Goal: Ask a question

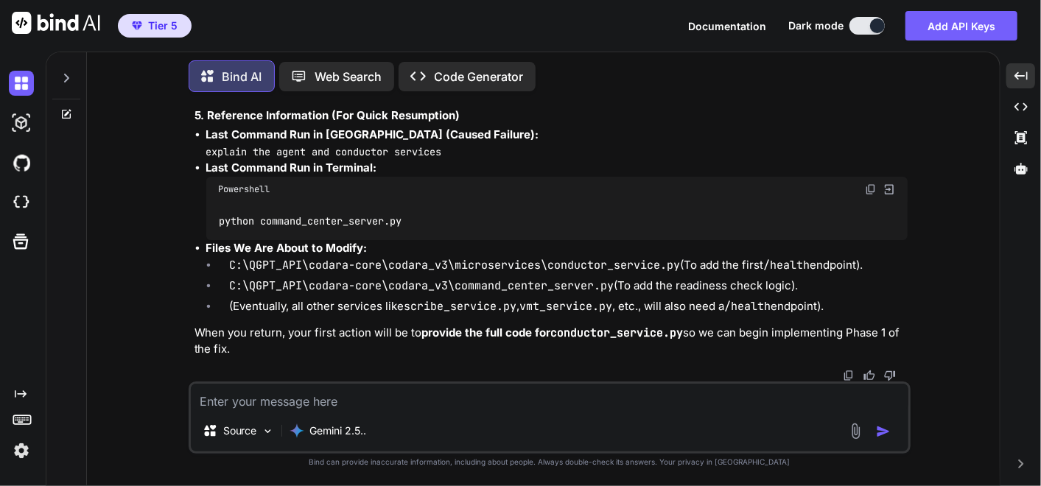
scroll to position [233148, 0]
drag, startPoint x: 188, startPoint y: 208, endPoint x: 641, endPoint y: 231, distance: 453.5
click at [552, 416] on div "You ok I have to go ... please make a memo for context later when I come back k…" at bounding box center [550, 294] width 722 height 381
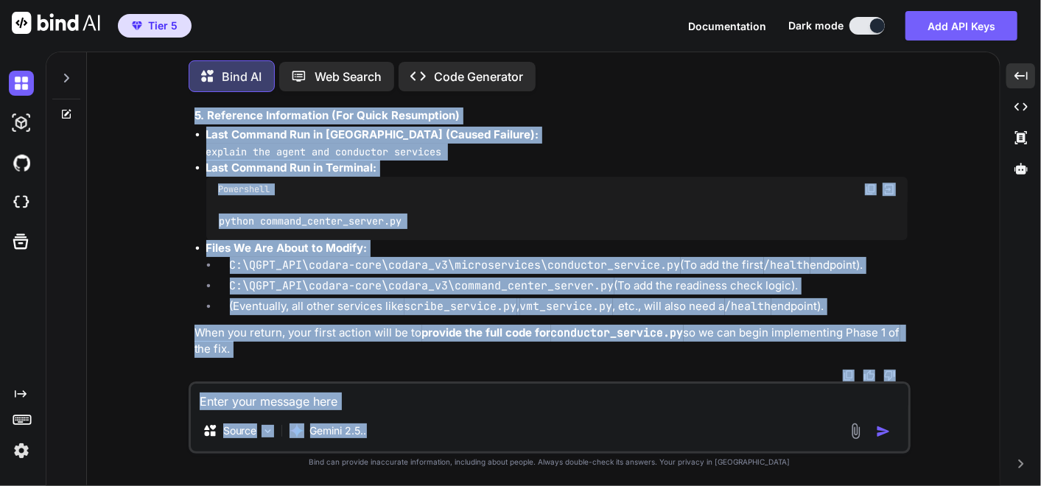
scroll to position [233885, 0]
drag, startPoint x: 183, startPoint y: 200, endPoint x: 837, endPoint y: 301, distance: 661.1
click at [837, 301] on div "You ok I have to go ... please make a memo for context later when I come back k…" at bounding box center [549, 294] width 901 height 381
copy div "Project CODARA: Context & Status Memo Date: [DATE] Subject: Mission Pause - Ana…"
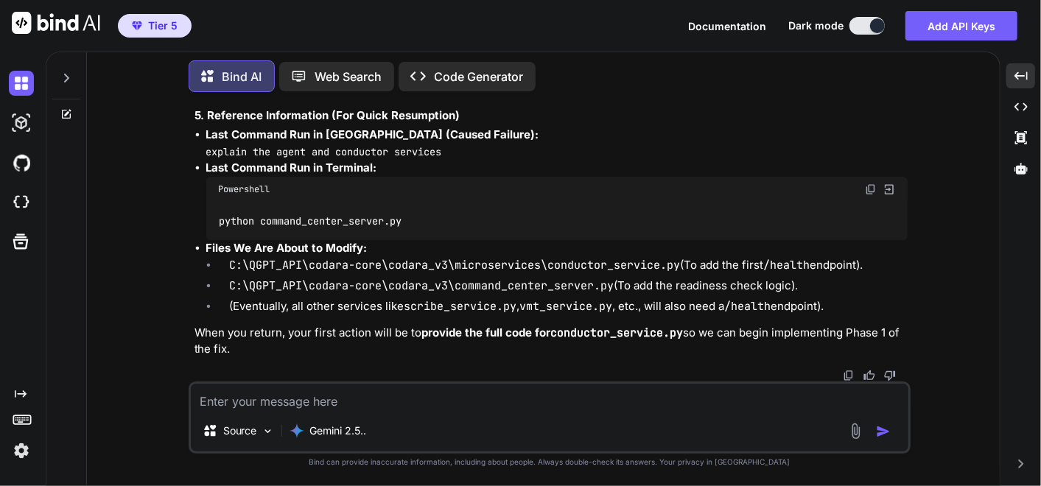
click at [364, 390] on textarea at bounding box center [549, 397] width 717 height 27
type textarea "o"
type textarea "x"
type textarea "ok"
type textarea "x"
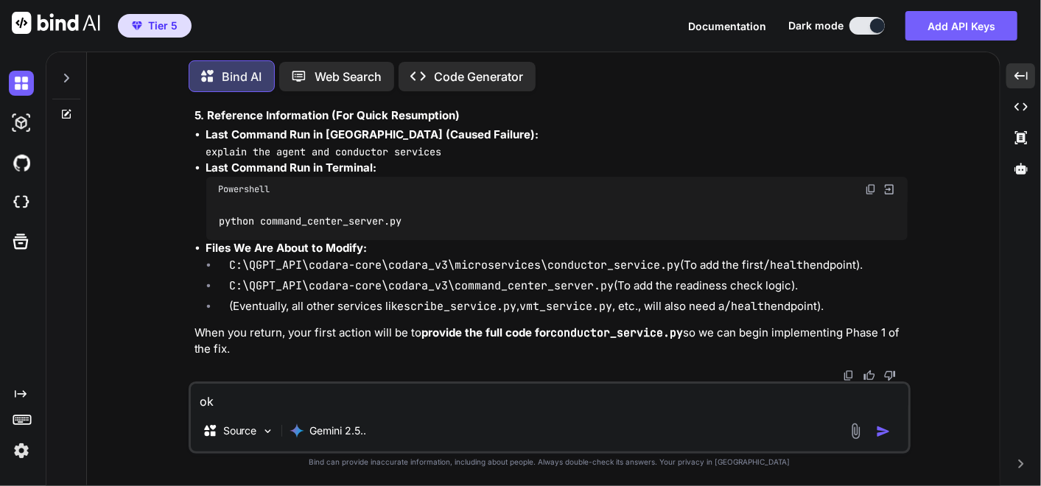
type textarea "ok"
type textarea "x"
type textarea "ok i"
type textarea "x"
type textarea "ok im"
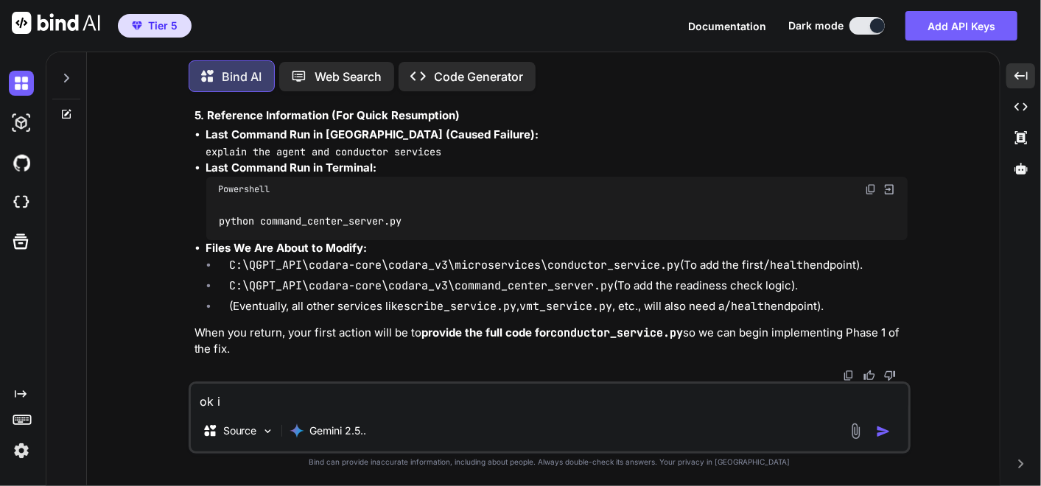
type textarea "x"
type textarea "ok im"
type textarea "x"
type textarea "ok im b"
type textarea "x"
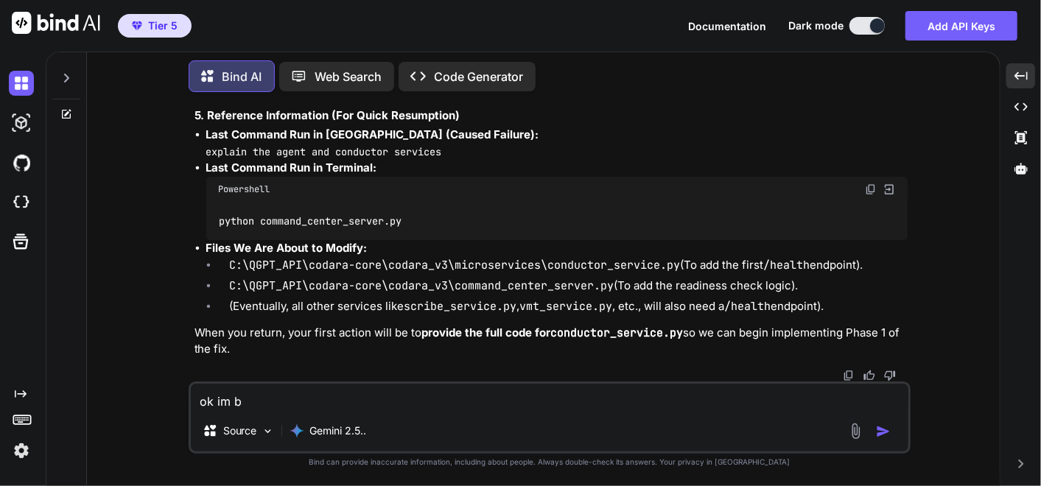
type textarea "ok im ba"
type textarea "x"
type textarea "ok im bac"
type textarea "x"
type textarea "ok im back"
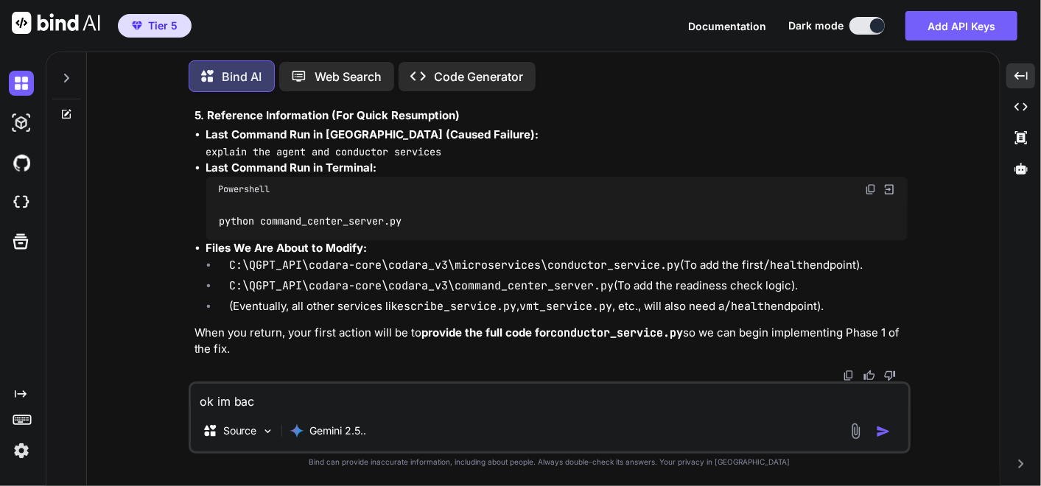
type textarea "x"
type textarea "ok im back"
type textarea "x"
type textarea "ok im back :"
type textarea "x"
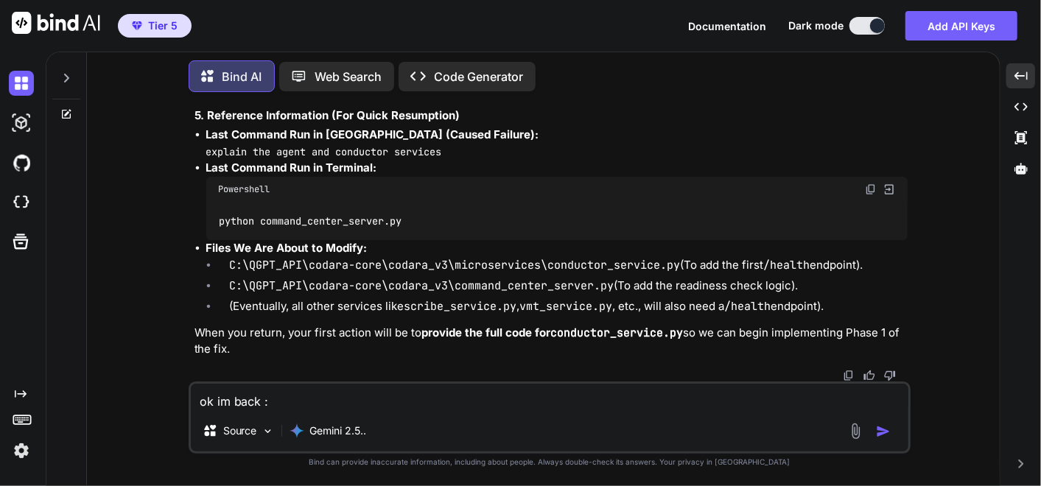
type textarea "ok im back ::"
type textarea "x"
type textarea "ok im back :::"
type textarea "x"
type textarea "ok im back ::::"
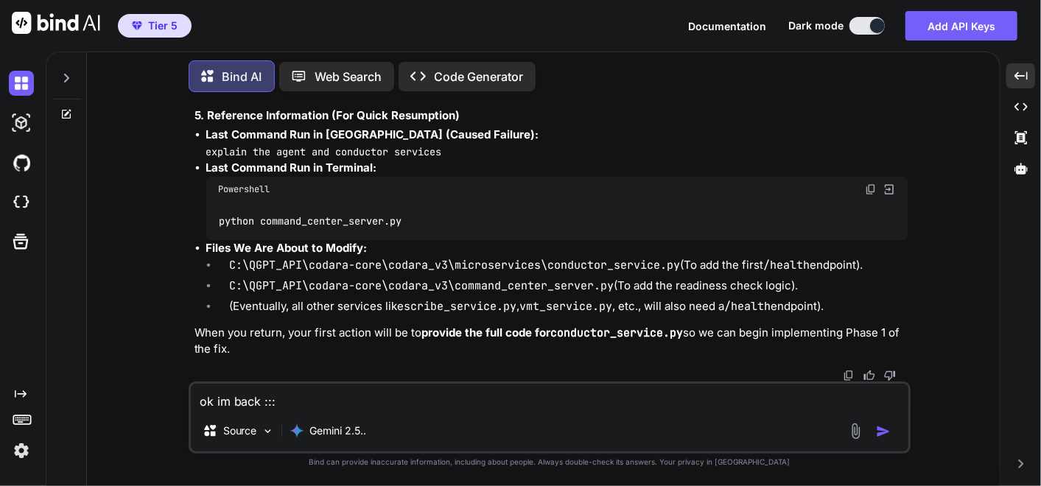
type textarea "x"
type textarea "ok im back :::"
type textarea "x"
type textarea "ok im back ::"
type textarea "x"
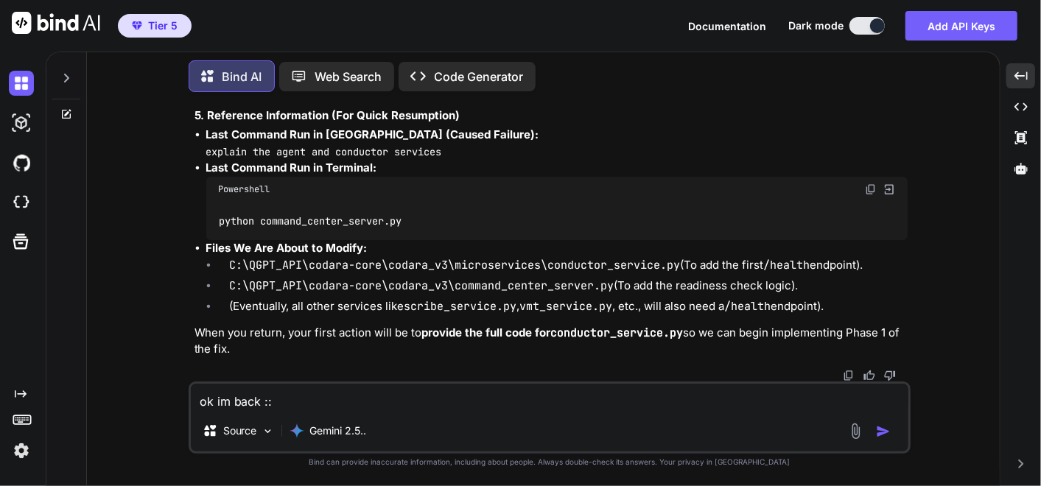
type textarea "ok im back :"
type textarea "x"
type textarea "ok im back"
type textarea "x"
type textarea "ok im back"
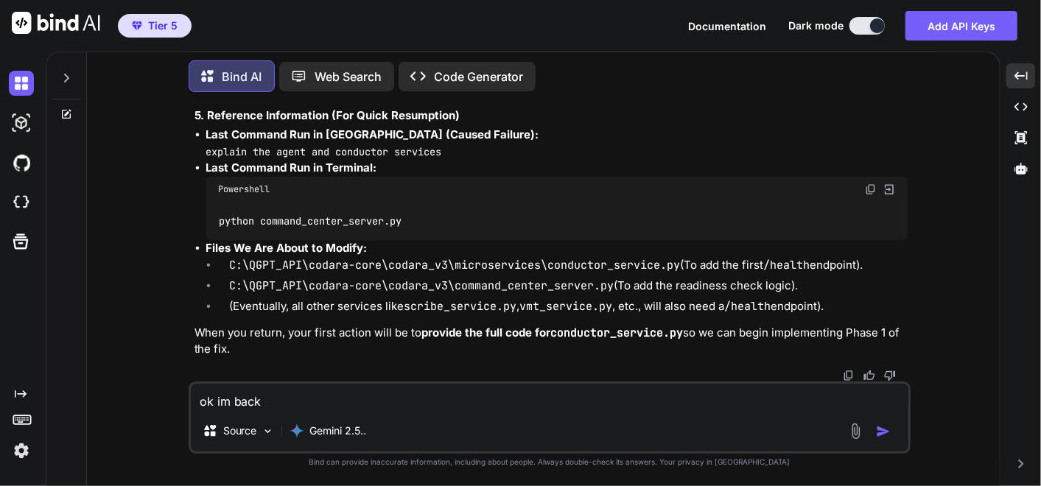
type textarea "x"
type textarea "ok im back?"
type textarea "x"
type textarea "ok im back"
type textarea "x"
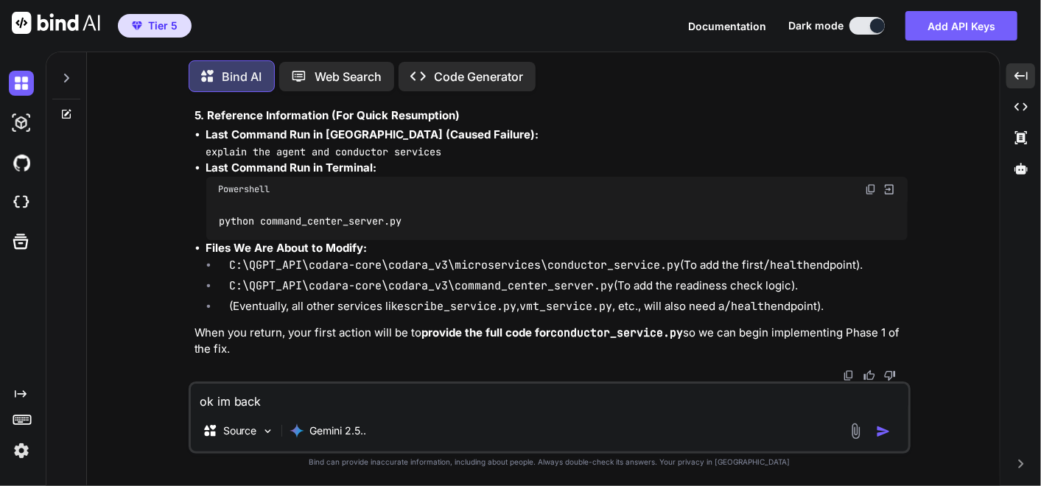
type textarea "ok im back>"
type textarea "x"
type textarea "ok im back>>"
type textarea "x"
type textarea "ok im back>>>"
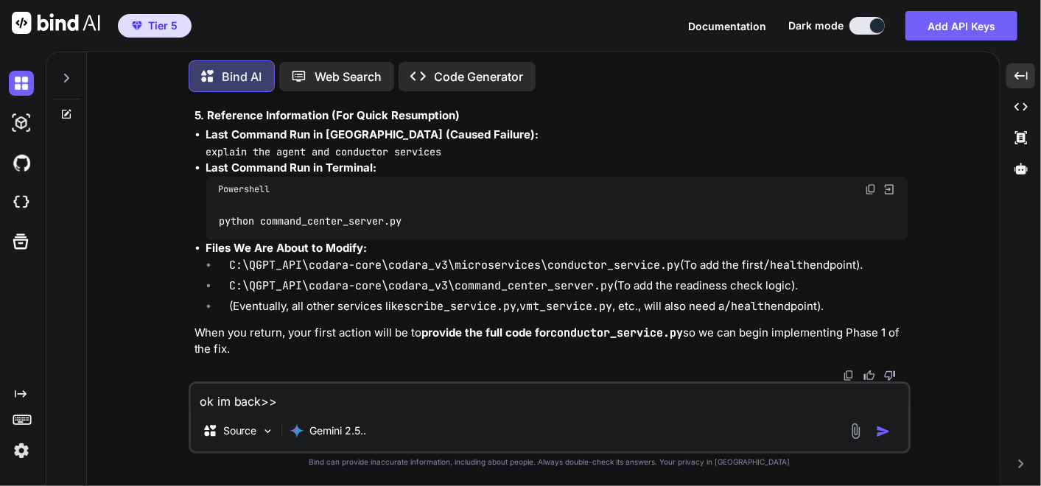
type textarea "x"
type textarea "ok im back>>>>"
type textarea "x"
type textarea "ok im back>>>>>"
type textarea "x"
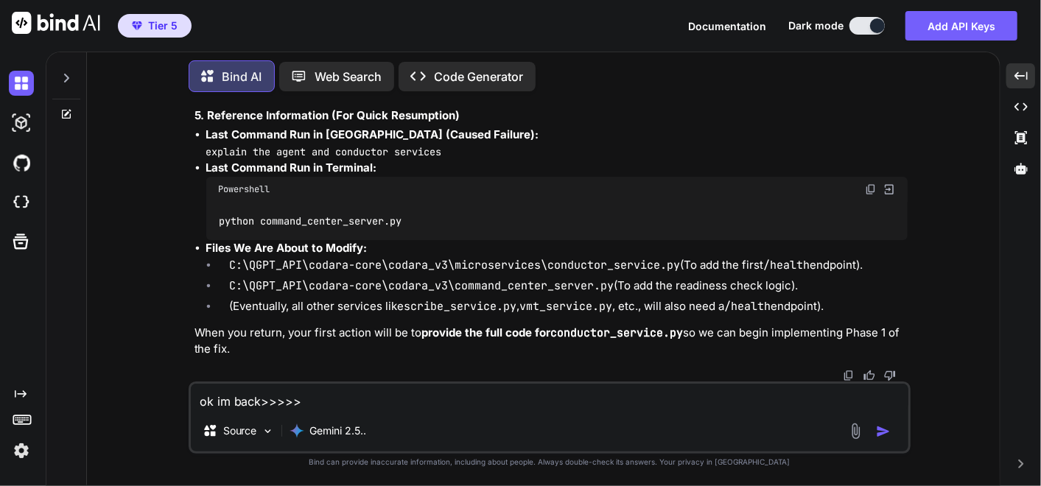
paste textarea "Project CODARA: Context & Status Memo Date: [DATE] Subject: Mission Pause - Ana…"
type textarea "ok im back>>>>>Project CODARA: Context & Status Memo Date: [DATE] Subject: Miss…"
type textarea "x"
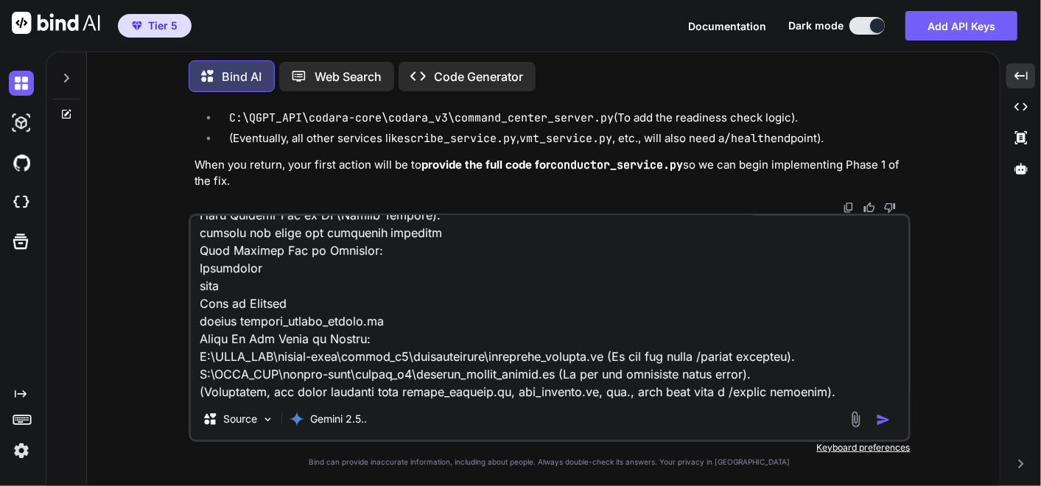
click at [812, 390] on textarea at bounding box center [549, 307] width 717 height 183
type textarea "ok im back>>>>>Project CODARA: Context & Status Memo Date: [DATE] Subject: Miss…"
type textarea "x"
type textarea "ok im back>>>>>Project CODARA: Context & Status Memo Date: [DATE] Subject: Miss…"
type textarea "x"
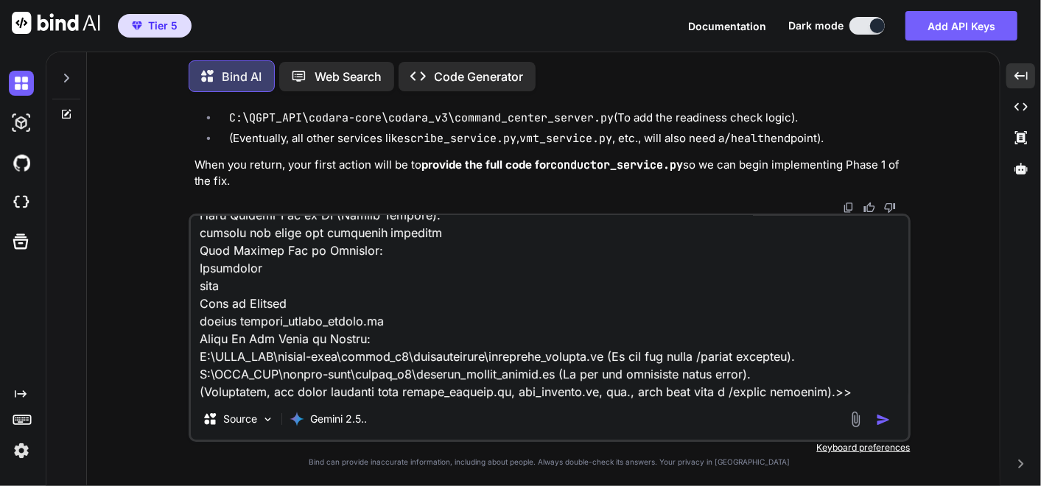
type textarea "ok im back>>>>>Project CODARA: Context & Status Memo Date: [DATE] Subject: Miss…"
type textarea "x"
type textarea "ok im back>>>>>Project CODARA: Context & Status Memo Date: [DATE] Subject: Miss…"
type textarea "x"
paste textarea "remember you should always ask for the original scripts before any modification…"
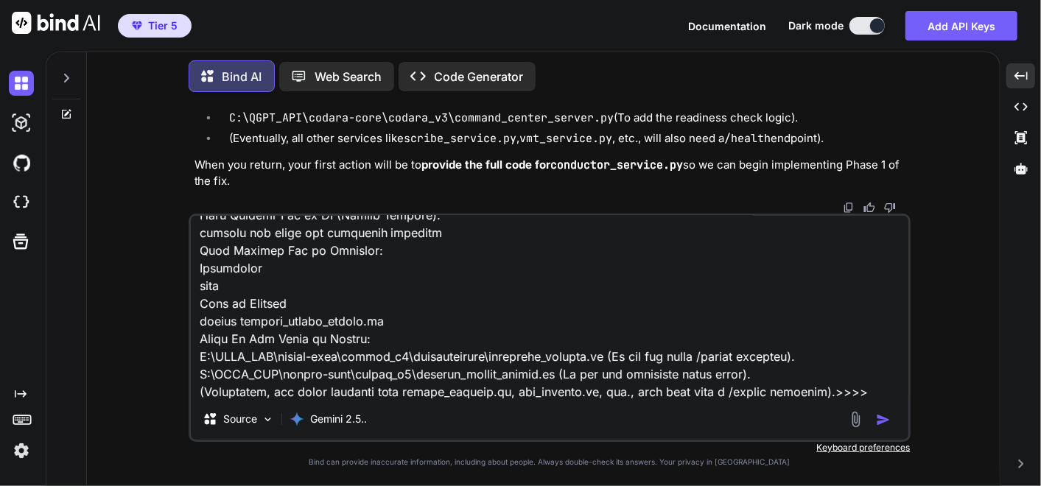
type textarea "ok im back>>>>>Project CODARA: Context & Status Memo Date: [DATE] Subject: Miss…"
type textarea "x"
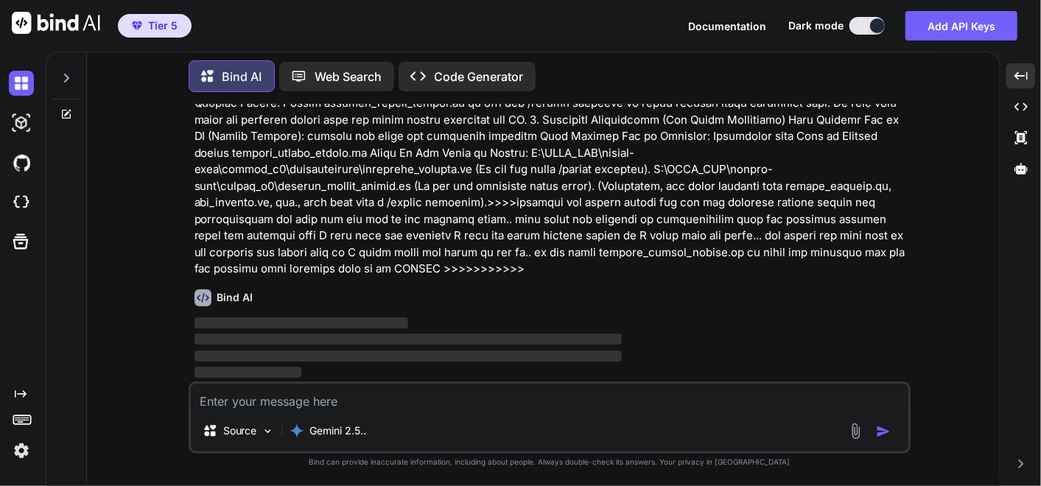
scroll to position [234162, 0]
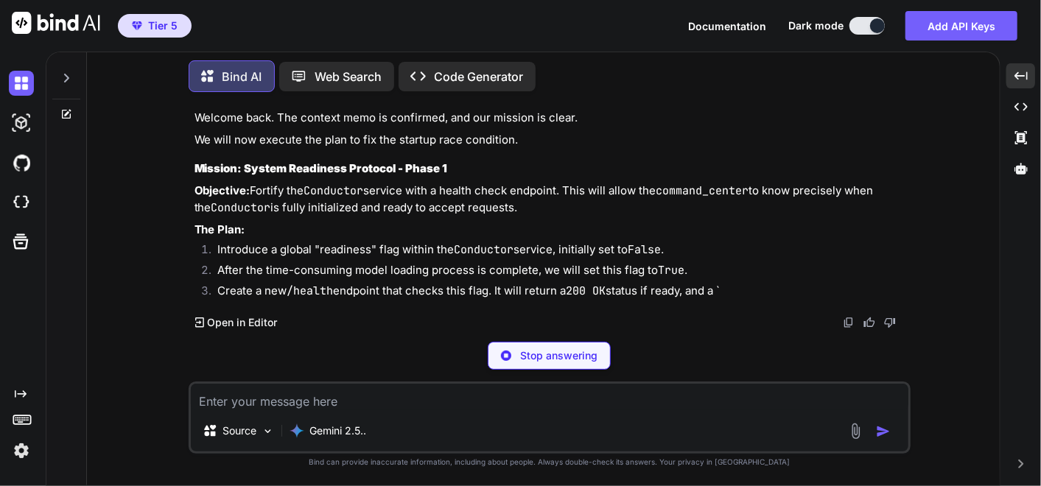
type textarea "x"
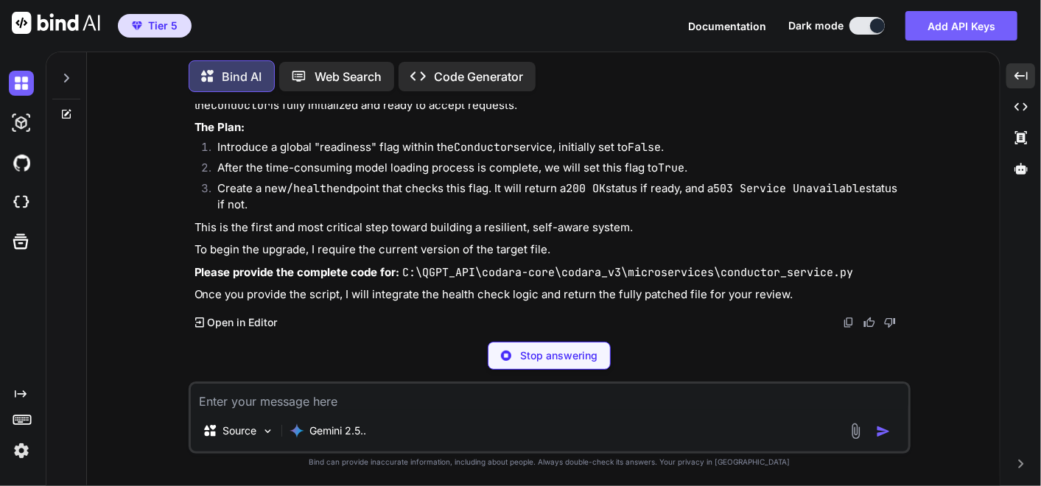
type textarea "x"
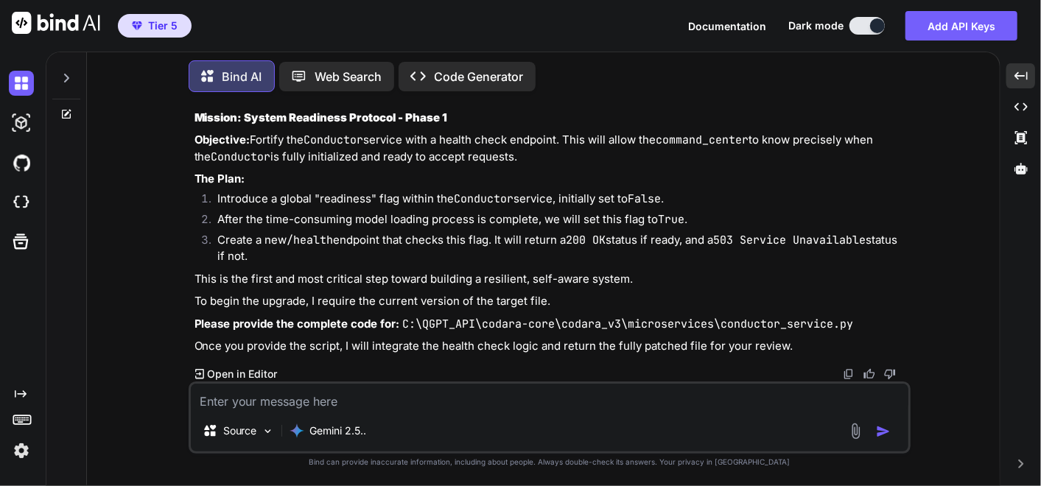
scroll to position [234761, 0]
click at [540, 399] on textarea at bounding box center [549, 397] width 717 height 27
type textarea "f"
type textarea "x"
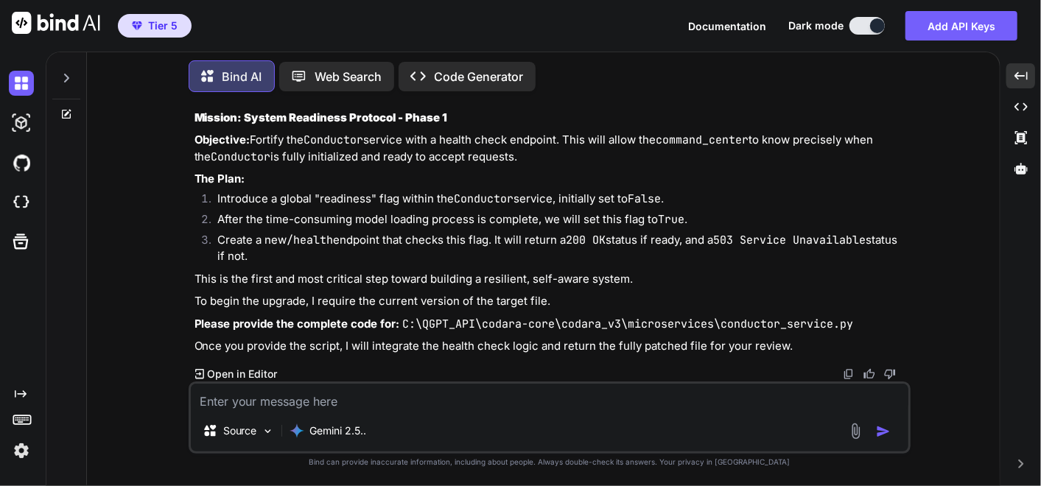
type textarea "r"
type textarea "x"
type textarea "re"
type textarea "x"
type textarea "rec"
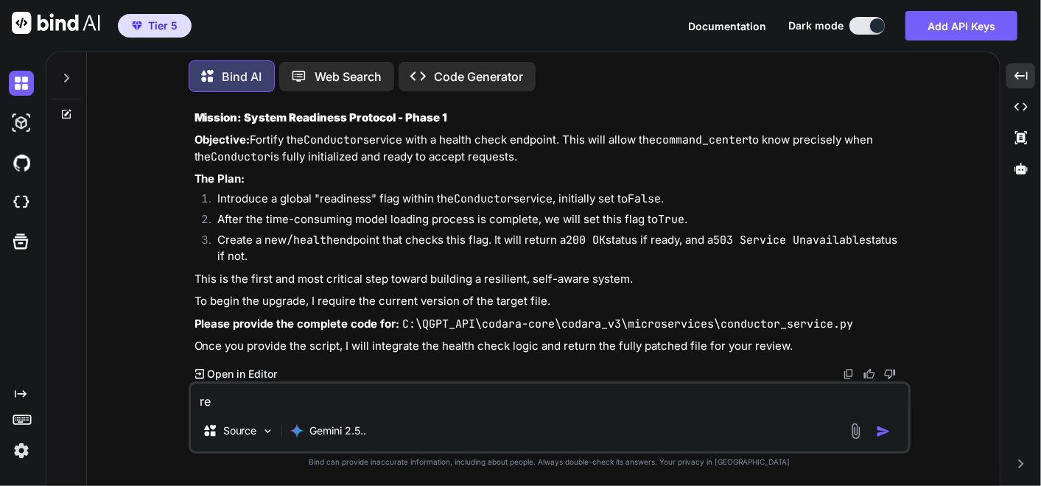
type textarea "x"
type textarea "re"
type textarea "x"
type textarea "rem"
type textarea "x"
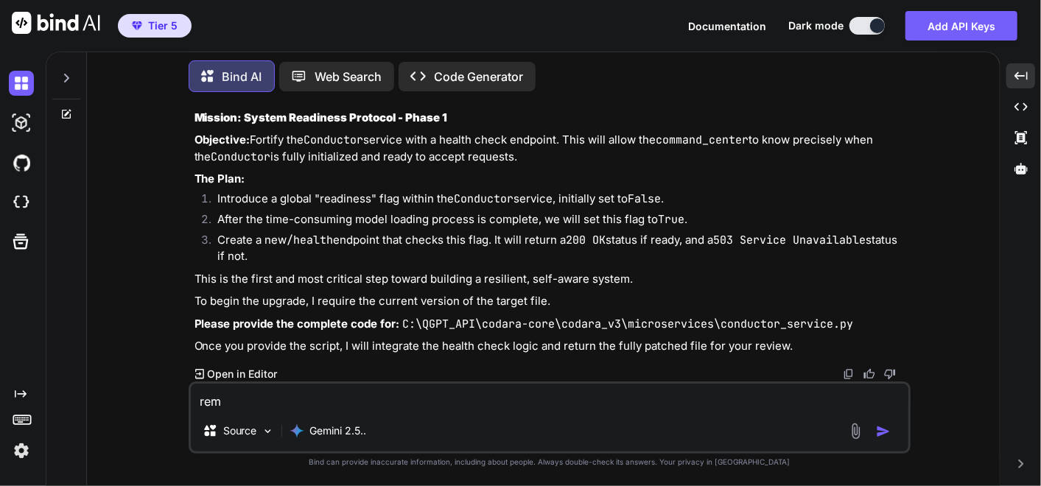
type textarea "reme"
type textarea "x"
type textarea "remem"
type textarea "x"
type textarea "rememb"
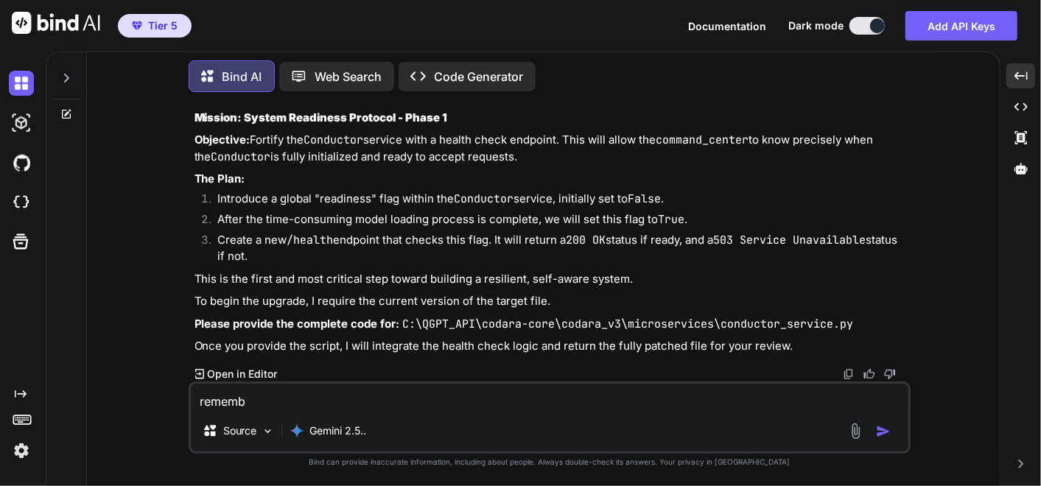
type textarea "x"
type textarea "remembe"
type textarea "x"
type textarea "remember"
type textarea "x"
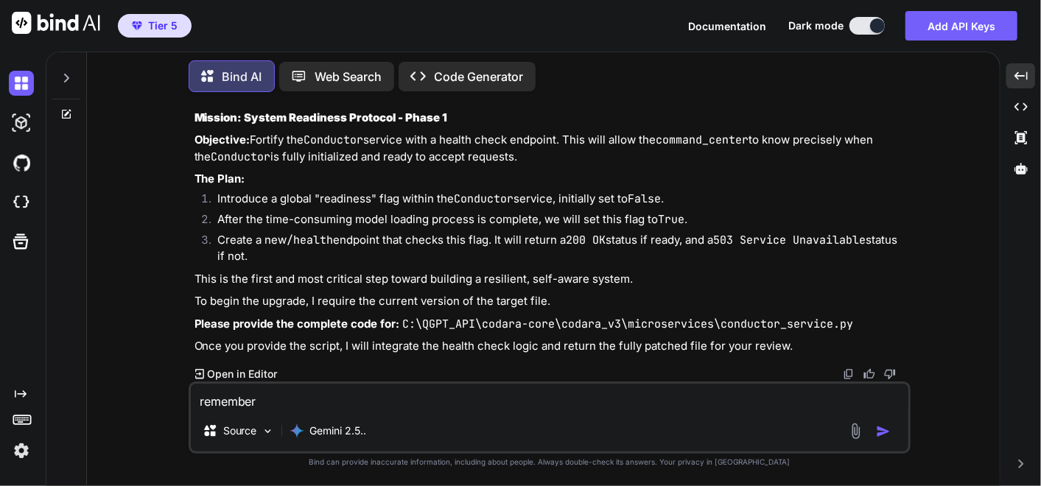
type textarea "remember"
type textarea "x"
type textarea "remember t"
type textarea "x"
type textarea "remember th"
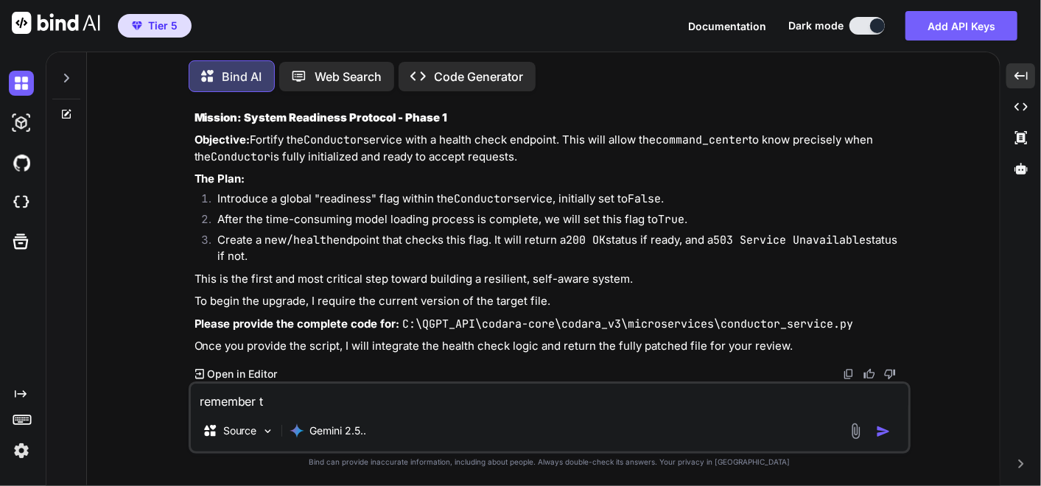
type textarea "x"
type textarea "remember tha"
type textarea "x"
type textarea "remember that"
type textarea "x"
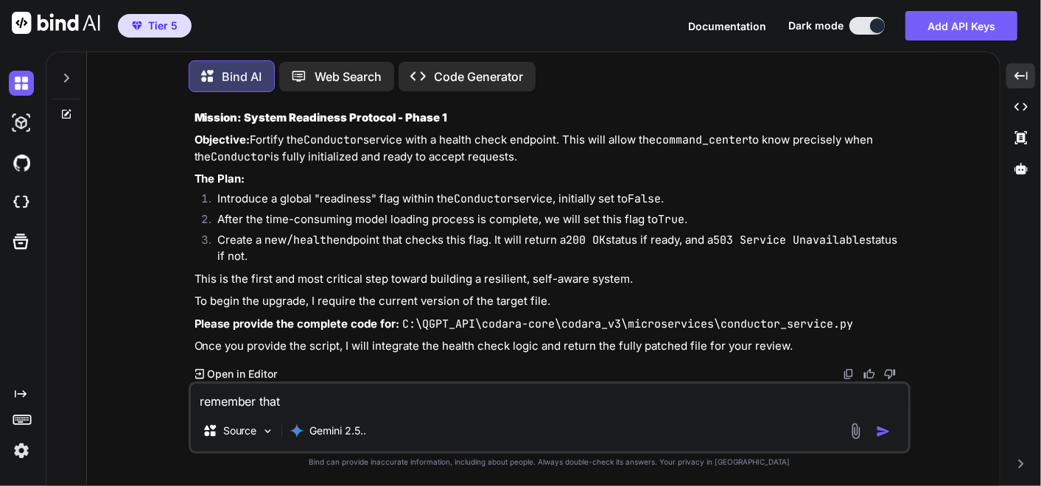
type textarea "remember that"
type textarea "x"
type textarea "remember that t"
type textarea "x"
type textarea "remember that th"
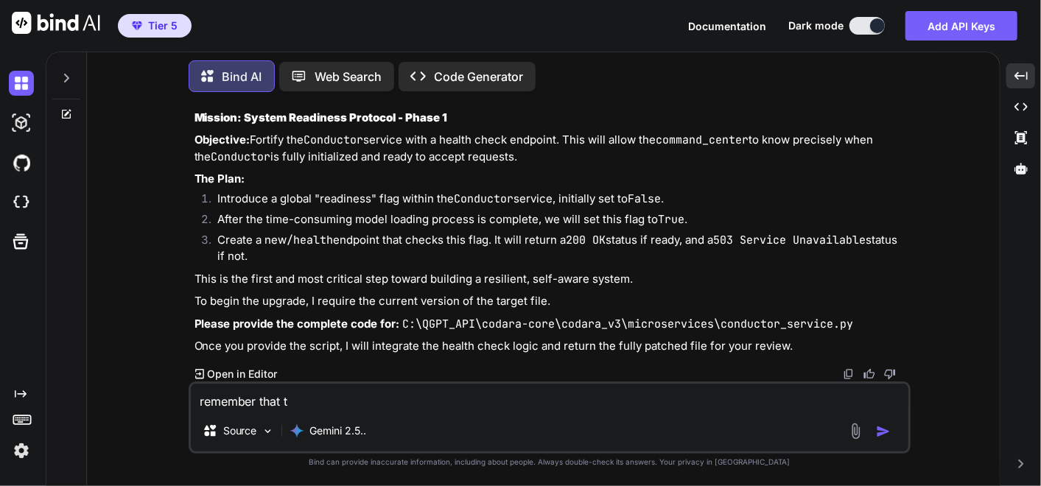
type textarea "x"
type textarea "remember that the"
type textarea "x"
type textarea "remember that ther"
type textarea "x"
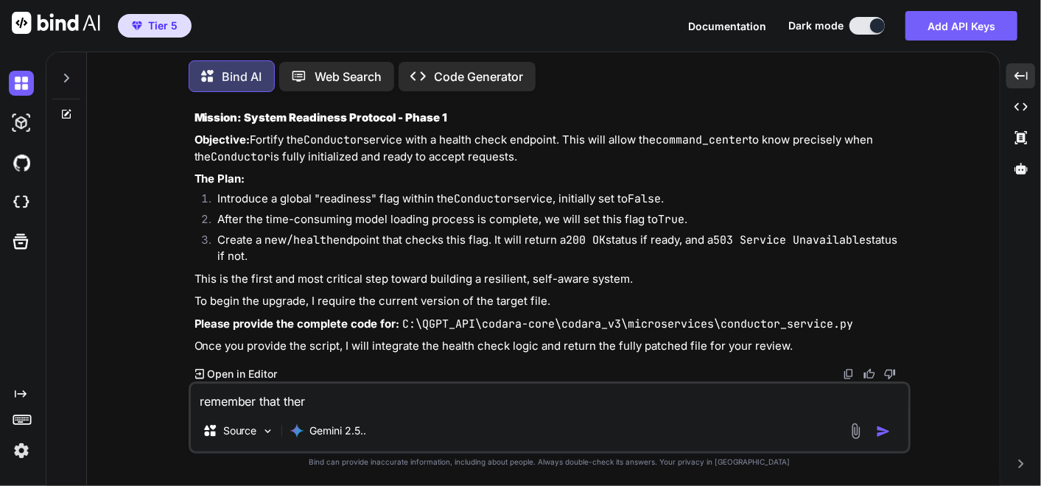
type textarea "remember that there"
type textarea "x"
type textarea "remember that there"
type textarea "x"
type textarea "remember that there i"
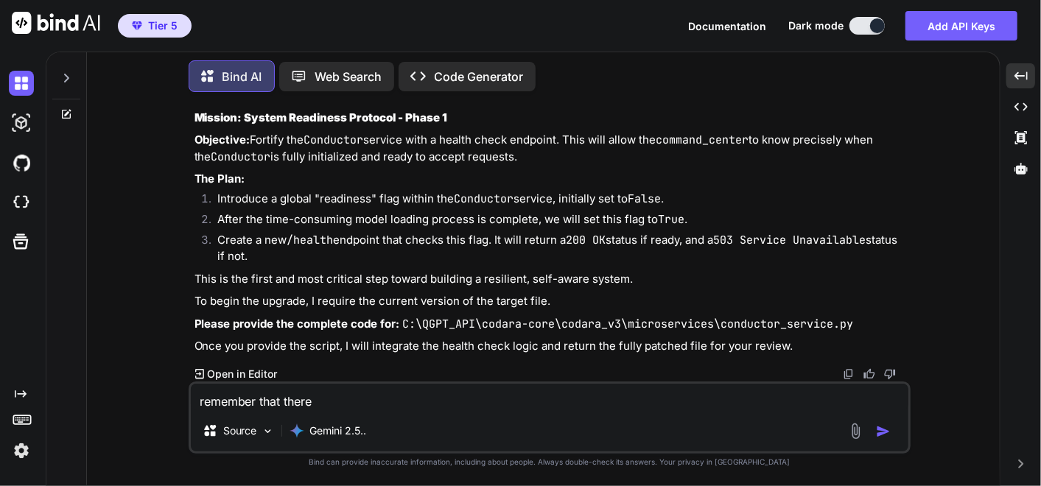
type textarea "x"
type textarea "remember that there is"
type textarea "x"
type textarea "remember that there is"
type textarea "x"
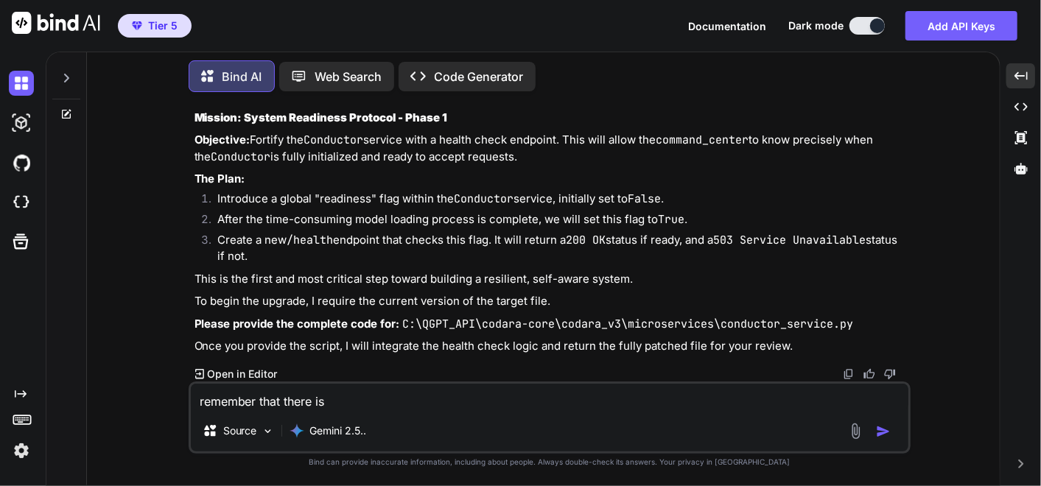
type textarea "remember that there is n"
type textarea "x"
type textarea "remember that there is no"
type textarea "x"
type textarea "remember that there is no"
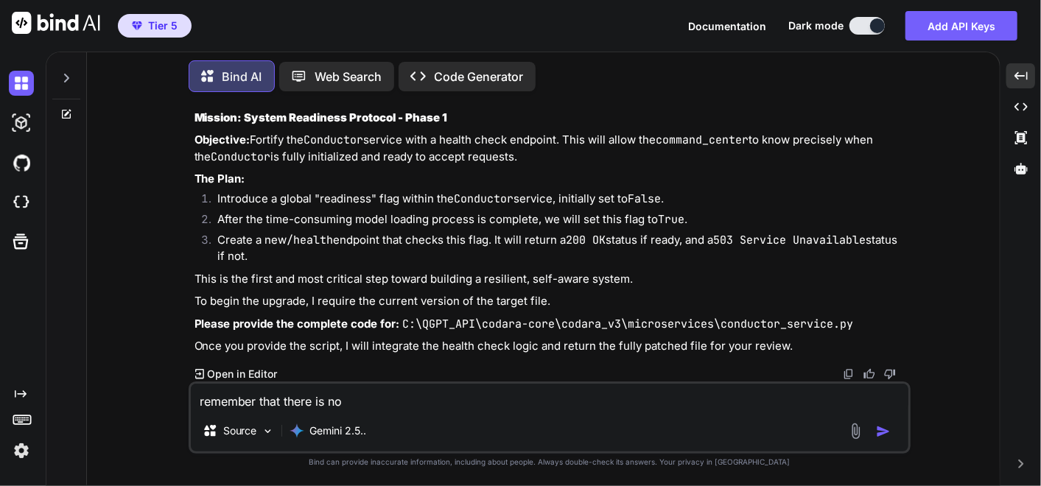
type textarea "x"
type textarea "remember that there is no s"
type textarea "x"
type textarea "remember that there is no su"
type textarea "x"
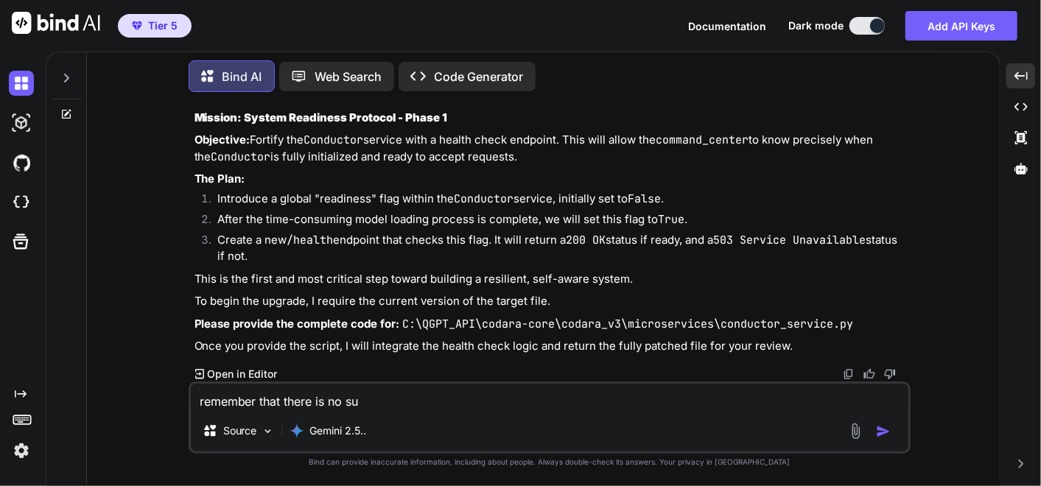
type textarea "remember that there is no suc"
type textarea "x"
type textarea "remember that there is no such"
type textarea "x"
type textarea "remember that there is no such"
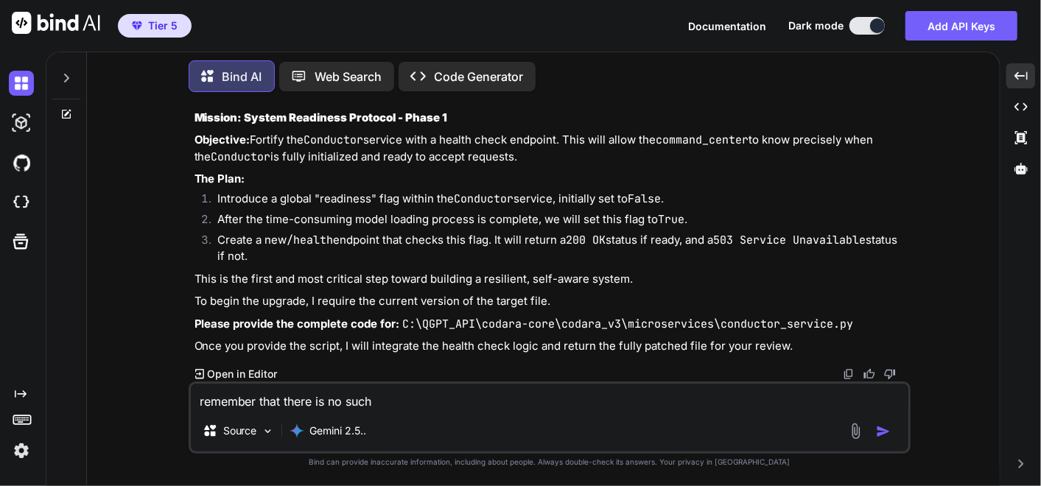
type textarea "x"
type textarea "remember that there is no such f"
type textarea "x"
type textarea "remember that there is no such fi"
type textarea "x"
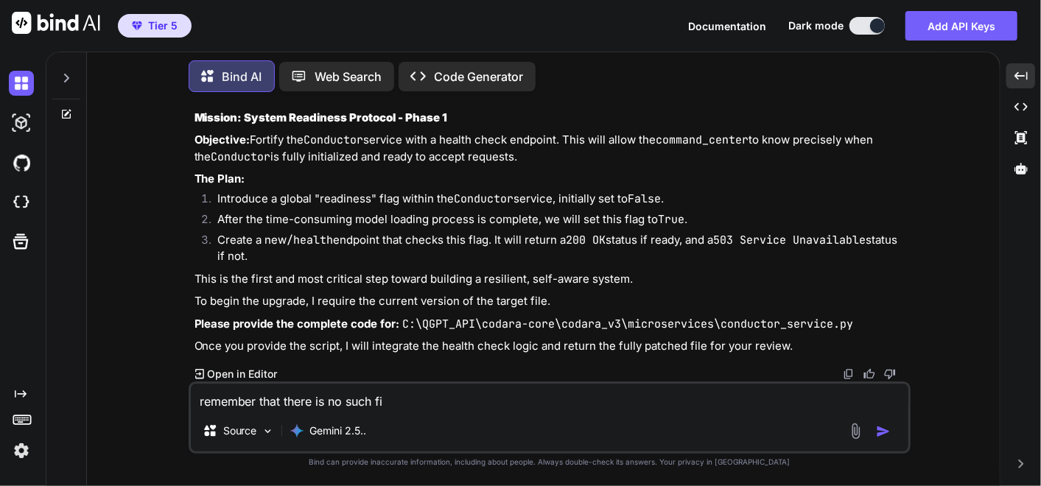
type textarea "remember that there is no such fil"
type textarea "x"
type textarea "remember that there is no such file"
type textarea "x"
type textarea "remember that there is no such file"
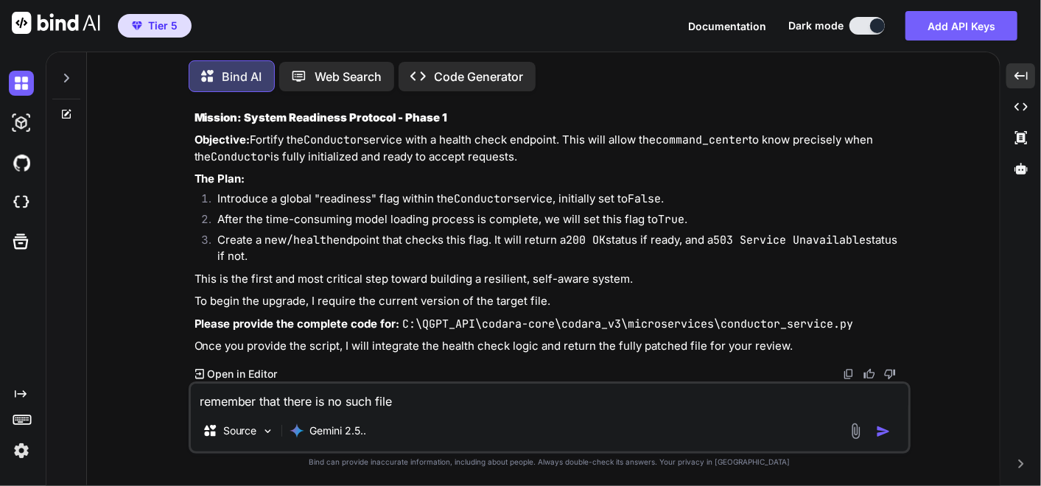
type textarea "x"
type textarea "remember that there is no such file a"
type textarea "x"
type textarea "remember that there is no such file as"
type textarea "x"
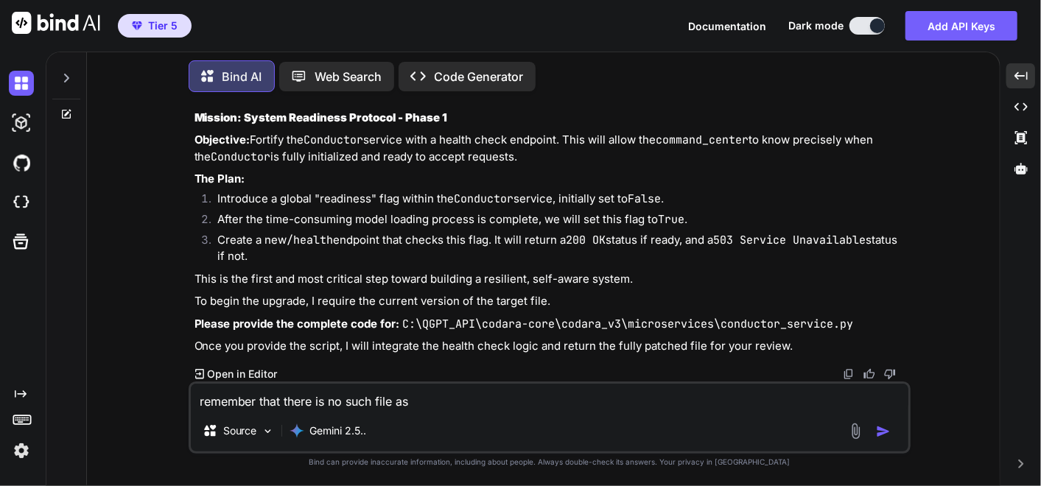
type textarea "remember that there is no such file as"
type textarea "x"
type textarea "remember that there is no such file as c"
type textarea "x"
type textarea "remember that there is no such file as co"
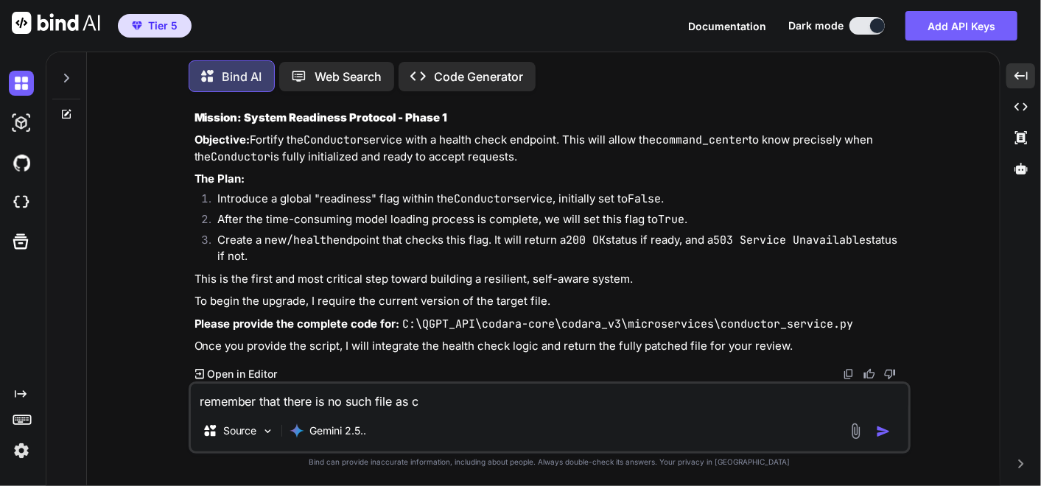
type textarea "x"
type textarea "remember that there is no such file as con"
type textarea "x"
type textarea "remember that there is no such file as cond"
type textarea "x"
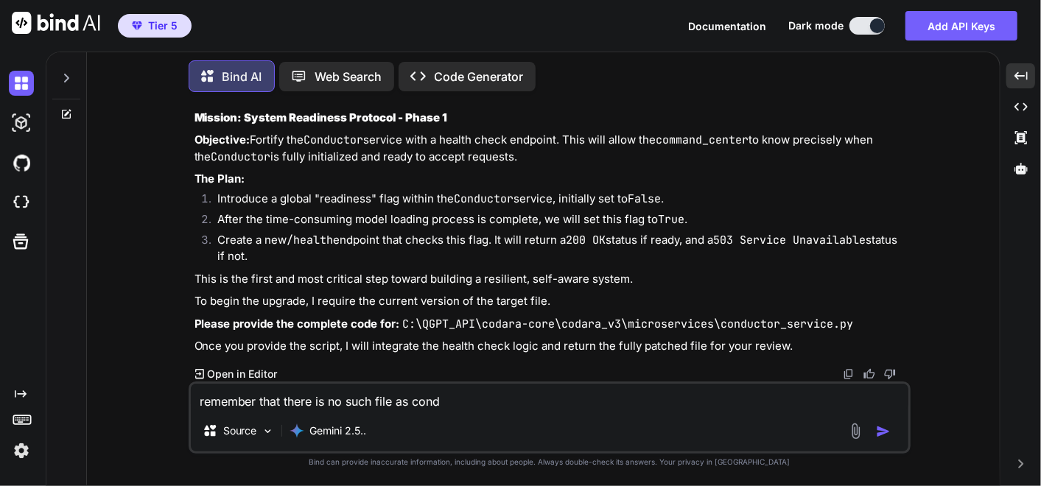
type textarea "remember that there is no such file as condu"
type textarea "x"
type textarea "remember that there is no such file as conduc"
type textarea "x"
type textarea "remember that there is no such file as conduco"
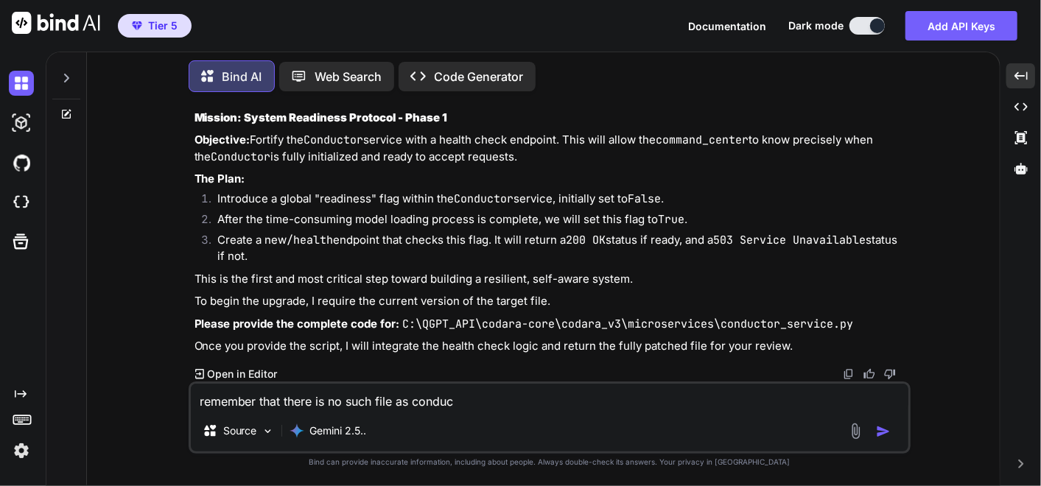
type textarea "x"
type textarea "remember that there is no such file as conducot"
type textarea "x"
type textarea "remember that there is no such file as conducotr"
type textarea "x"
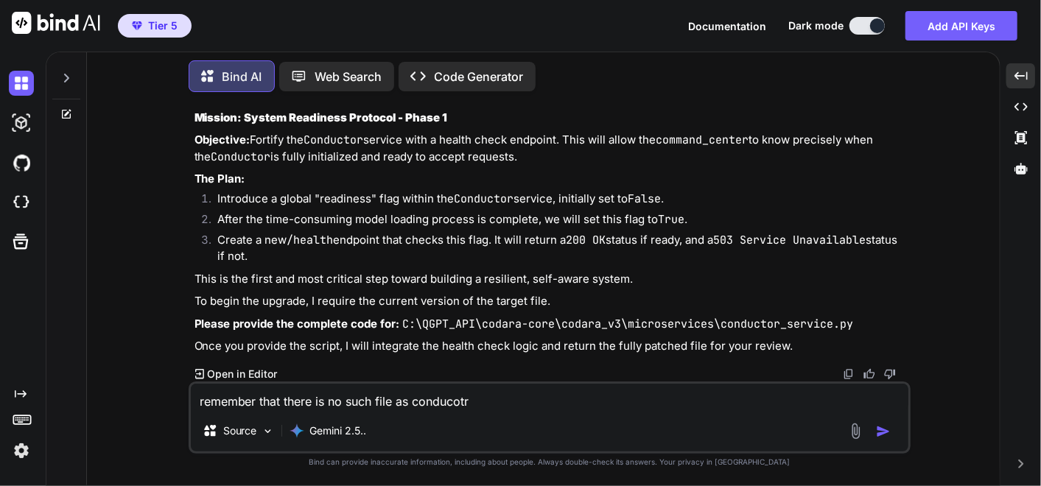
type textarea "remember that there is no such file as conducot"
type textarea "x"
type textarea "remember that there is no such file as conduco"
type textarea "x"
type textarea "remember that there is no such file as conduc"
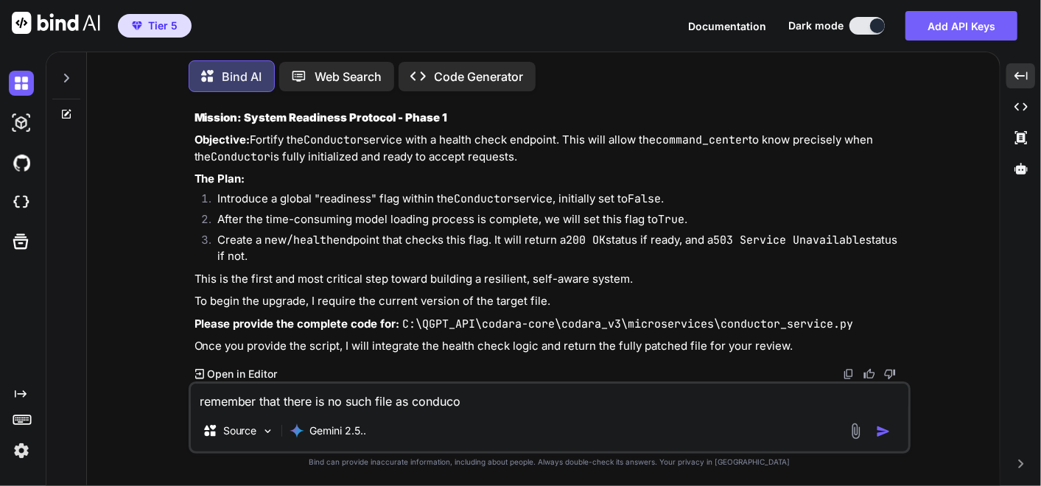
type textarea "x"
type textarea "remember that there is no such file as conduct"
type textarea "x"
type textarea "remember that there is no such file as conductr"
type textarea "x"
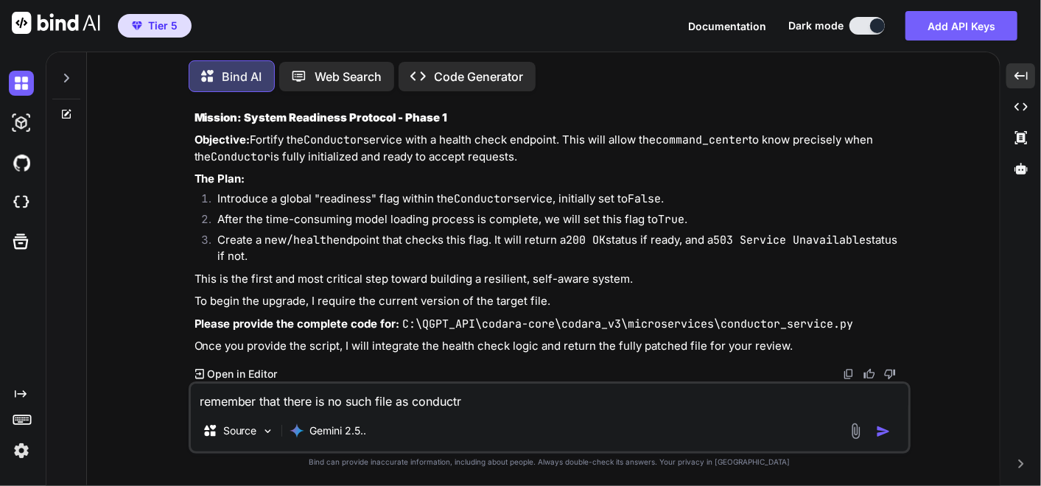
type textarea "remember that there is no such file as conduct"
type textarea "x"
type textarea "remember that there is no such file as conductp"
type textarea "x"
type textarea "remember that there is no such file as conductpr"
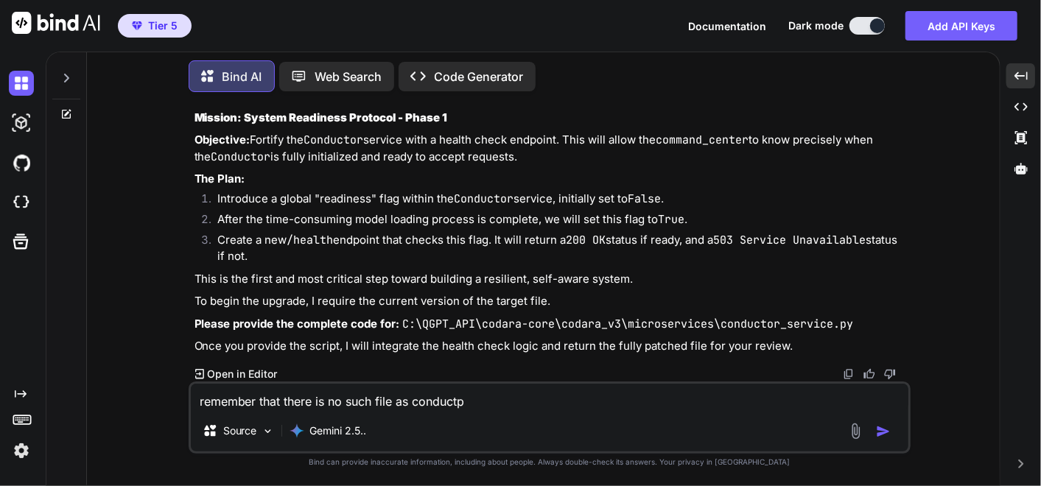
type textarea "x"
type textarea "remember that there is no such file as conductpr"
type textarea "x"
type textarea "remember that there is no such file as conductpr"
type textarea "x"
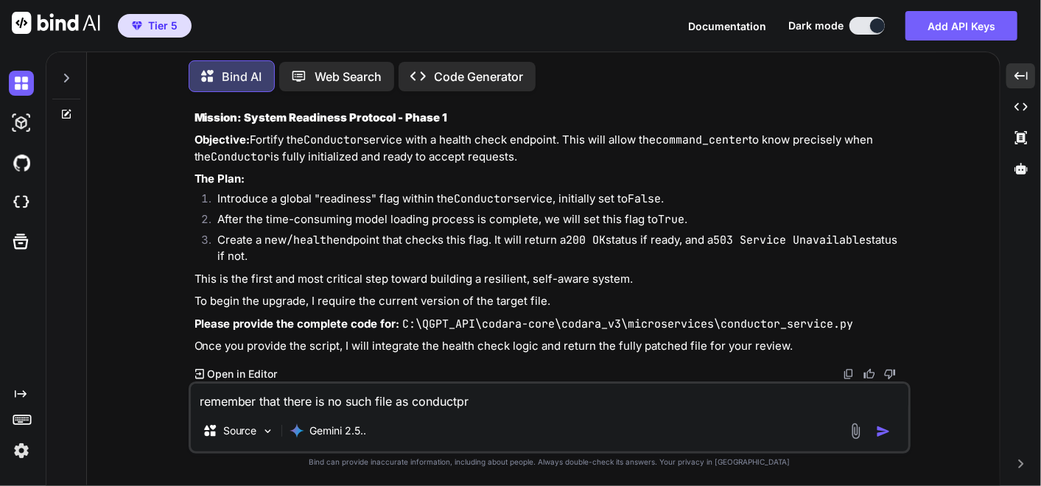
type textarea "remember that there is no such file as conductp"
type textarea "x"
type textarea "remember that there is no such file as conduct"
type textarea "x"
type textarea "remember that there is no such file as conducto"
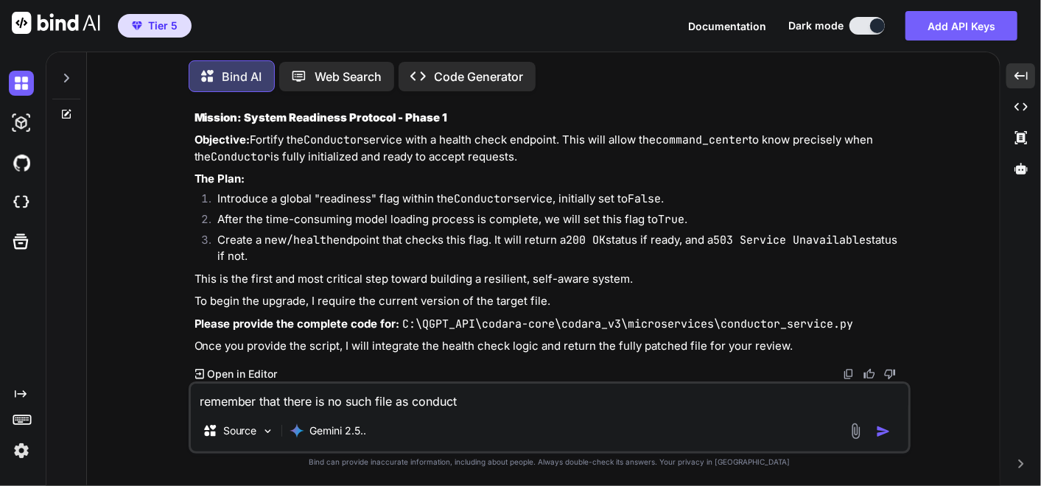
type textarea "x"
click at [688, 406] on textarea "remember that there is no such file as conductor_service.py its just conductor.…" at bounding box center [549, 397] width 717 height 27
paste textarea "# C:\QGPT_API\codara-core\codara_v3\microservices\conductor.py # VERSION 24.0 -…"
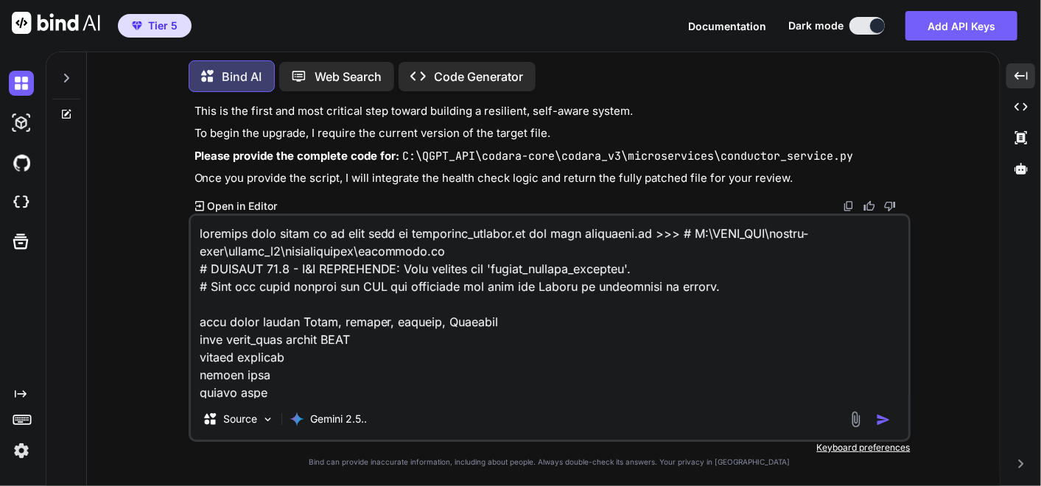
scroll to position [10178, 0]
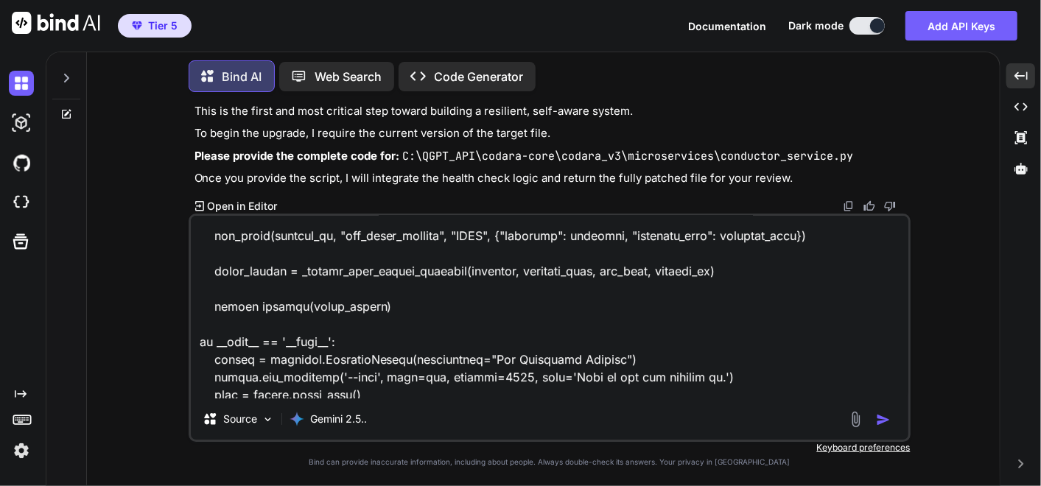
drag, startPoint x: 699, startPoint y: 394, endPoint x: 706, endPoint y: 390, distance: 7.6
click at [699, 394] on textarea at bounding box center [549, 307] width 717 height 183
paste textarea "L:. │ .ips │ .dolorsita │ consect_adipis.el │ sedd_eiu.tem │ incidi.ut │ labore…"
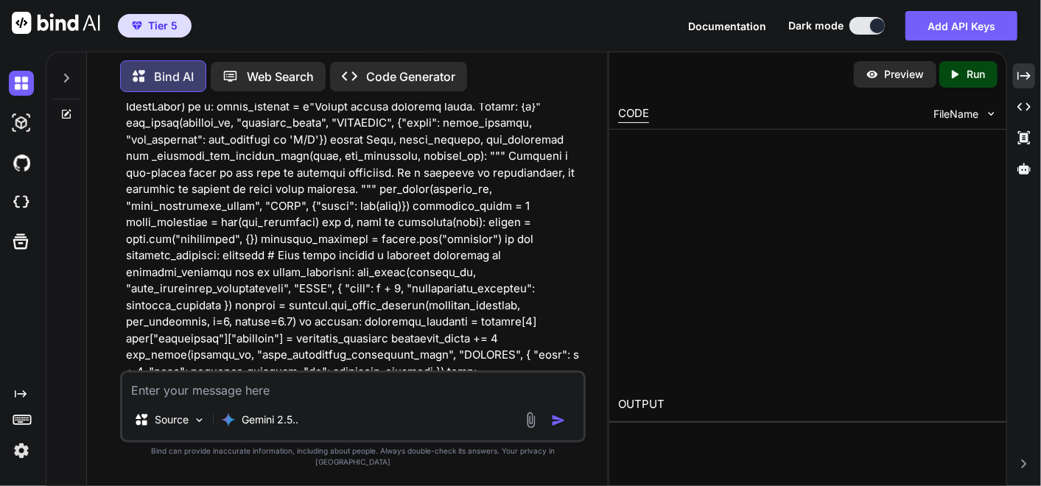
scroll to position [307151, 0]
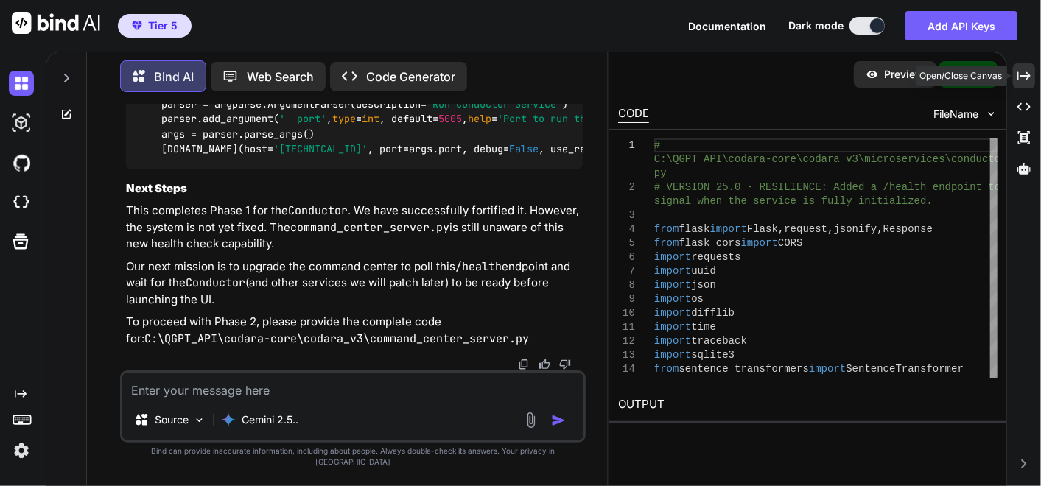
click at [1023, 81] on icon "Created with Pixso." at bounding box center [1023, 75] width 13 height 13
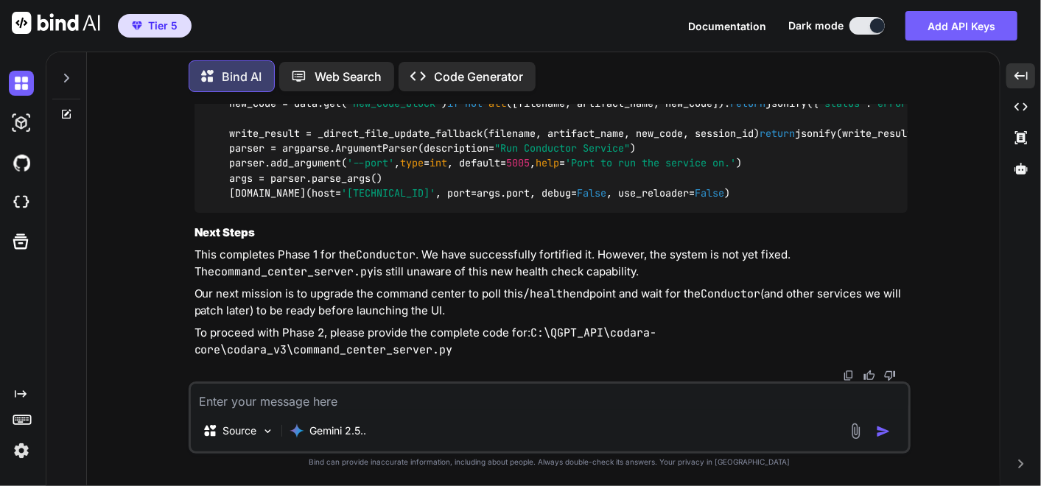
scroll to position [239006, 0]
click at [391, 393] on textarea at bounding box center [549, 397] width 717 height 27
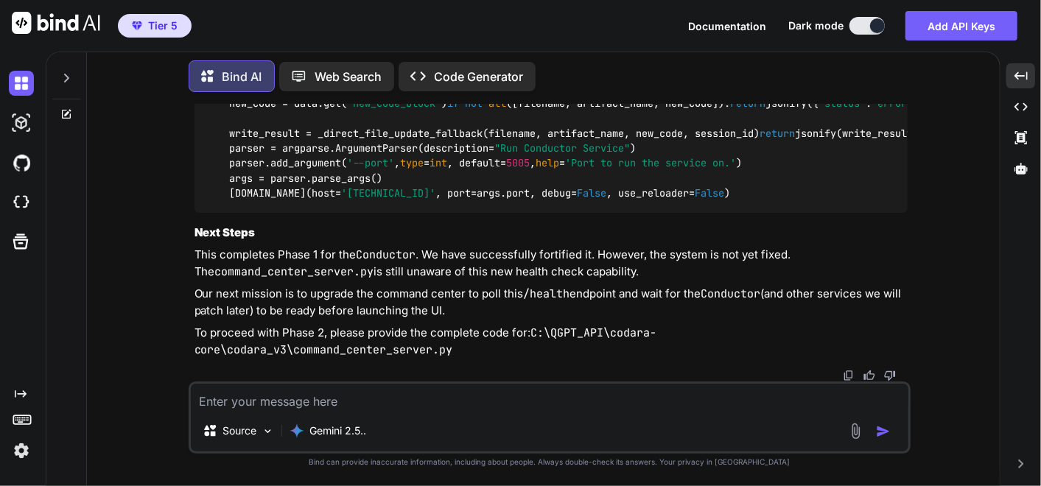
click at [280, 398] on textarea at bounding box center [549, 397] width 717 height 27
paste textarea "# C:\QGPT_API\codara-core\codara_v3\command_center_server.py # VERSION 5.0 - TH…"
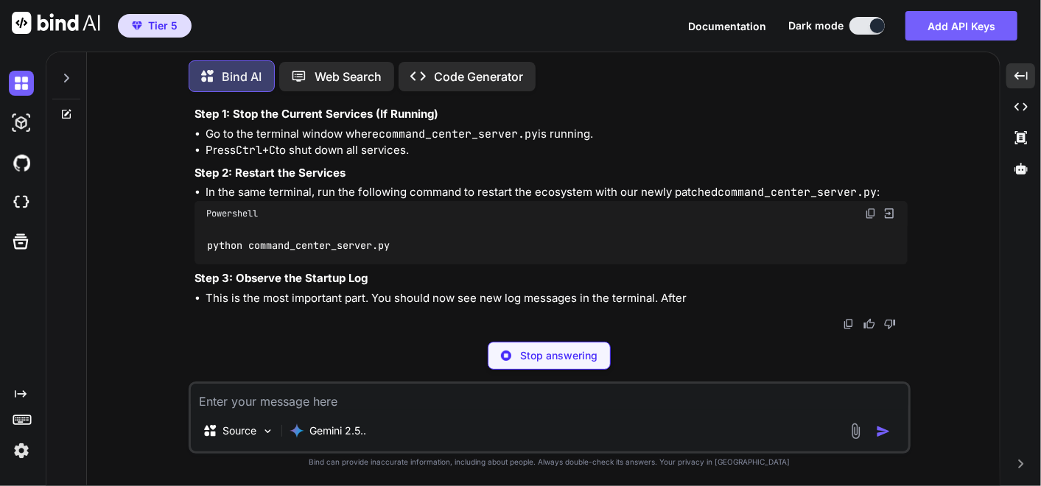
scroll to position [249499, 0]
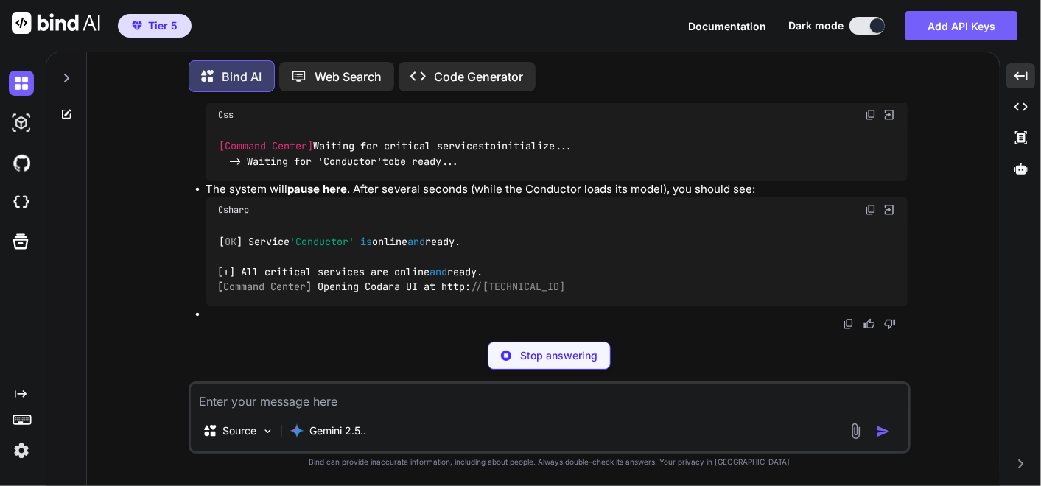
drag, startPoint x: 189, startPoint y: 162, endPoint x: 613, endPoint y: 192, distance: 425.3
click at [613, 192] on div "You ok I have to go ... please make a memo for context later when I come back k…" at bounding box center [550, 294] width 722 height 381
copy div "Mission: System Readiness Protocol - Phase 2 Objective: Upgrade the command_cen…"
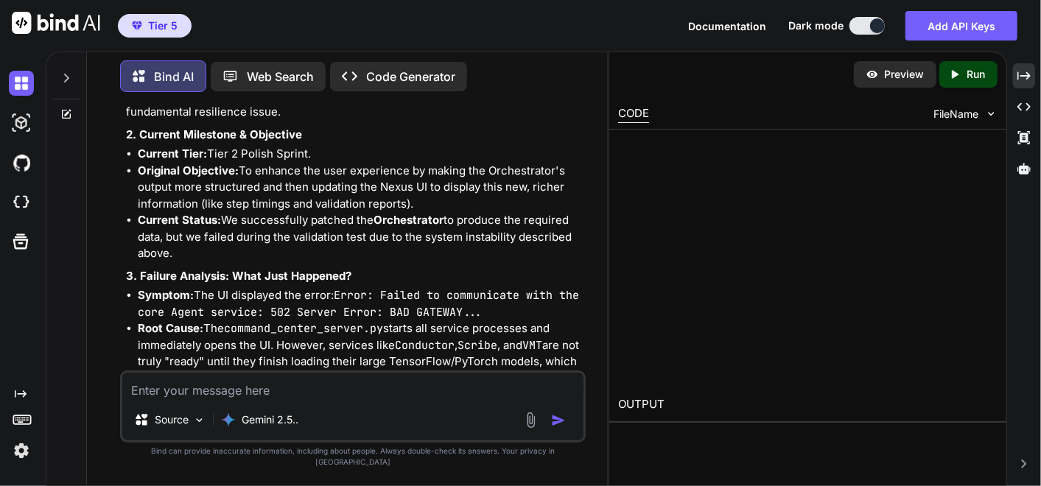
scroll to position [318501, 0]
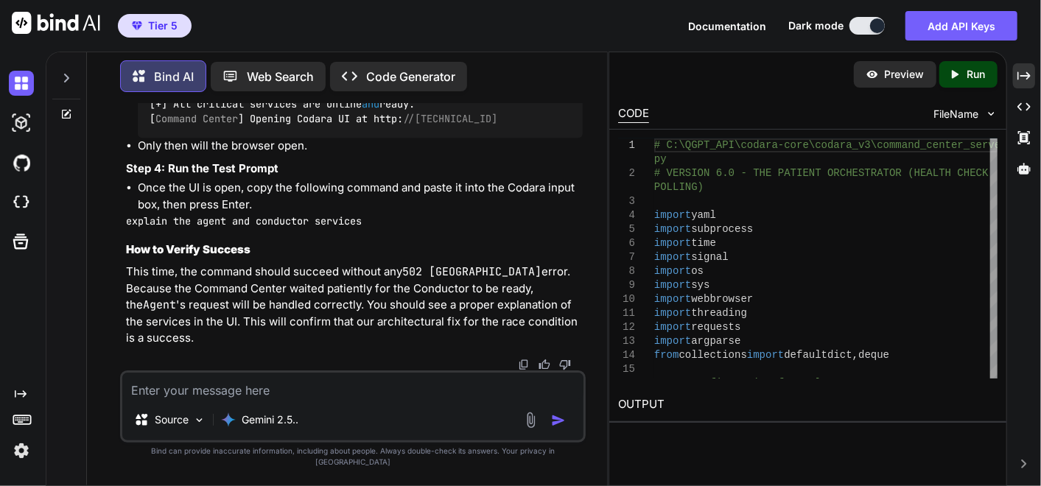
drag, startPoint x: 1030, startPoint y: 74, endPoint x: 688, endPoint y: 273, distance: 395.3
click at [1030, 75] on div "Created with Pixso." at bounding box center [1024, 75] width 22 height 25
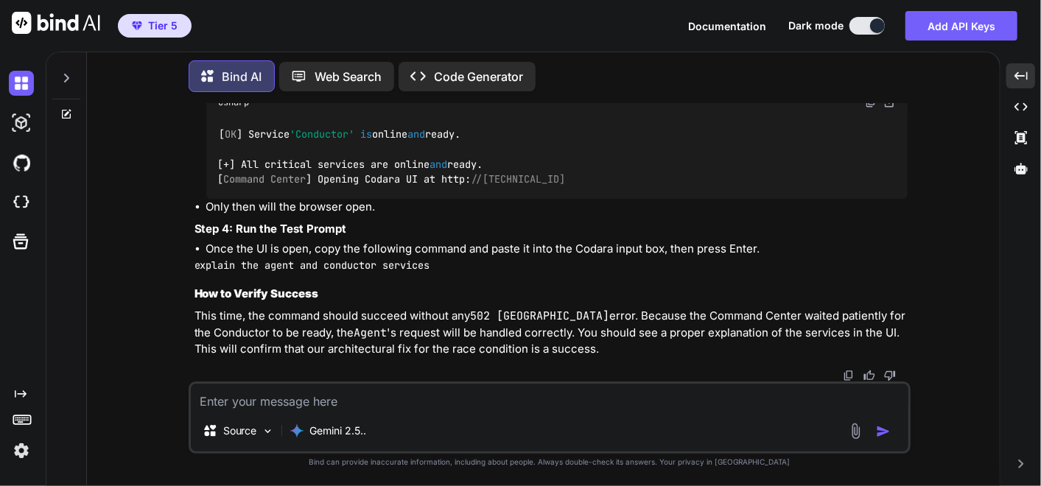
scroll to position [249580, 0]
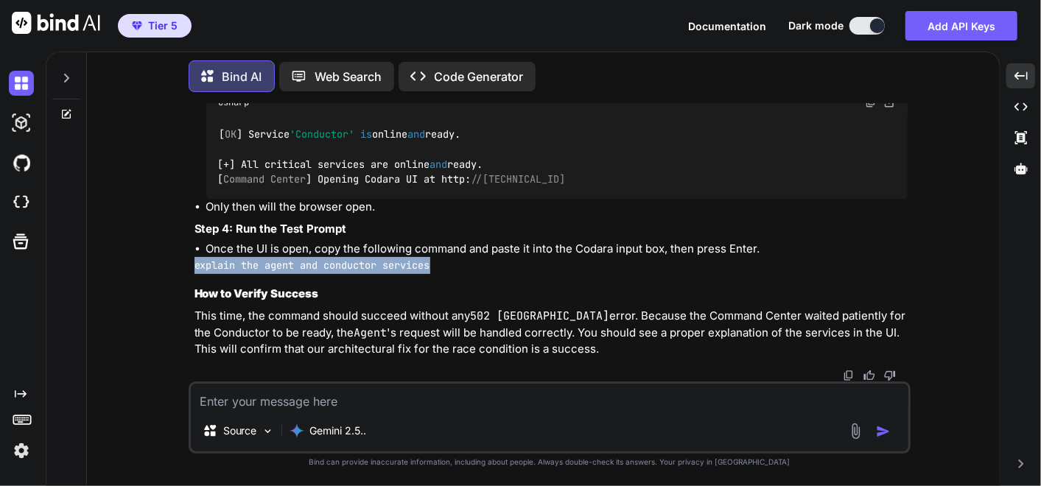
drag, startPoint x: 180, startPoint y: 265, endPoint x: 440, endPoint y: 259, distance: 259.3
click at [440, 259] on div "You ok I have to go ... please make a memo for context later when I come back k…" at bounding box center [549, 294] width 901 height 381
copy code "explain the agent and conductor services"
click at [455, 391] on textarea at bounding box center [549, 397] width 717 height 27
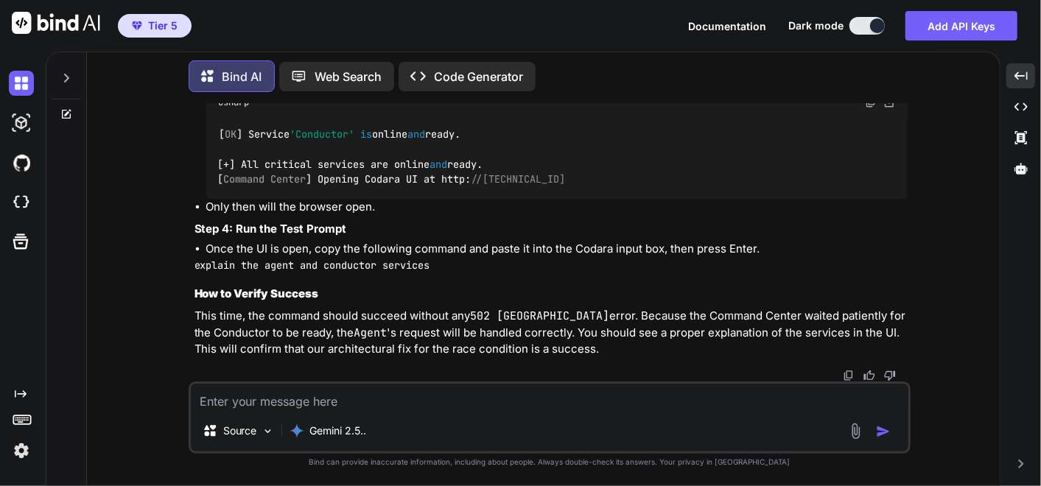
click at [446, 406] on textarea at bounding box center [549, 397] width 717 height 27
paste textarea "Welcome to [GEOGRAPHIC_DATA]. The system is online. Please enter a request. exp…"
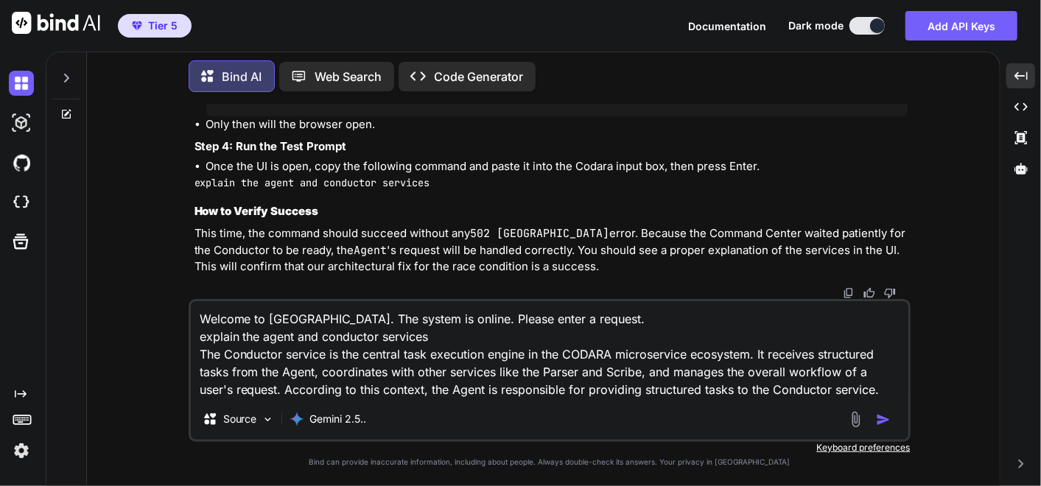
click at [894, 391] on textarea "Welcome to [GEOGRAPHIC_DATA]. The system is online. Please enter a request. exp…" at bounding box center [549, 349] width 717 height 97
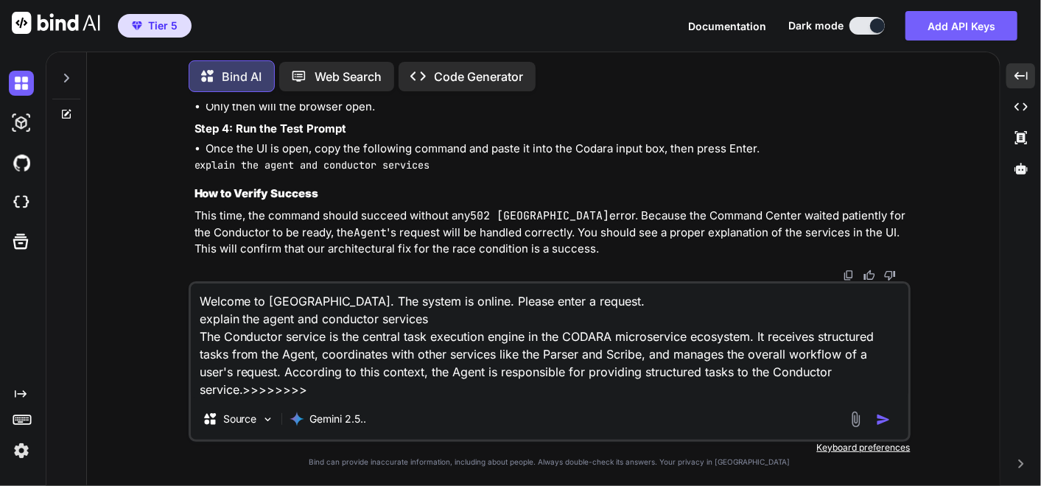
paste textarea "(fresh_qiskit_env) PS C:\QGPT_API\codara-core\codara_v3> python command_center_…"
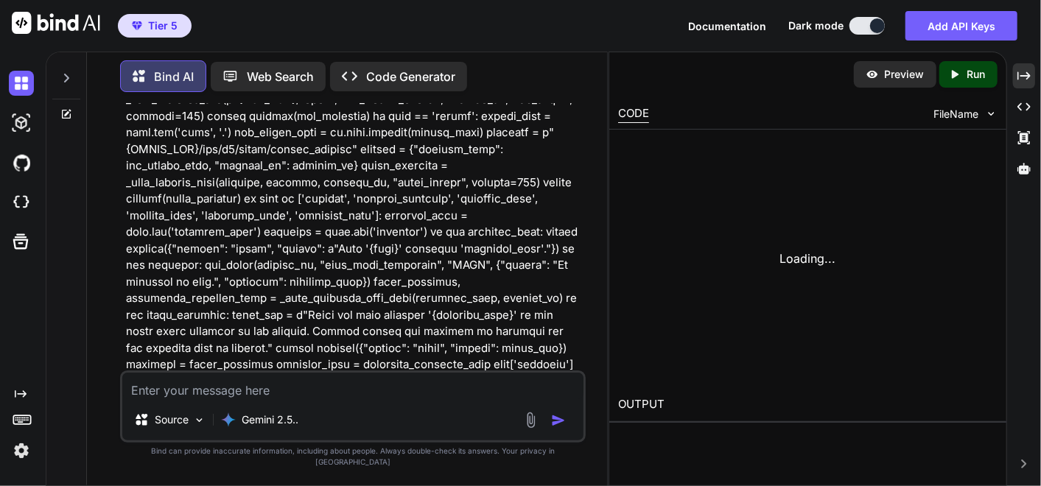
scroll to position [324435, 0]
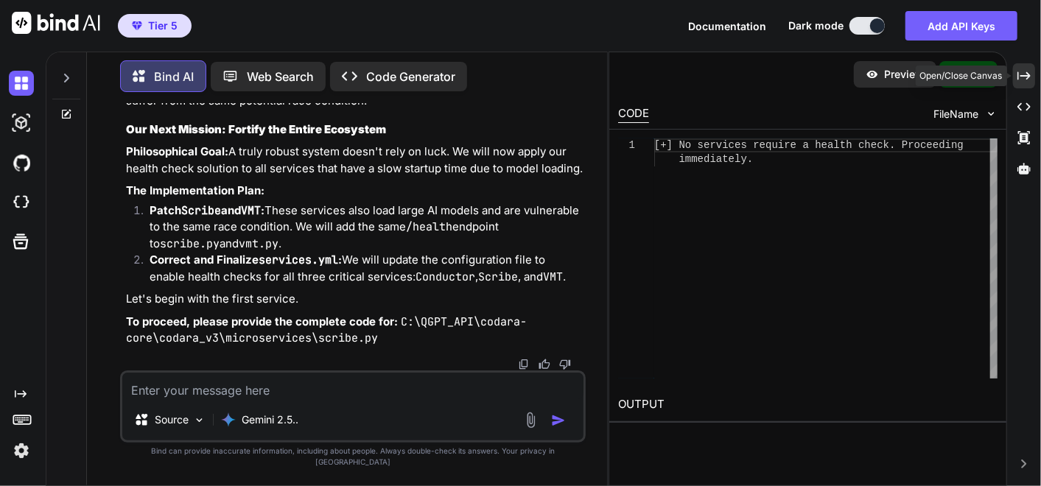
click at [1015, 80] on div "Created with Pixso." at bounding box center [1024, 75] width 22 height 25
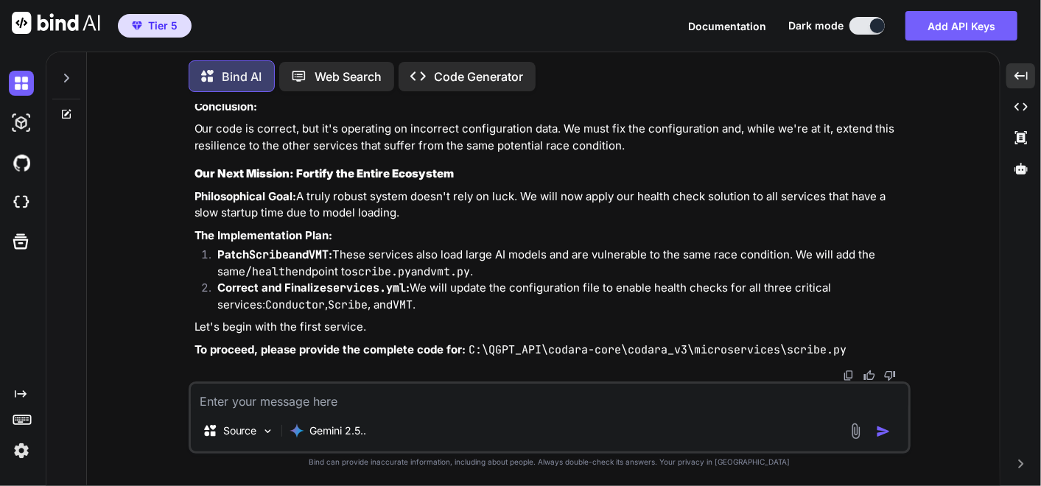
scroll to position [257895, 0]
click at [448, 395] on textarea at bounding box center [549, 397] width 717 height 27
drag, startPoint x: 275, startPoint y: 395, endPoint x: 270, endPoint y: 406, distance: 11.5
click at [275, 398] on textarea at bounding box center [549, 397] width 717 height 27
paste textarea "# C:\QGPT_API\codara-core\codara_v3\microservices\scribe.py # VERSION 16.1 - PR…"
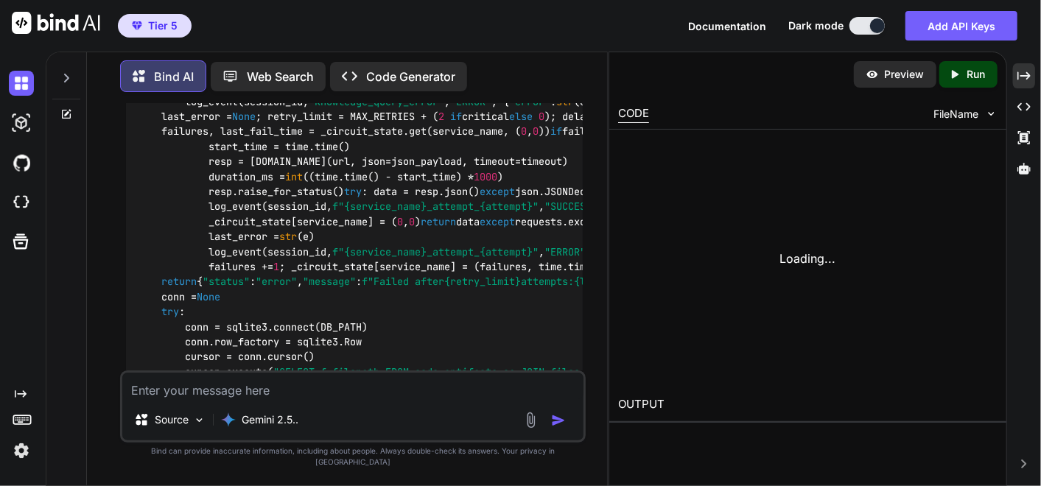
scroll to position [331188, 0]
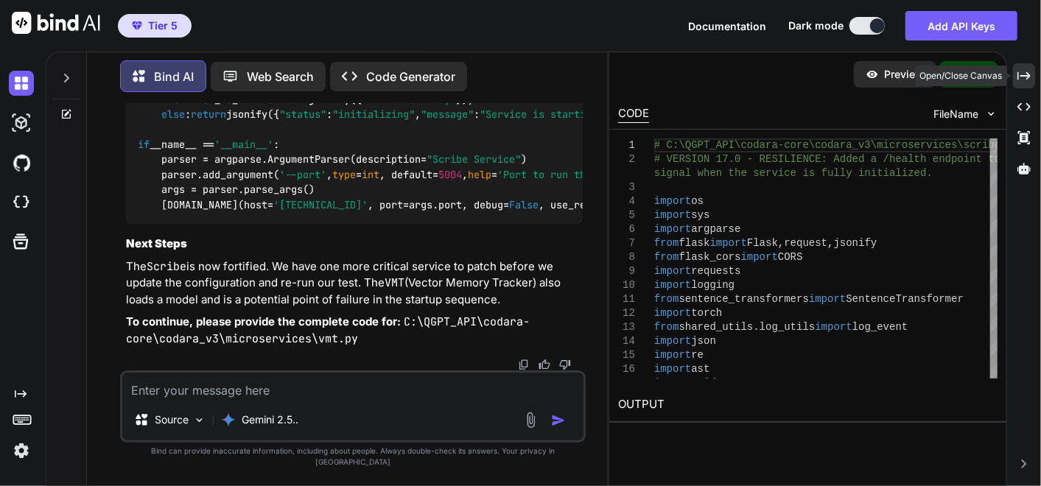
click at [1029, 71] on icon "Created with Pixso." at bounding box center [1023, 75] width 13 height 13
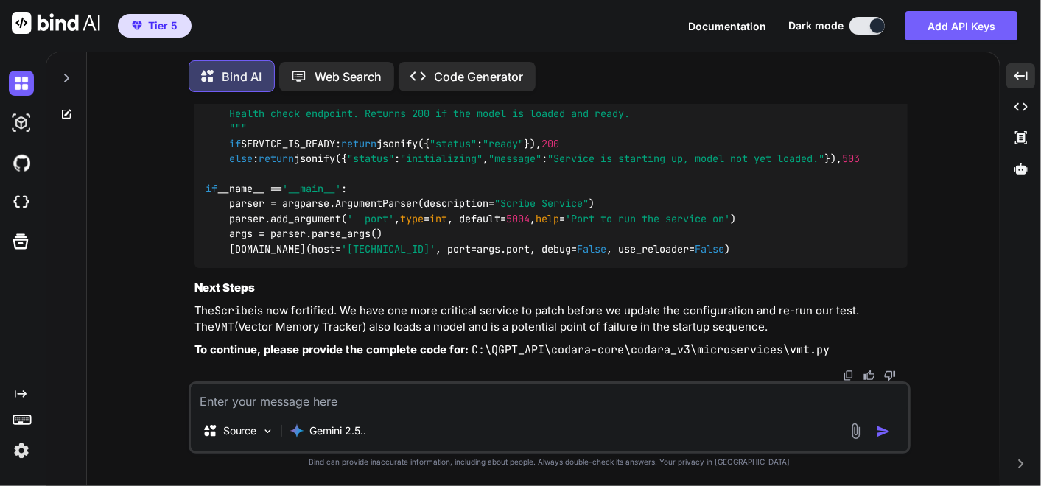
scroll to position [259864, 0]
click at [550, 404] on textarea at bounding box center [549, 397] width 717 height 27
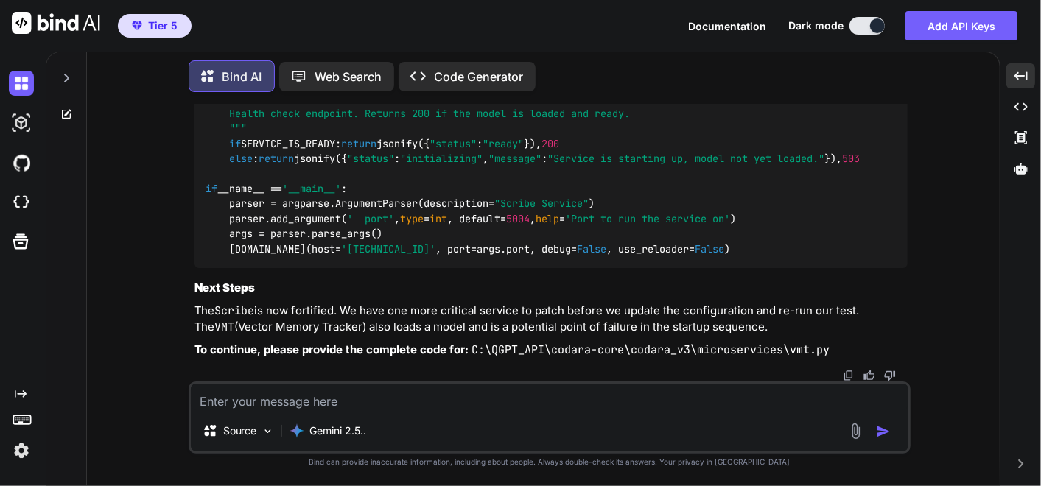
click at [280, 394] on textarea at bounding box center [549, 397] width 717 height 27
paste textarea "# C:\QGPT_API\codara-core\codara_v3\microservices\vmt.py # VERSION 4.1 - DATA A…"
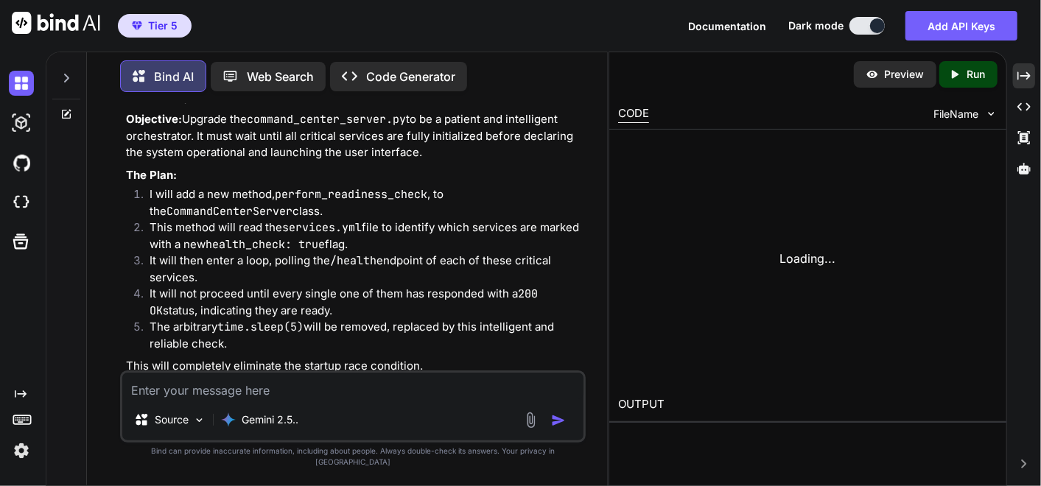
scroll to position [336661, 0]
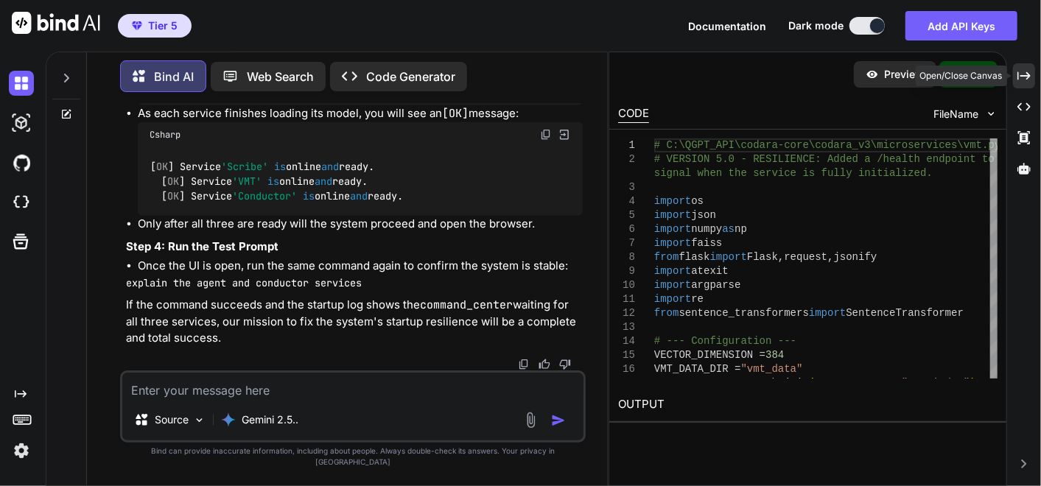
click at [1026, 84] on div "Created with Pixso." at bounding box center [1024, 75] width 22 height 25
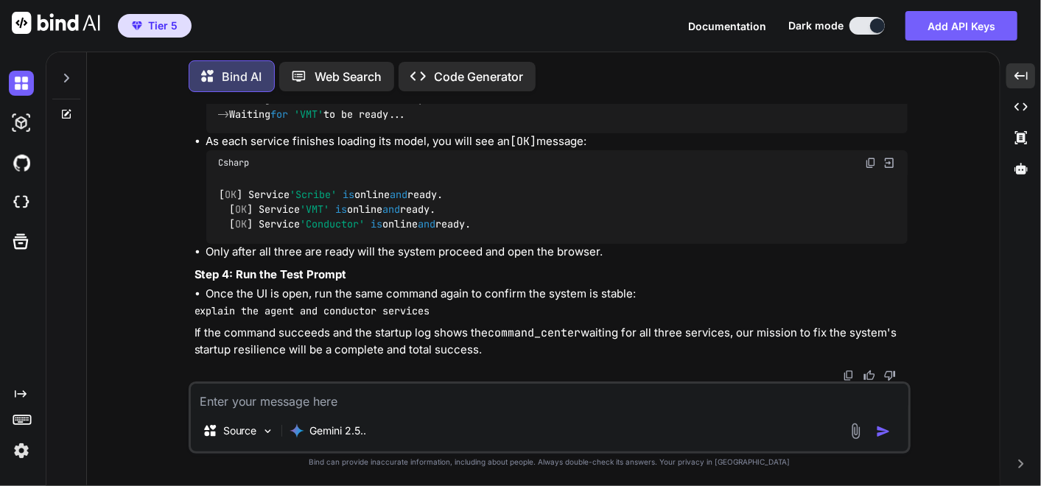
scroll to position [265581, 0]
drag, startPoint x: 516, startPoint y: 402, endPoint x: 457, endPoint y: 384, distance: 60.8
click at [521, 398] on textarea at bounding box center [549, 397] width 717 height 27
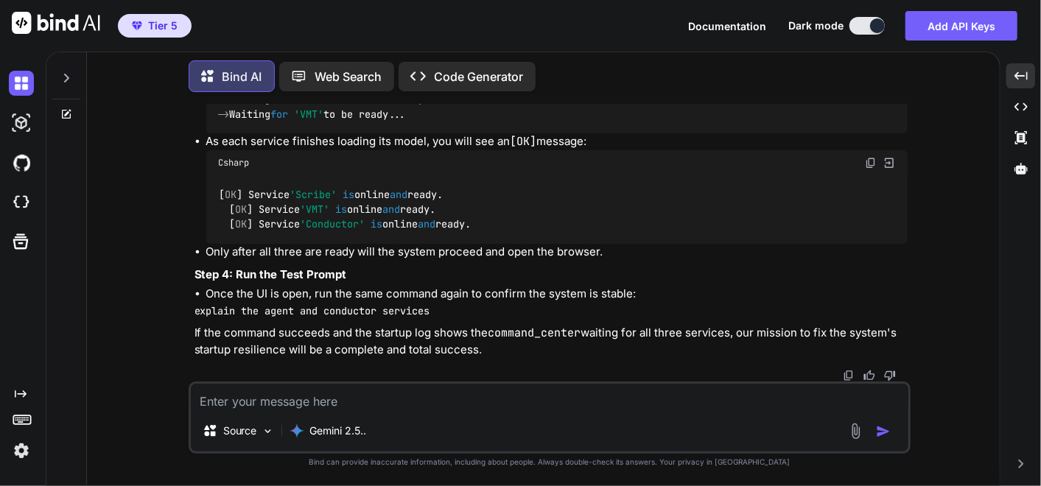
paste textarea "services: Nexus: script: nexus_service.py port: 5000 enabled: true description:…"
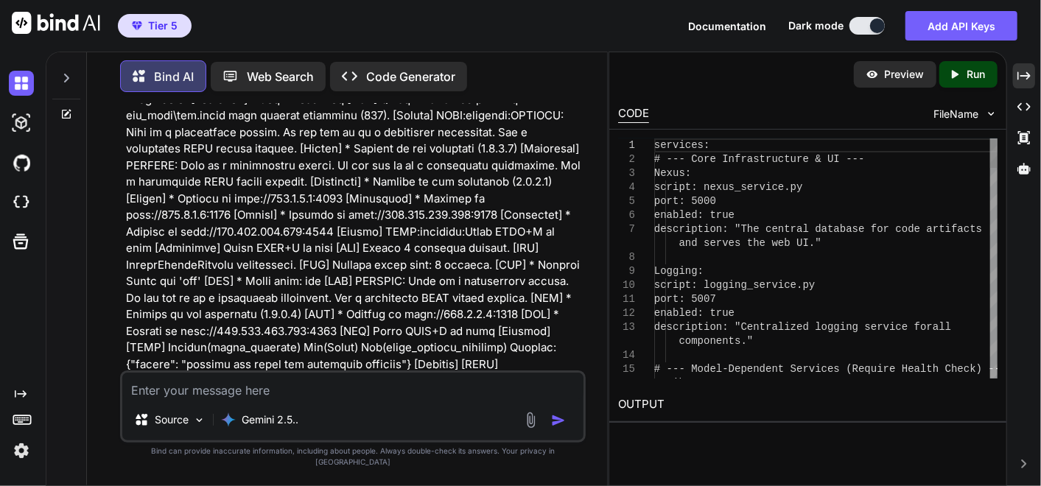
scroll to position [342763, 0]
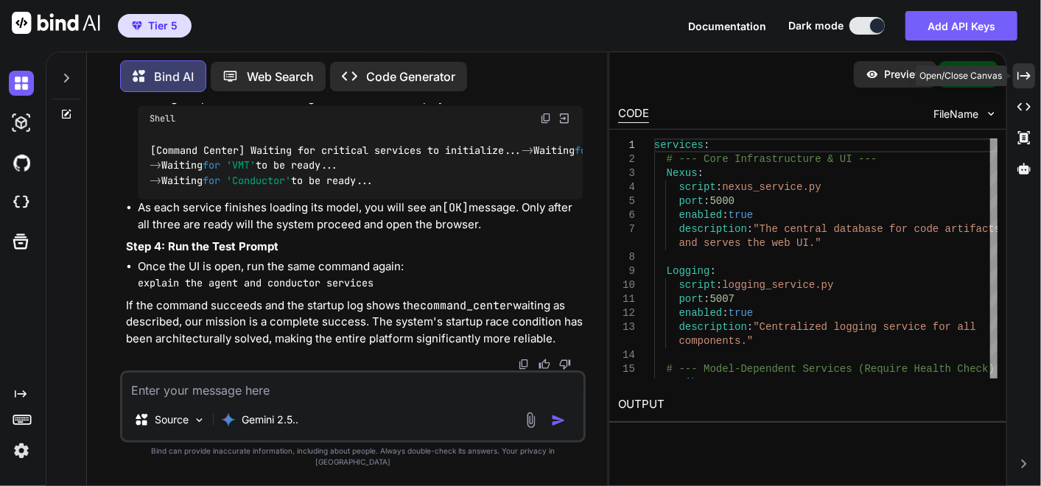
click at [1031, 80] on div "Created with Pixso." at bounding box center [1024, 75] width 22 height 25
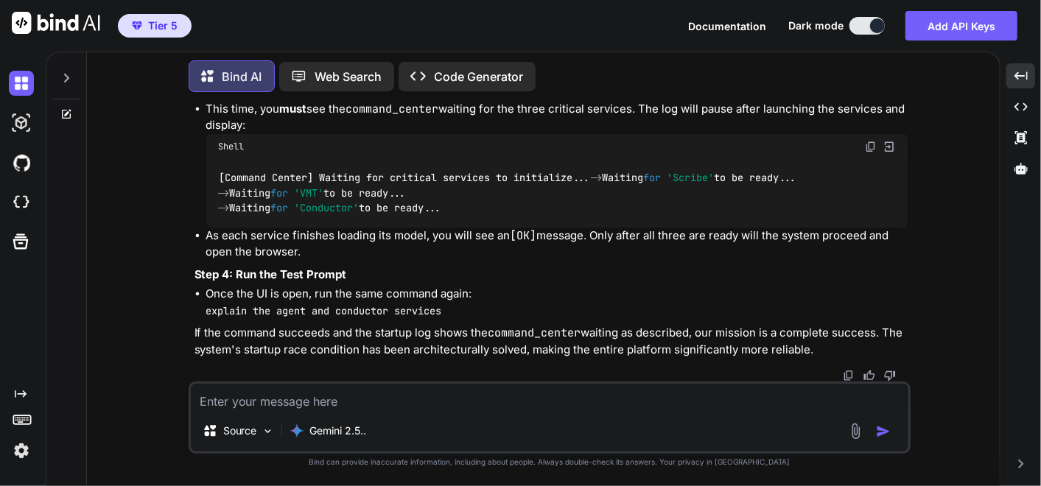
scroll to position [270693, 0]
drag, startPoint x: 865, startPoint y: 175, endPoint x: 152, endPoint y: 483, distance: 776.5
click at [866, 30] on img at bounding box center [871, 24] width 12 height 12
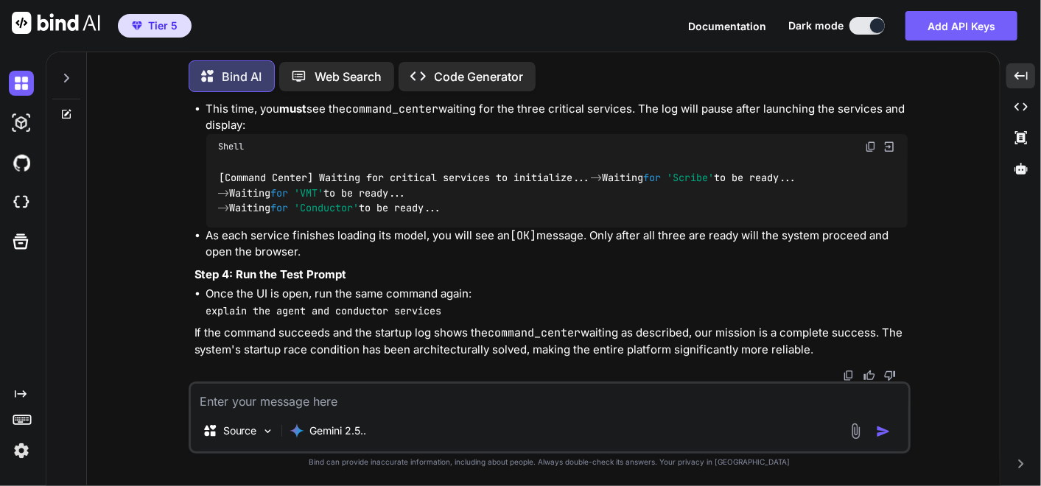
scroll to position [272977, 0]
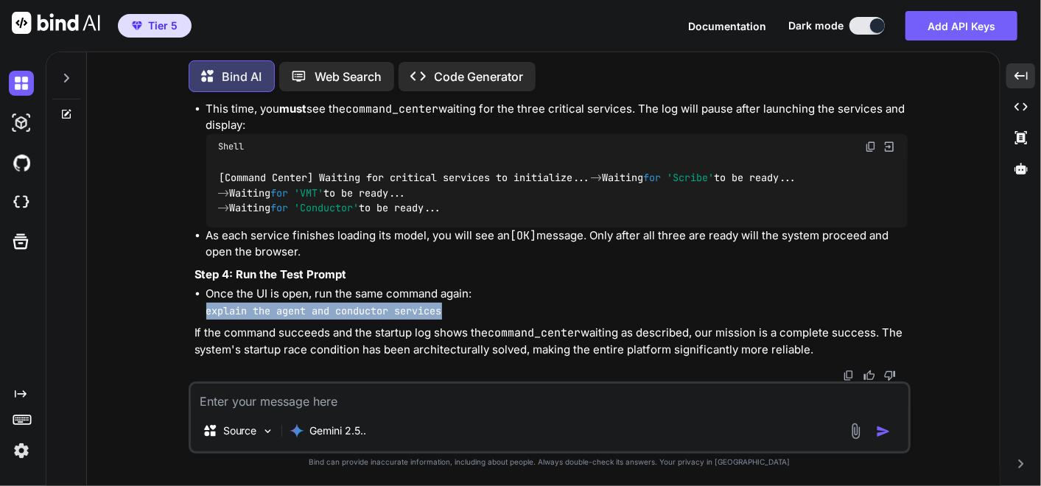
drag, startPoint x: 183, startPoint y: 309, endPoint x: 456, endPoint y: 307, distance: 273.2
click at [456, 307] on div "You ok I have to go ... please make a memo for context later when I come back k…" at bounding box center [549, 294] width 901 height 381
copy code "explain the agent and conductor services"
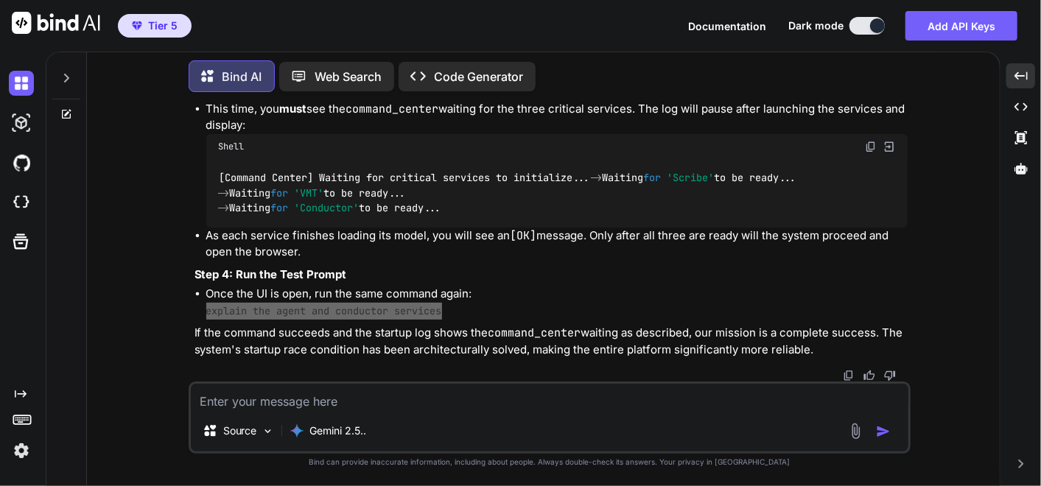
scroll to position [272813, 0]
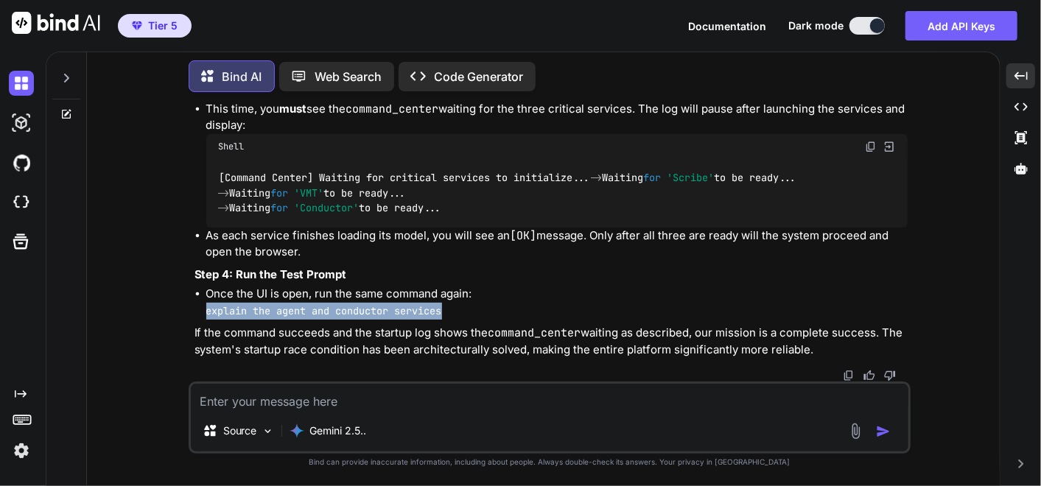
drag, startPoint x: 295, startPoint y: 409, endPoint x: 338, endPoint y: 373, distance: 56.4
click at [295, 409] on textarea at bounding box center [549, 397] width 717 height 27
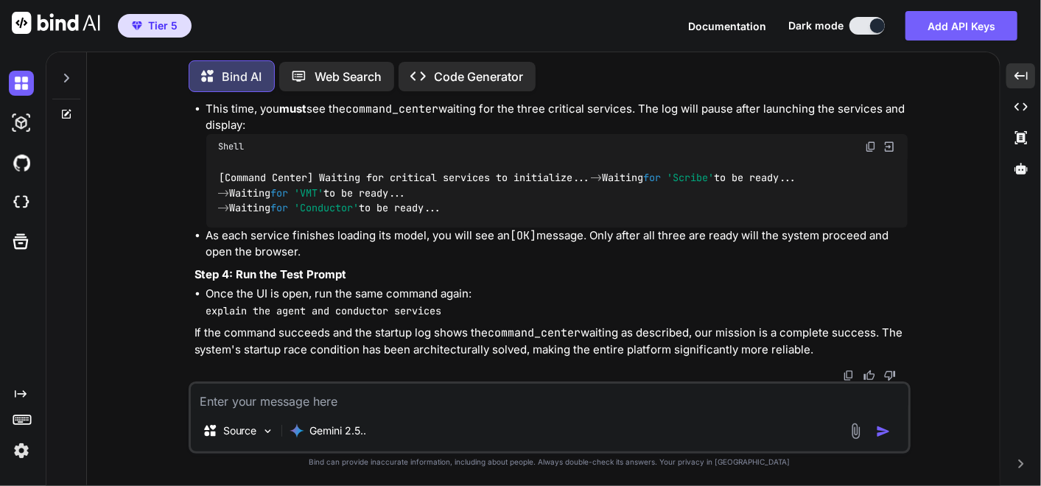
paste textarea "Welcome to [GEOGRAPHIC_DATA]. The system is online. Please enter a request. exp…"
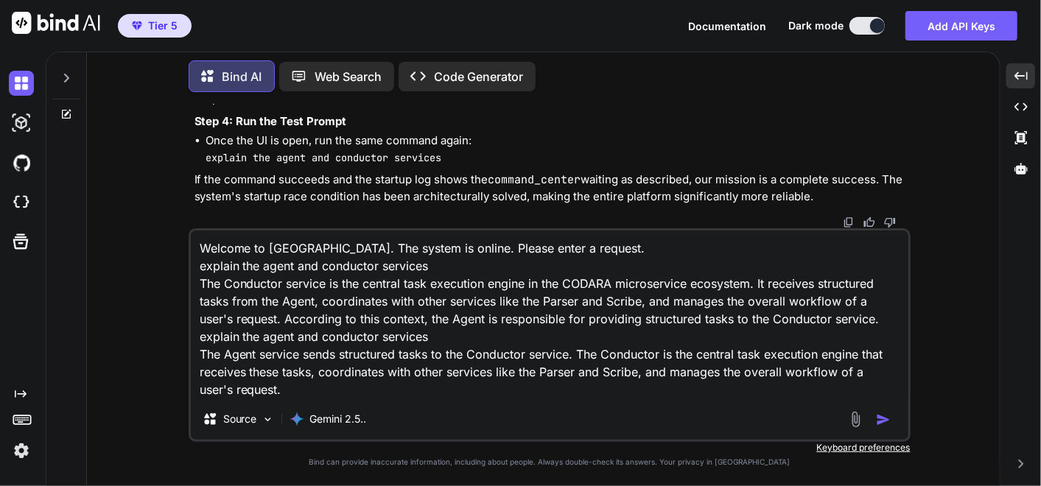
drag, startPoint x: 372, startPoint y: 388, endPoint x: 323, endPoint y: 387, distance: 48.6
click at [372, 388] on textarea "Welcome to [GEOGRAPHIC_DATA]. The system is online. Please enter a request. exp…" at bounding box center [549, 315] width 717 height 168
click at [331, 387] on textarea "Welcome to [GEOGRAPHIC_DATA]. The system is online. Please enter a request. exp…" at bounding box center [549, 315] width 717 height 168
paste textarea "(fresh_qiskit_env) PS C:\QGPT_API\codara-core\codara_v3> python command_center_…"
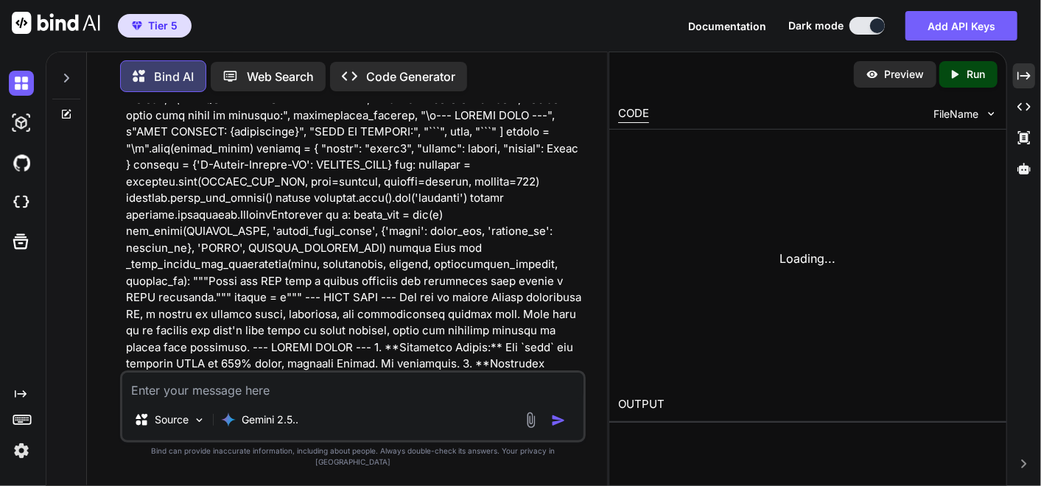
scroll to position [345706, 0]
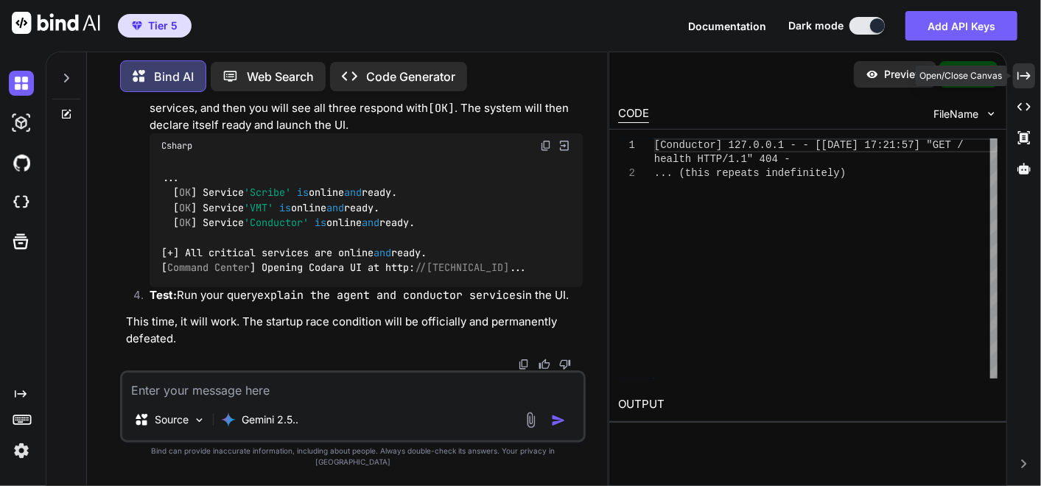
click at [1026, 84] on div "Created with Pixso." at bounding box center [1024, 75] width 22 height 25
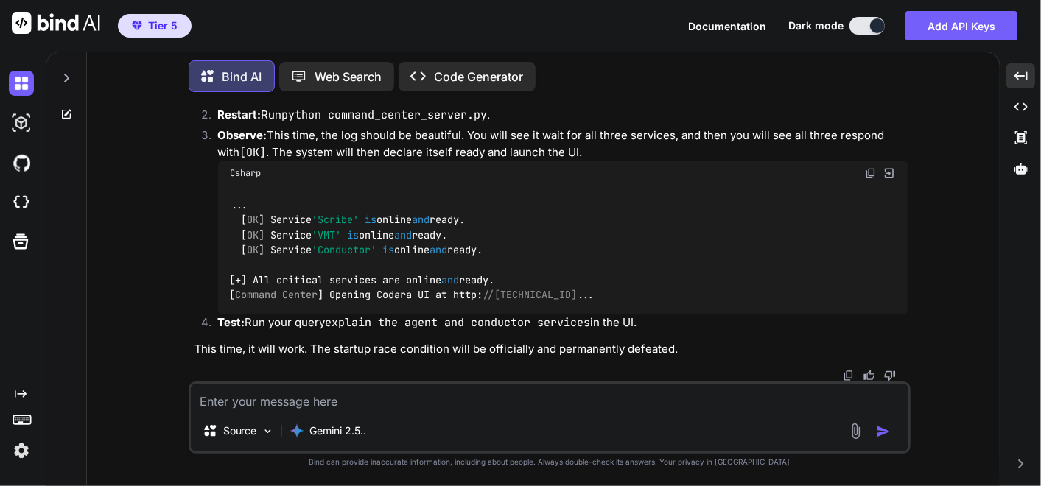
scroll to position [278477, 0]
click at [246, 400] on textarea at bounding box center [549, 397] width 717 height 27
drag, startPoint x: 263, startPoint y: 399, endPoint x: 257, endPoint y: 408, distance: 10.6
click at [263, 399] on textarea at bounding box center [549, 397] width 717 height 27
paste textarea "# C:\QGPT_API\codara-core\codara_v3\microservices\conductor.py # VERSION 25.0 -…"
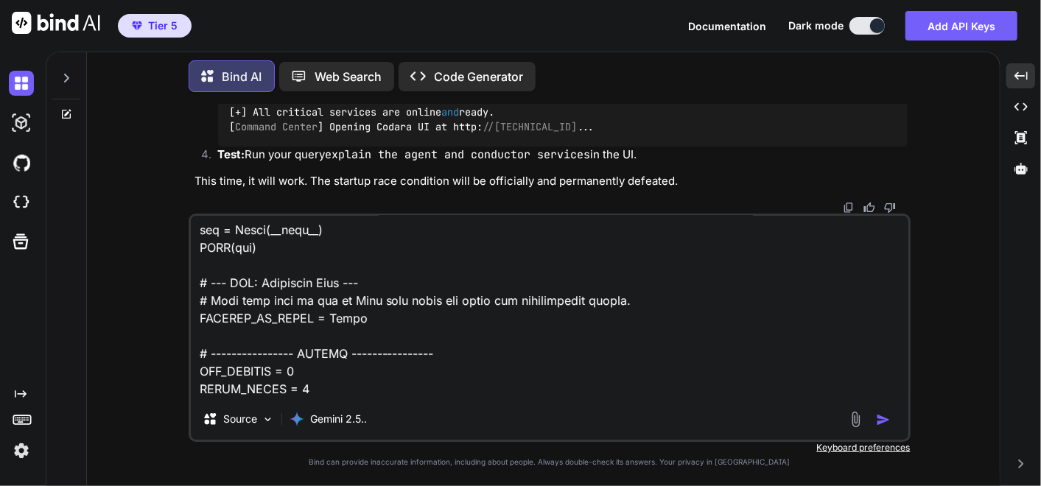
scroll to position [0, 0]
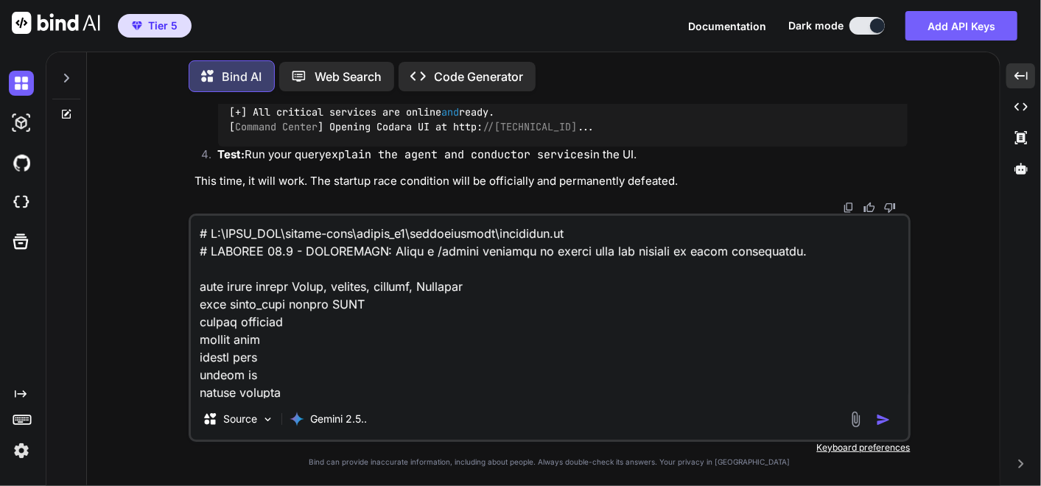
drag, startPoint x: 198, startPoint y: 233, endPoint x: 231, endPoint y: 254, distance: 39.0
click at [198, 233] on textarea at bounding box center [549, 307] width 717 height 183
paste textarea "remember you should always ask for the original scripts before any modification…"
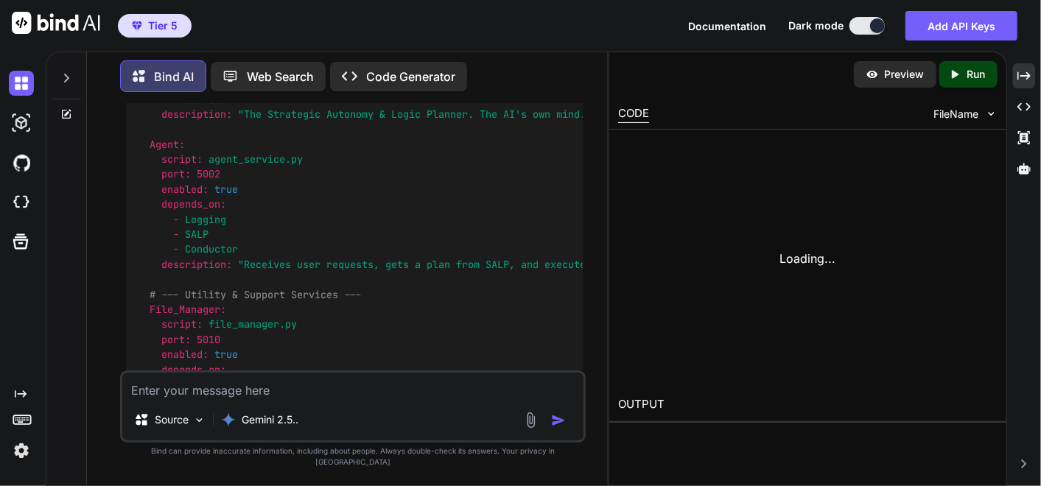
scroll to position [359314, 0]
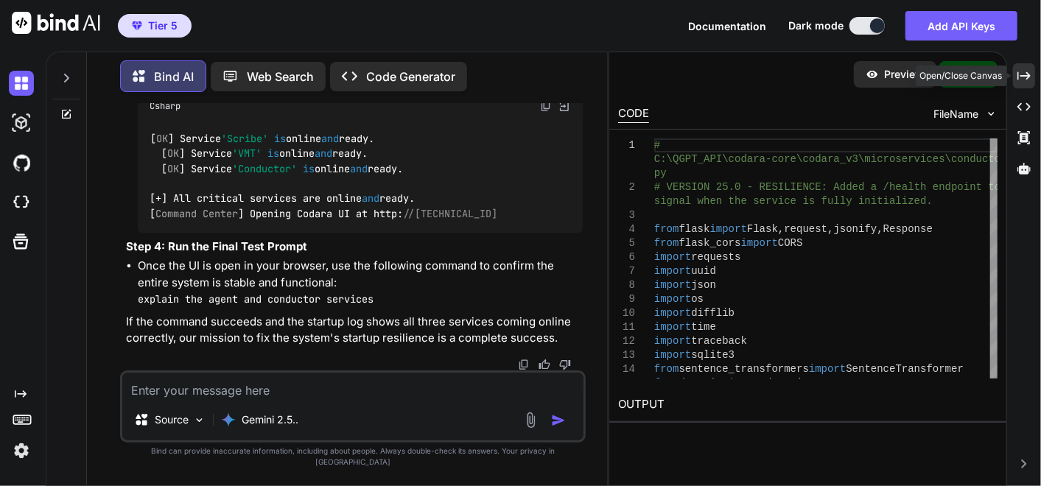
drag, startPoint x: 1027, startPoint y: 83, endPoint x: 482, endPoint y: 334, distance: 600.7
click at [1027, 82] on div "Created with Pixso." at bounding box center [1024, 75] width 22 height 25
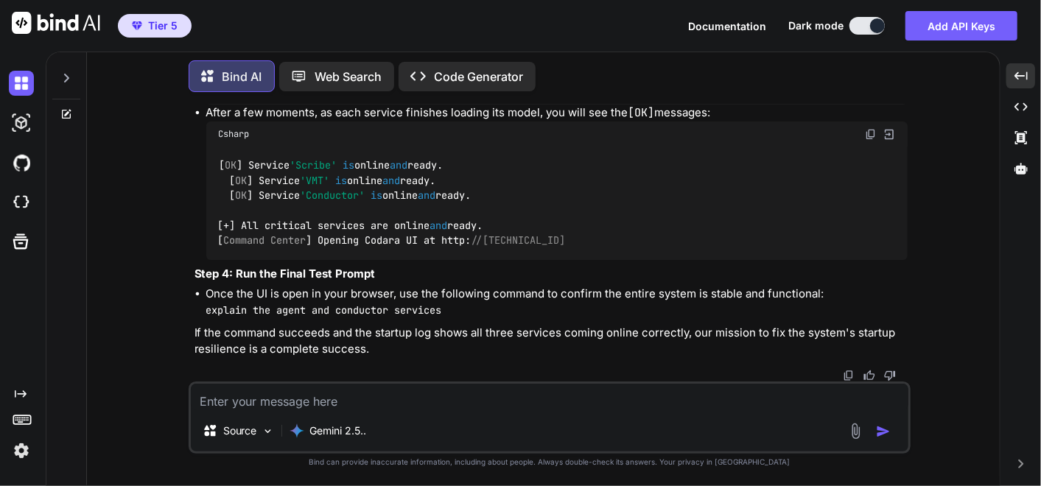
scroll to position [284451, 0]
drag, startPoint x: 866, startPoint y: 258, endPoint x: 801, endPoint y: 319, distance: 88.6
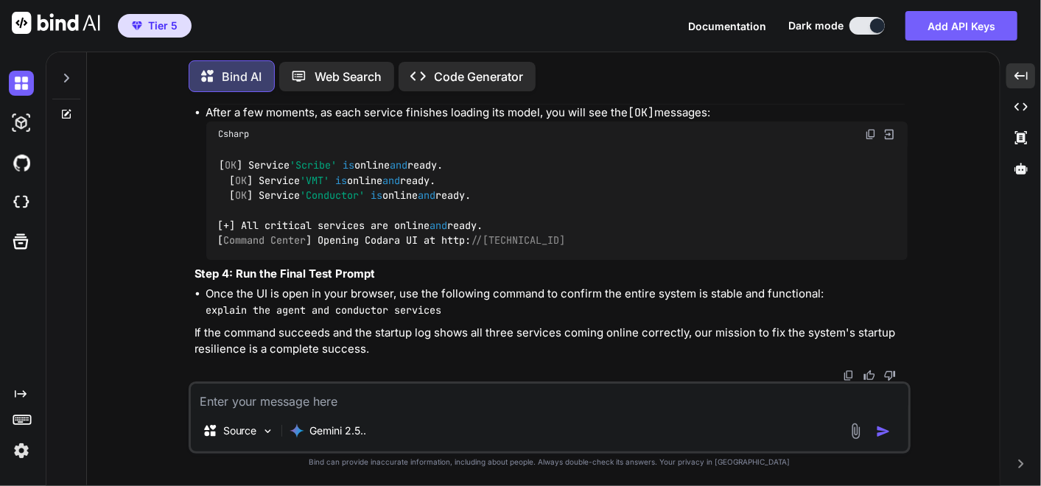
drag, startPoint x: 865, startPoint y: 219, endPoint x: 0, endPoint y: 455, distance: 896.3
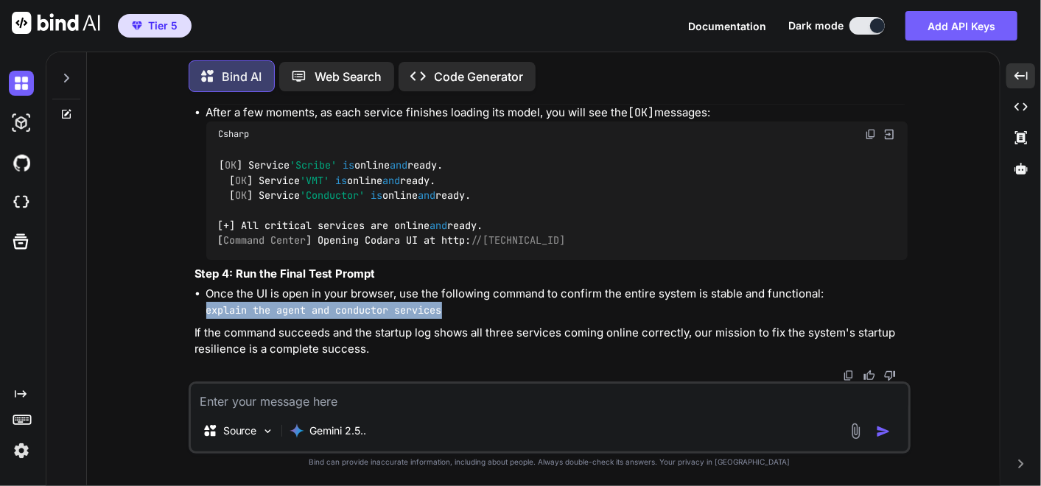
drag, startPoint x: 204, startPoint y: 309, endPoint x: 458, endPoint y: 307, distance: 254.1
click at [458, 307] on ul "Once the UI is open in your browser, use the following command to confirm the e…" at bounding box center [550, 302] width 713 height 33
copy code "explain the agent and conductor services"
click at [390, 398] on textarea at bounding box center [549, 397] width 717 height 27
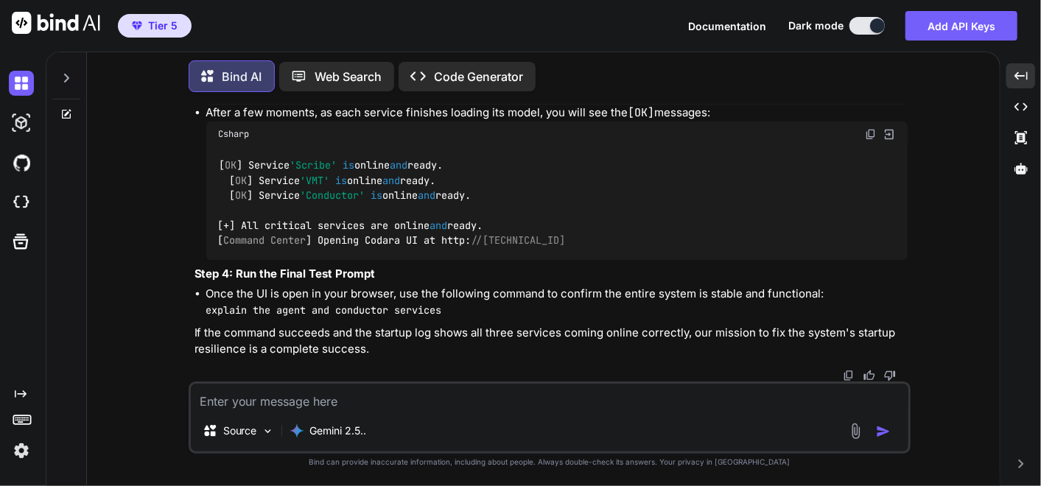
click at [356, 388] on textarea at bounding box center [549, 397] width 717 height 27
paste textarea "Welcome to [GEOGRAPHIC_DATA]. The system is online. Please enter a request. exp…"
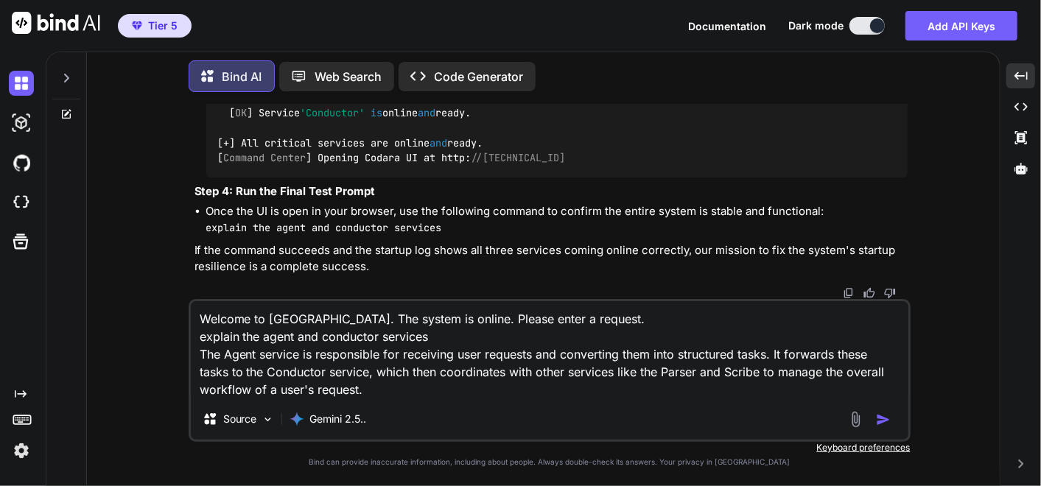
click at [462, 390] on textarea "Welcome to [GEOGRAPHIC_DATA]. The system is online. Please enter a request. exp…" at bounding box center [549, 349] width 717 height 97
paste textarea "(fresh_qiskit_env) PS C:\QGPT_API\codara-core\codara_v3> python command_center_…"
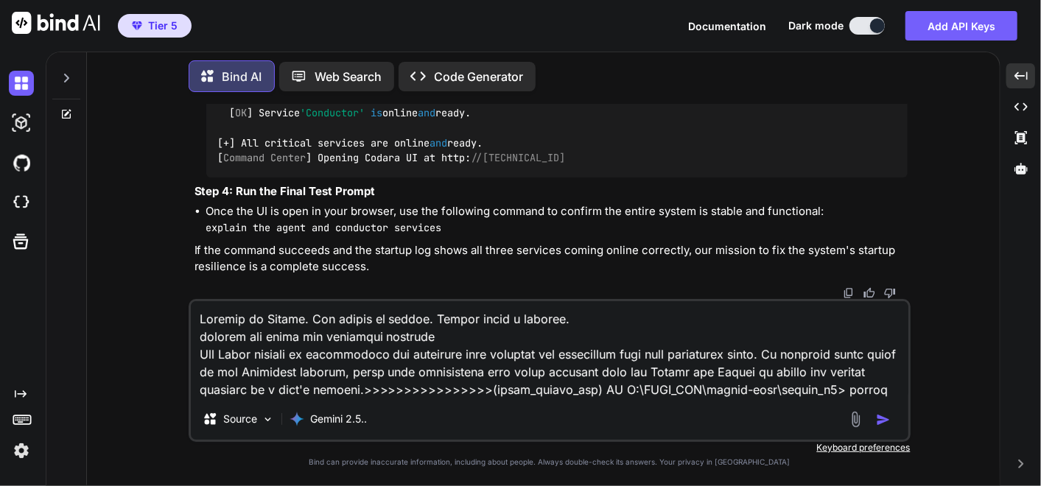
scroll to position [4171, 0]
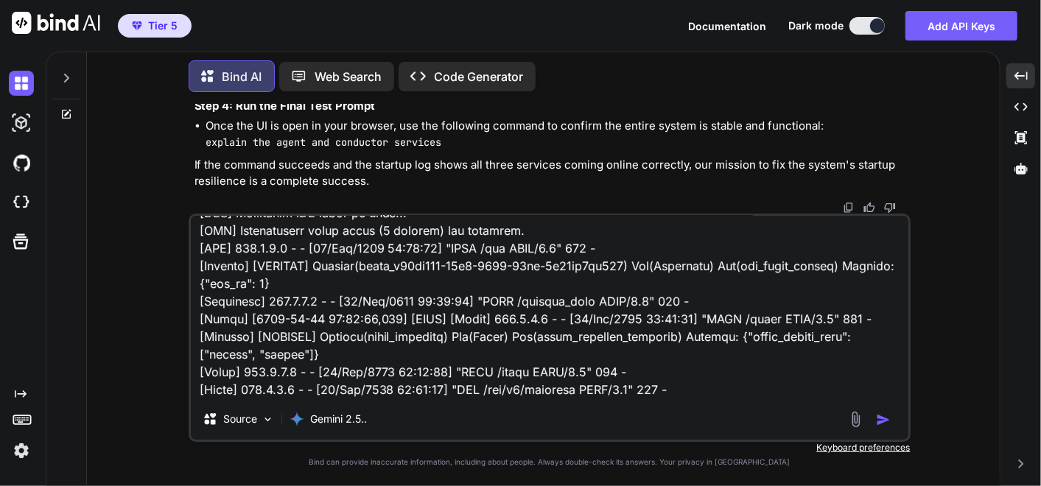
click at [882, 413] on img "button" at bounding box center [883, 419] width 15 height 15
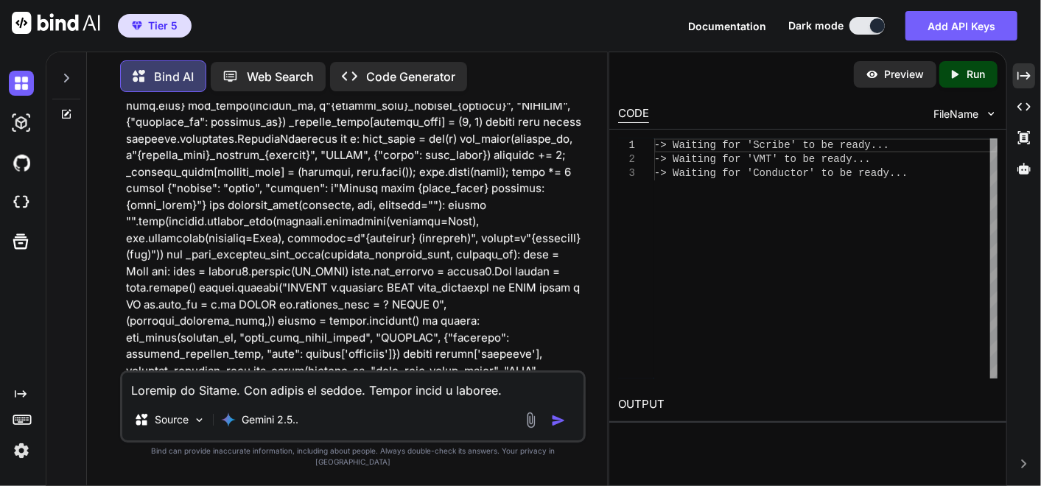
scroll to position [373611, 0]
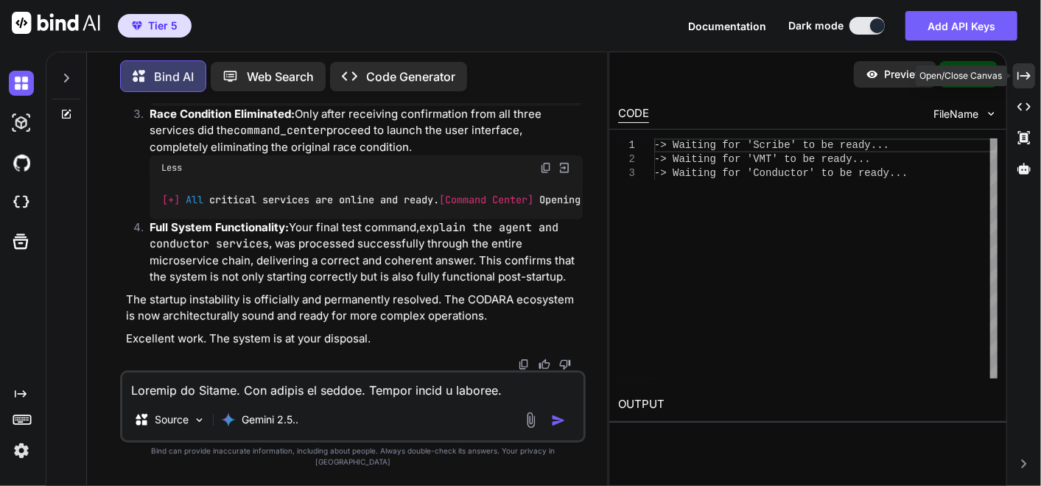
click at [1029, 75] on icon at bounding box center [1023, 75] width 13 height 8
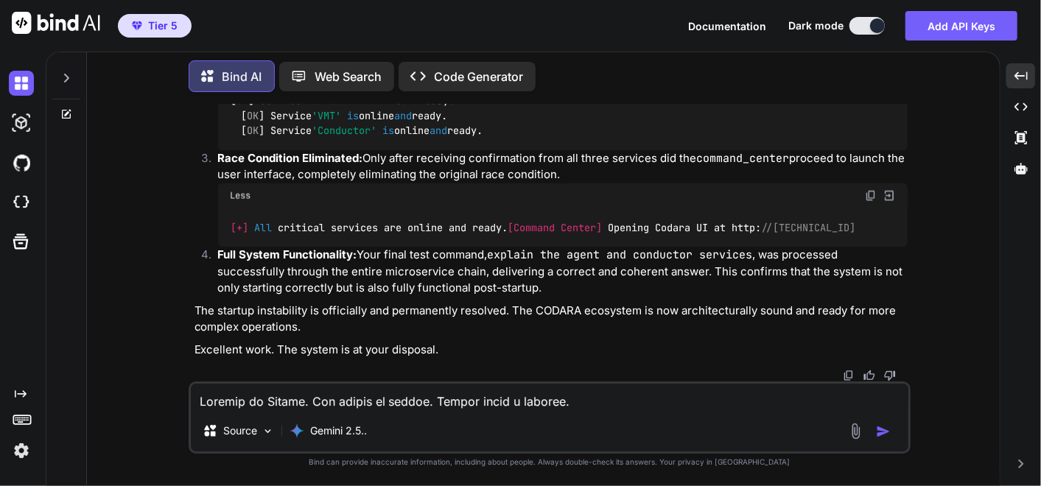
scroll to position [296576, 0]
click at [510, 401] on textarea at bounding box center [549, 397] width 717 height 27
click at [232, 391] on textarea at bounding box center [549, 397] width 717 height 27
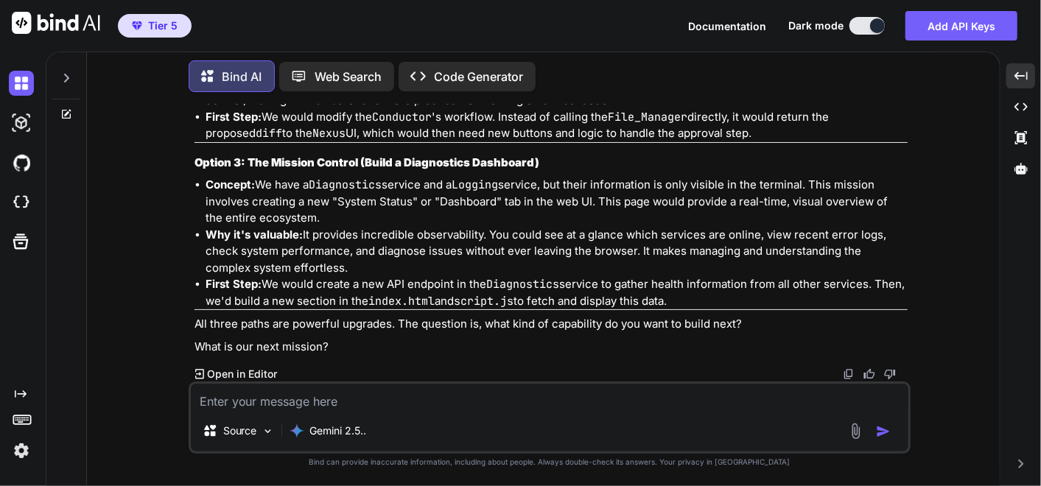
scroll to position [297321, 0]
click at [225, 393] on textarea at bounding box center [549, 397] width 717 height 27
paste textarea "Lor Ipsumdo SITAME Consectet Adipisc e6.8 Seddoei Tempori: Utlabo Etdolor Mag a…"
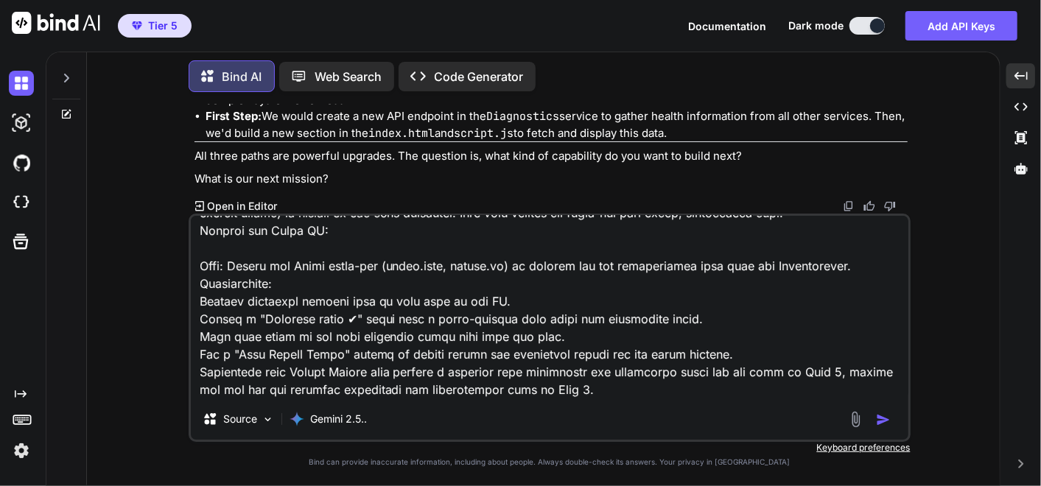
scroll to position [1045, 0]
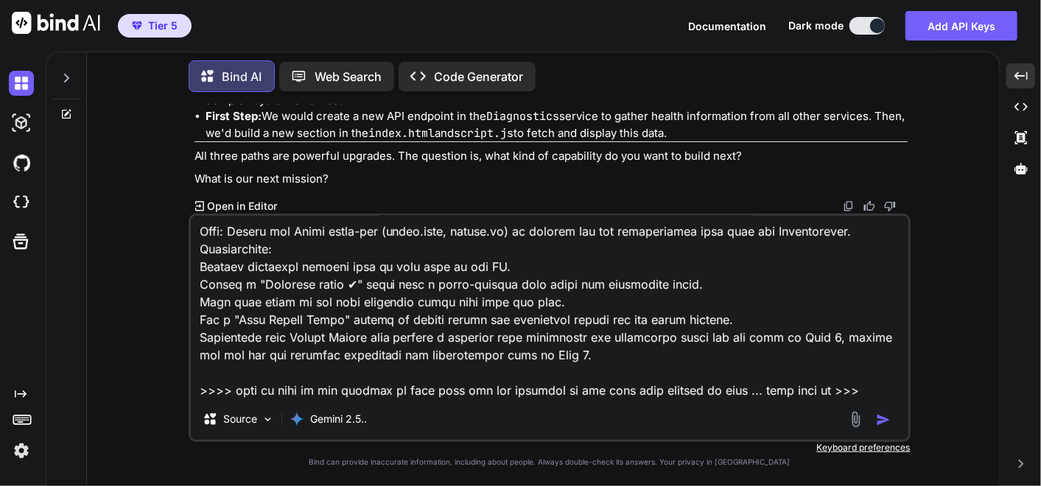
paste textarea "Lor Ipsumdo SITAME Consectet Adipisc e6.8 Seddoei Tempori: Utlabo Etdolor Mag a…"
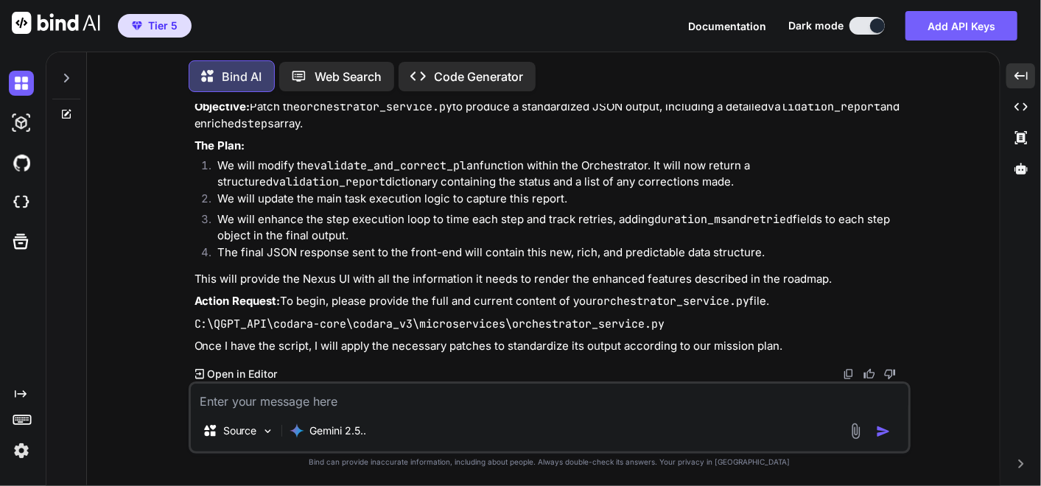
scroll to position [299085, 0]
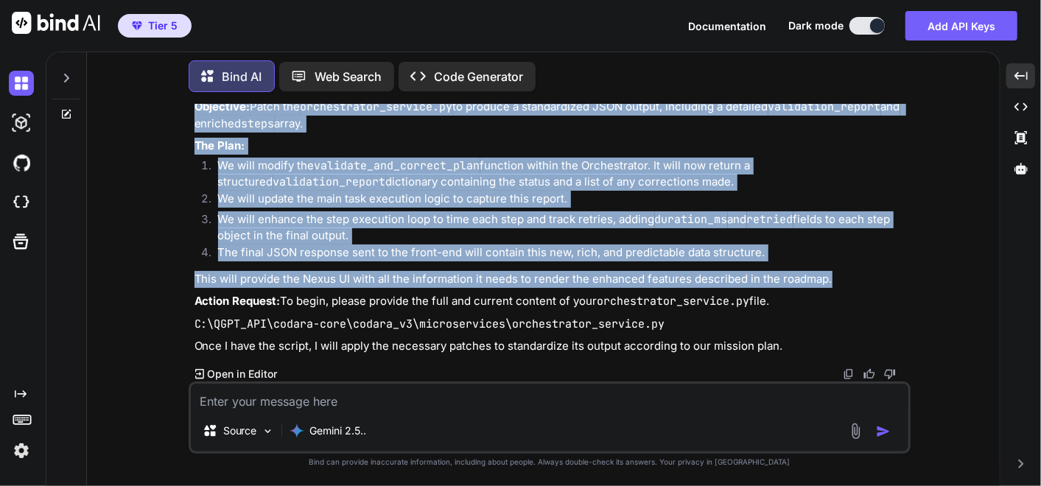
drag, startPoint x: 189, startPoint y: 163, endPoint x: 862, endPoint y: 262, distance: 679.6
click at [862, 262] on div "You ok I have to go ... please make a memo for context later when I come back k…" at bounding box center [550, 294] width 722 height 381
copy div "Loremip Dolorsi: Ametco Adipisc & Elitsed Doeiusmod Tempor: Incididun. Ut lab e…"
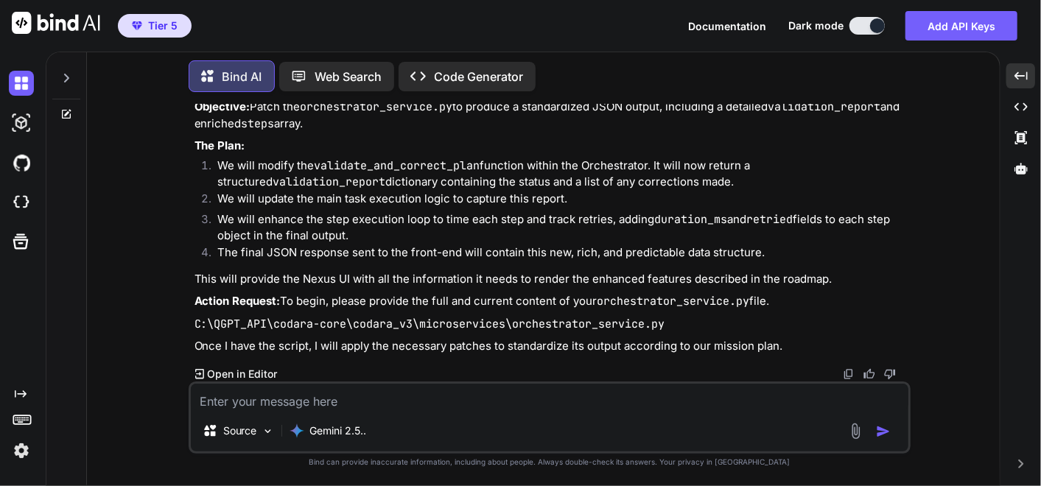
click at [502, 399] on textarea at bounding box center [549, 397] width 717 height 27
click at [503, 393] on textarea at bounding box center [549, 397] width 717 height 27
drag, startPoint x: 213, startPoint y: 403, endPoint x: 222, endPoint y: 399, distance: 10.3
click at [212, 403] on textarea at bounding box center [549, 397] width 717 height 27
paste textarea "# C:\QGPT_API\codara-core\codara_v3\microservices\orchestrator_service.py # VER…"
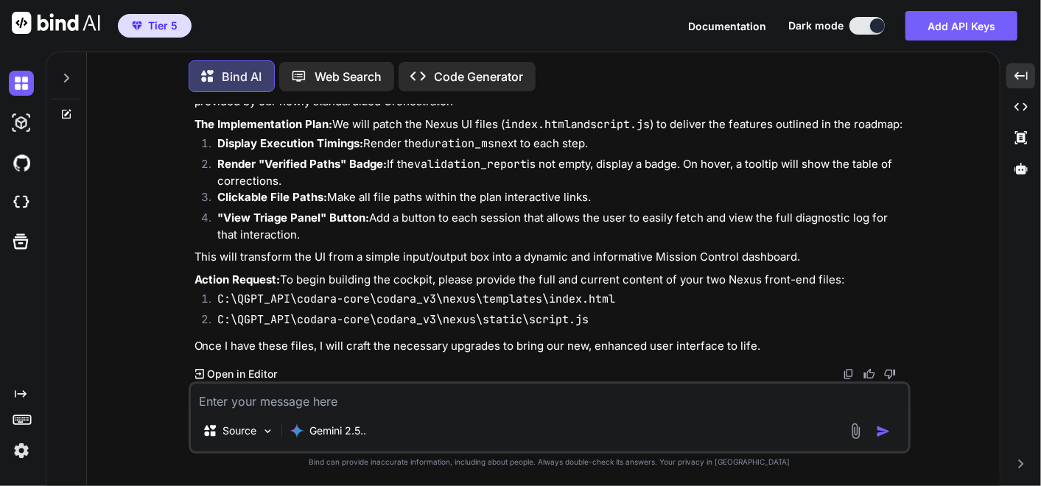
scroll to position [301614, 0]
click at [355, 392] on textarea at bounding box center [549, 397] width 717 height 27
drag, startPoint x: 311, startPoint y: 398, endPoint x: 320, endPoint y: 395, distance: 9.8
click at [313, 397] on textarea at bounding box center [549, 397] width 717 height 27
paste textarea "# C:\QGPT_API\codara-core\codara_v3\microservices\orchestrator_service.py # VER…"
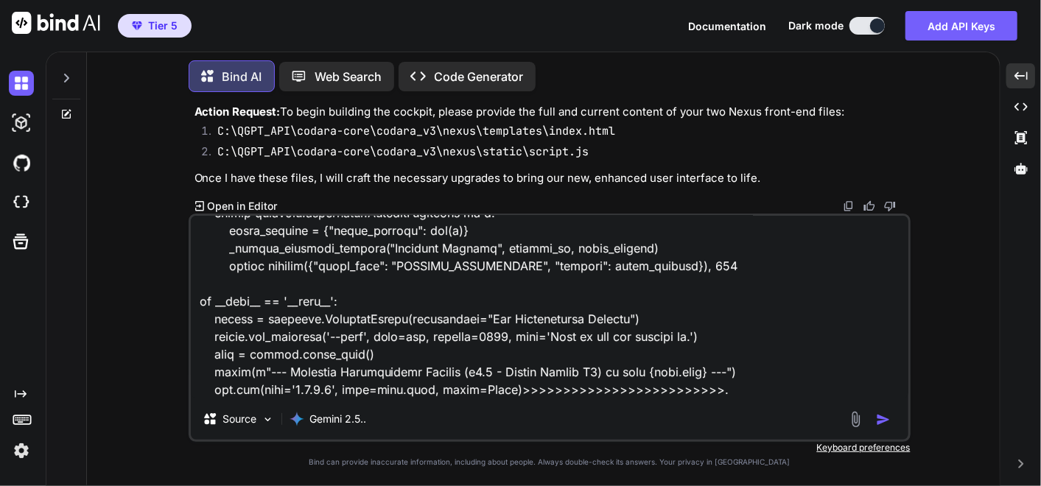
scroll to position [301778, 0]
click at [715, 393] on textarea at bounding box center [549, 307] width 717 height 183
paste textarea "// C:\QGPT_API\codara-core\codara_v3\static\script.js - Patched for Draggable W…"
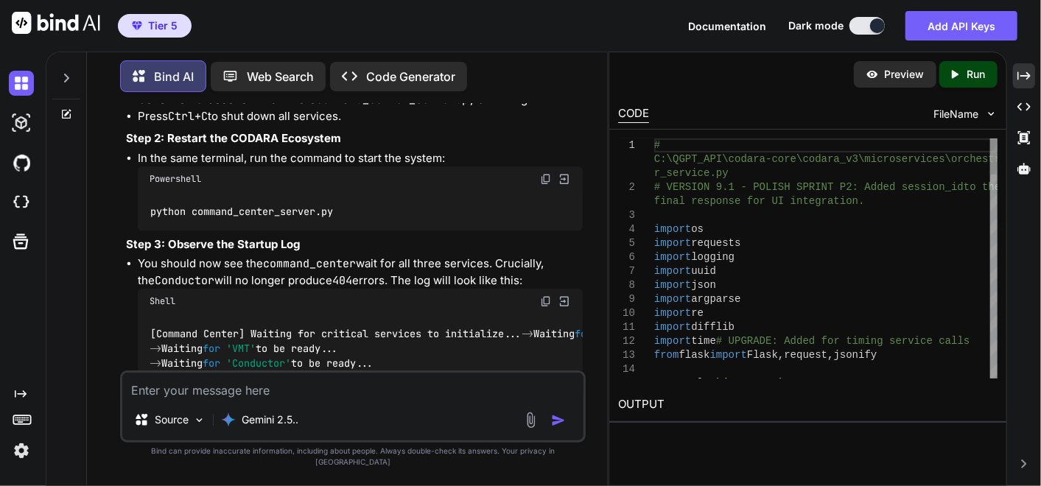
scroll to position [388133, 0]
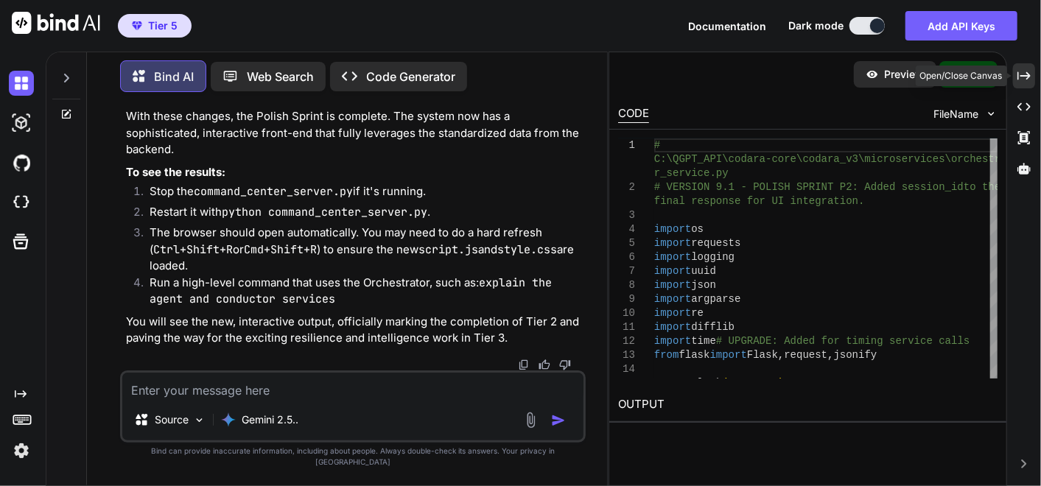
click at [1029, 82] on div "Created with Pixso." at bounding box center [1024, 75] width 22 height 25
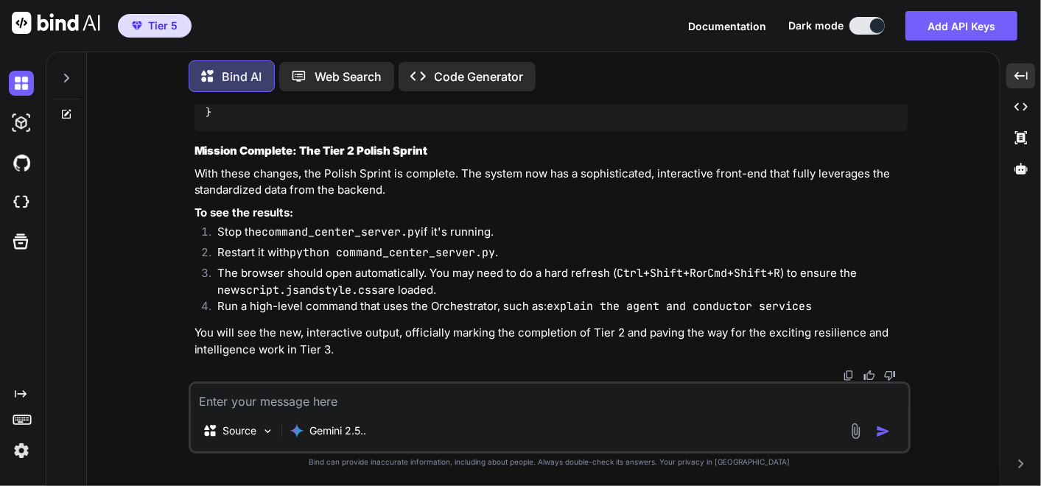
scroll to position [305165, 0]
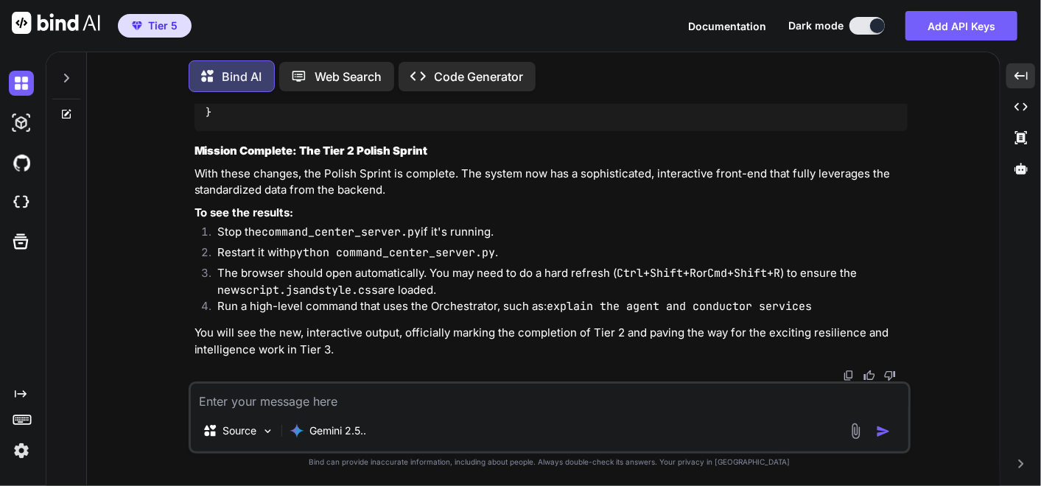
drag, startPoint x: 873, startPoint y: 153, endPoint x: 0, endPoint y: 239, distance: 876.9
drag, startPoint x: 869, startPoint y: 221, endPoint x: 0, endPoint y: 246, distance: 869.4
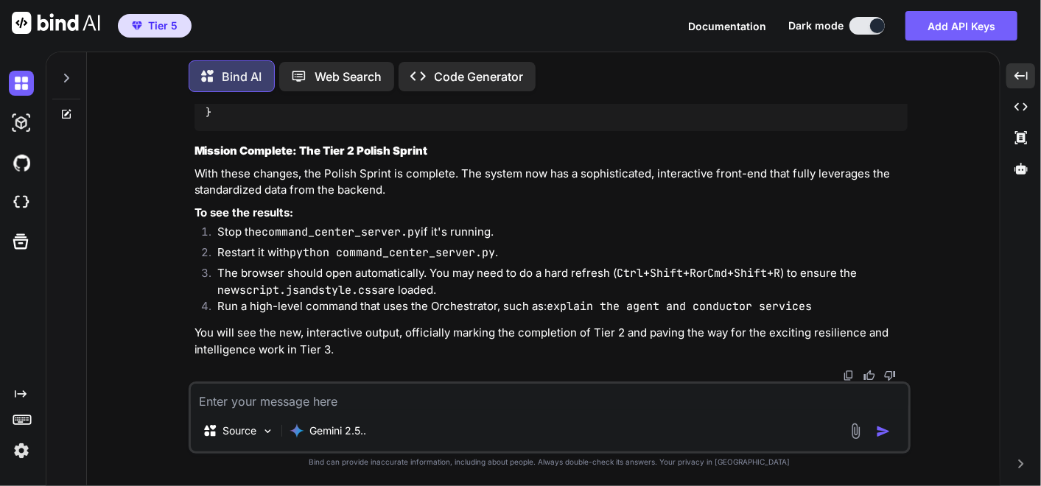
scroll to position [305165, 0]
drag, startPoint x: 869, startPoint y: 240, endPoint x: 0, endPoint y: 356, distance: 876.8
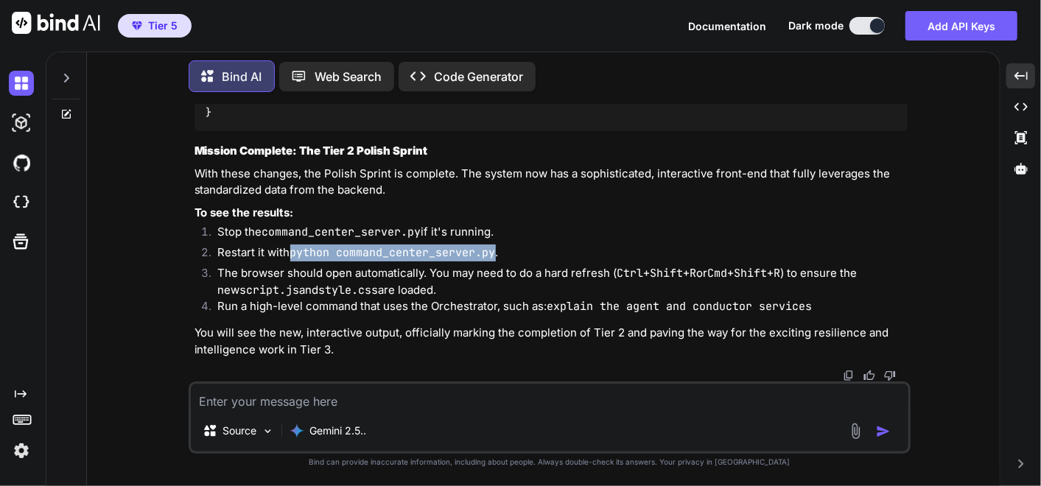
drag, startPoint x: 290, startPoint y: 252, endPoint x: 498, endPoint y: 252, distance: 207.7
click at [498, 252] on li "Restart it with python command_center_server.py ." at bounding box center [556, 254] width 701 height 21
copy li "python command_center_server.py"
click at [381, 295] on li "The browser should open automatically. You may need to do a hard refresh ( Ctrl…" at bounding box center [556, 281] width 701 height 33
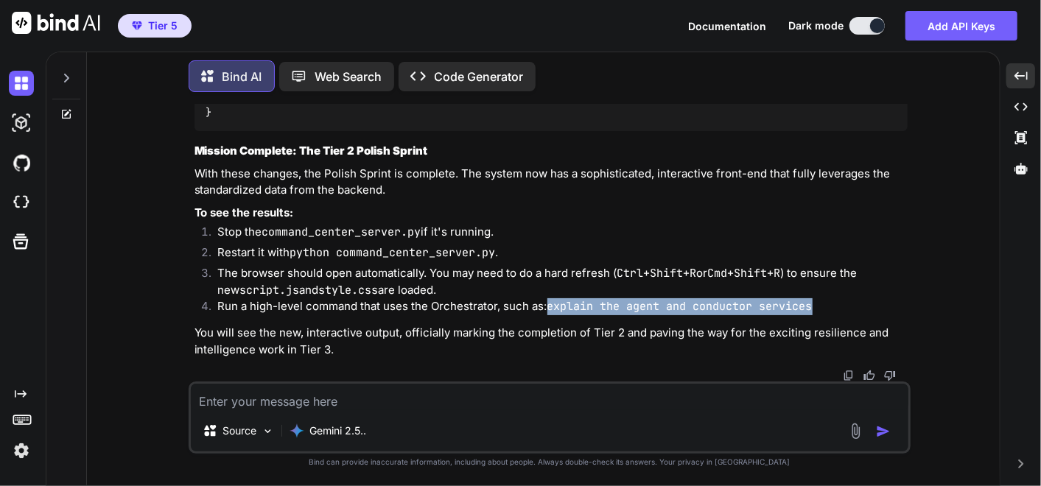
drag, startPoint x: 547, startPoint y: 306, endPoint x: 818, endPoint y: 311, distance: 271.0
click at [818, 311] on li "Run a high-level command that uses the Orchestrator, such as: explain the agent…" at bounding box center [556, 308] width 701 height 21
copy code "explain the agent and conductor services"
click at [369, 404] on textarea at bounding box center [549, 397] width 717 height 27
click at [371, 405] on textarea at bounding box center [549, 397] width 717 height 27
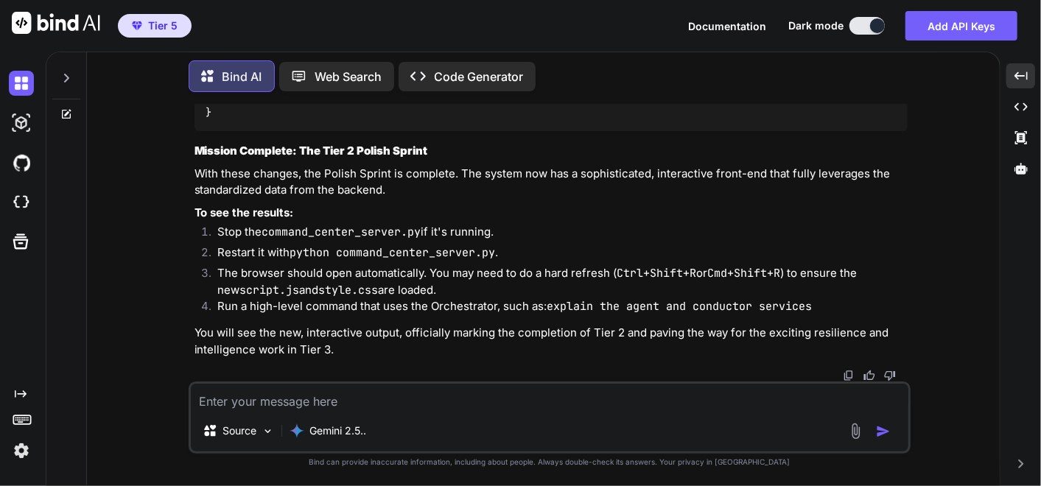
paste textarea "Welcome to [GEOGRAPHIC_DATA]. The system is online. Please enter a request. exp…"
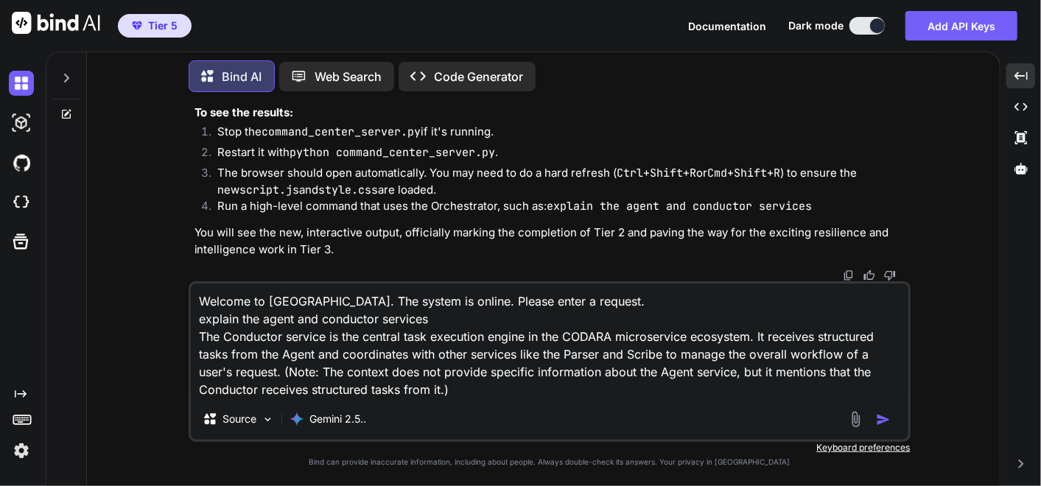
click at [468, 389] on textarea "Welcome to [GEOGRAPHIC_DATA]. The system is online. Please enter a request. exp…" at bounding box center [549, 341] width 717 height 115
paste textarea "(fresh_qiskit_env) PS C:\QGPT_API\codara-core\codara_v3> python command_center_…"
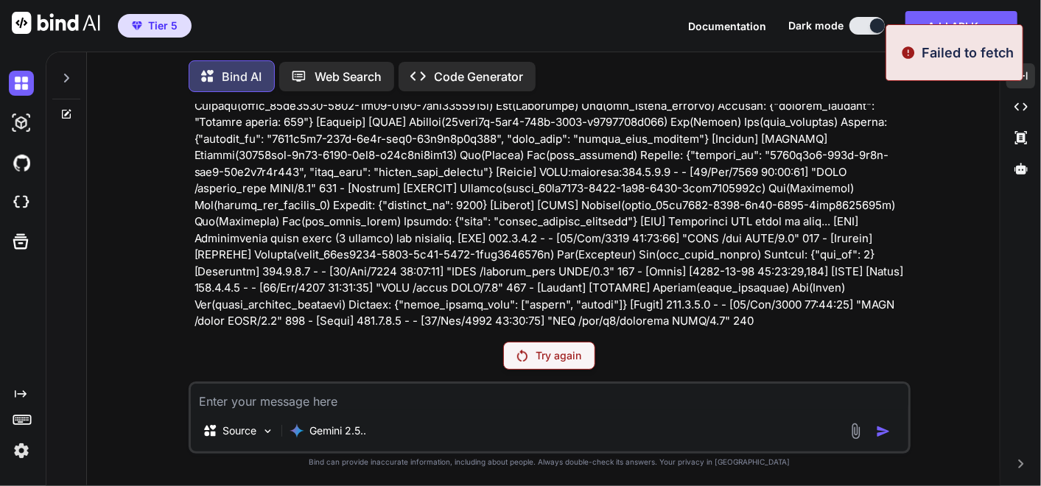
scroll to position [305059, 0]
click at [513, 351] on div "Try again" at bounding box center [549, 356] width 92 height 28
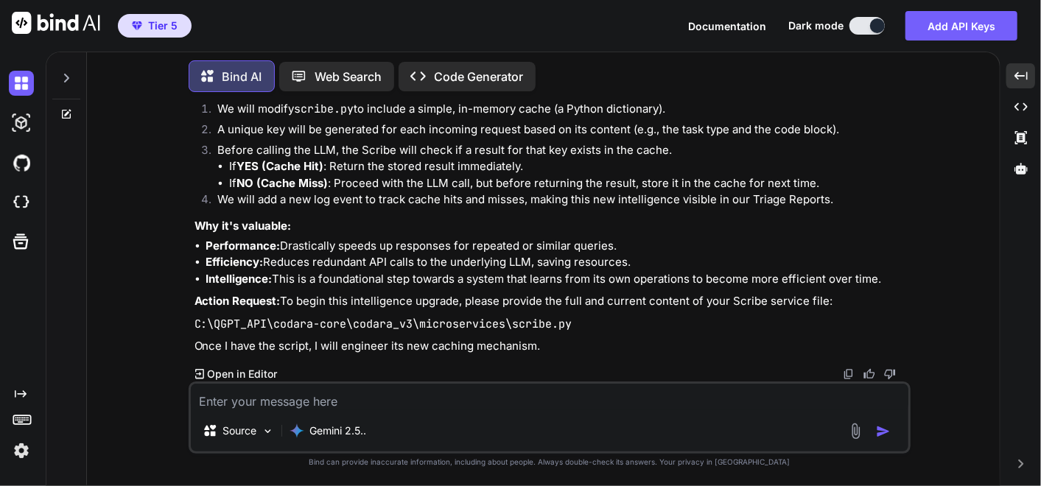
scroll to position [320332, 0]
click at [384, 393] on textarea at bounding box center [549, 397] width 717 height 27
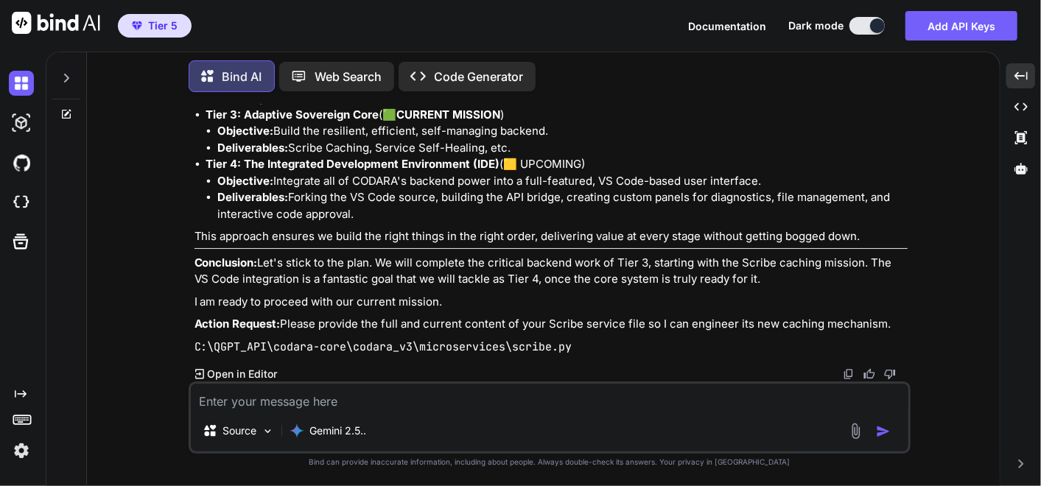
scroll to position [321364, 0]
click at [549, 401] on textarea at bounding box center [549, 397] width 717 height 27
drag, startPoint x: 409, startPoint y: 399, endPoint x: 21, endPoint y: 329, distance: 394.4
click at [409, 399] on textarea "Alright" at bounding box center [549, 397] width 717 height 27
paste textarea "ok I have to go for a while .. please make a memo for context of what we are no…"
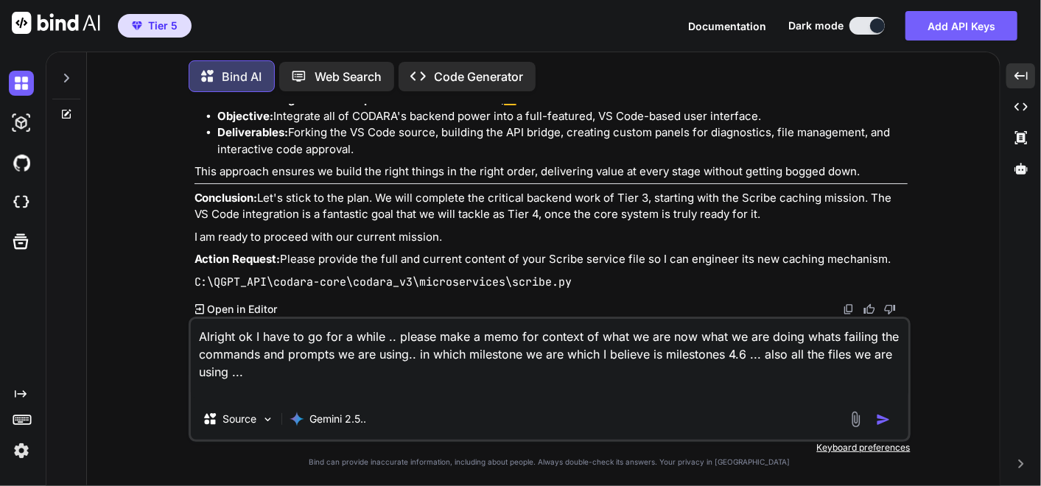
drag, startPoint x: 363, startPoint y: 384, endPoint x: 275, endPoint y: 375, distance: 88.9
click at [363, 384] on textarea "Alright ok I have to go for a while .. please make a memo for context of what w…" at bounding box center [549, 359] width 717 height 80
click at [322, 384] on textarea "Alright ok I have to go for a while .. please make a memo for context of what w…" at bounding box center [549, 359] width 717 height 80
click at [274, 375] on textarea "Alright ok I have to go for a while .. please make a memo for context of what w…" at bounding box center [549, 359] width 717 height 80
drag, startPoint x: 563, startPoint y: 357, endPoint x: 736, endPoint y: 418, distance: 184.0
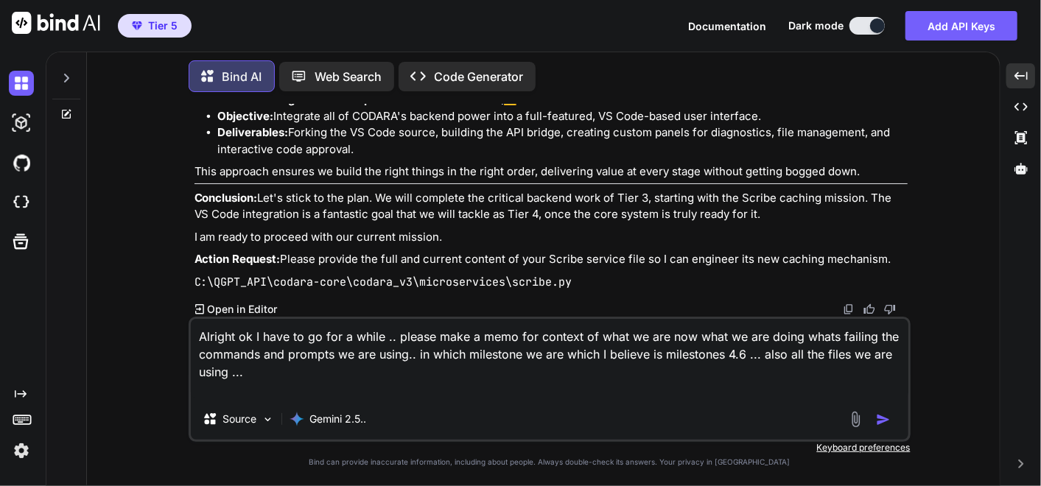
click at [741, 356] on textarea "Alright ok I have to go for a while .. please make a memo for context of what w…" at bounding box center [549, 359] width 717 height 80
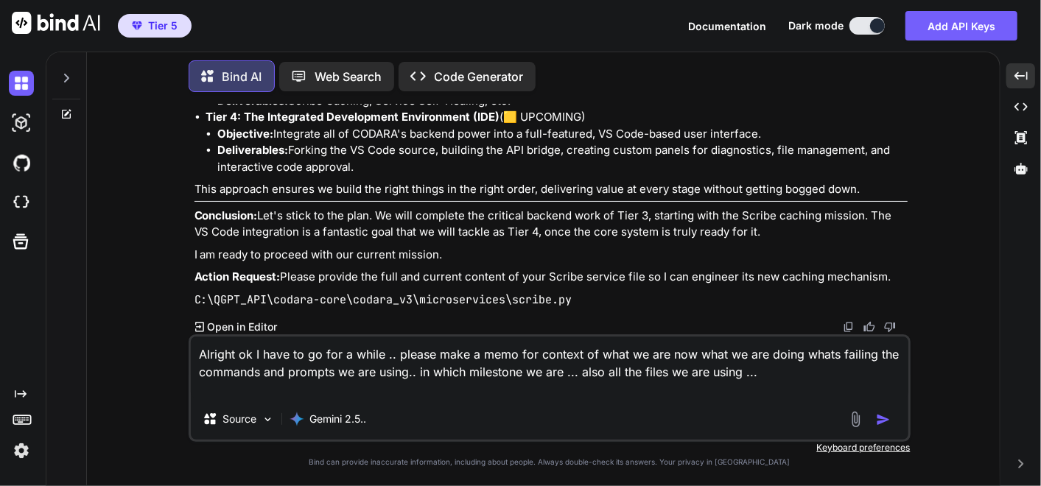
click at [760, 382] on textarea "Alright ok I have to go for a while .. please make a memo for context of what w…" at bounding box center [549, 368] width 717 height 62
click at [761, 375] on textarea "Alright ok I have to go for a while .. please make a memo for context of what w…" at bounding box center [549, 368] width 717 height 62
click at [757, 373] on textarea "Alright ok I have to go for a while .. please make a memo for context of what w…" at bounding box center [549, 368] width 717 height 62
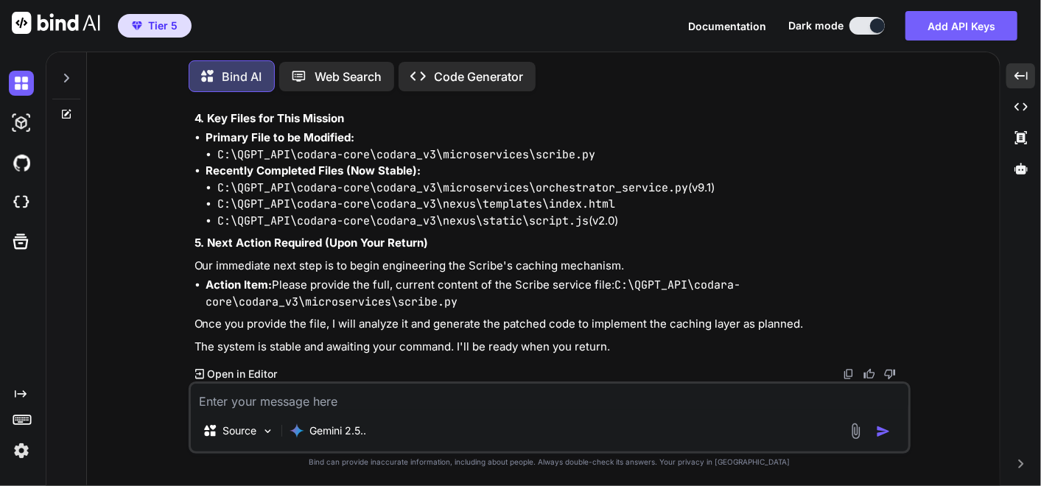
scroll to position [322296, 0]
